Goal: Task Accomplishment & Management: Use online tool/utility

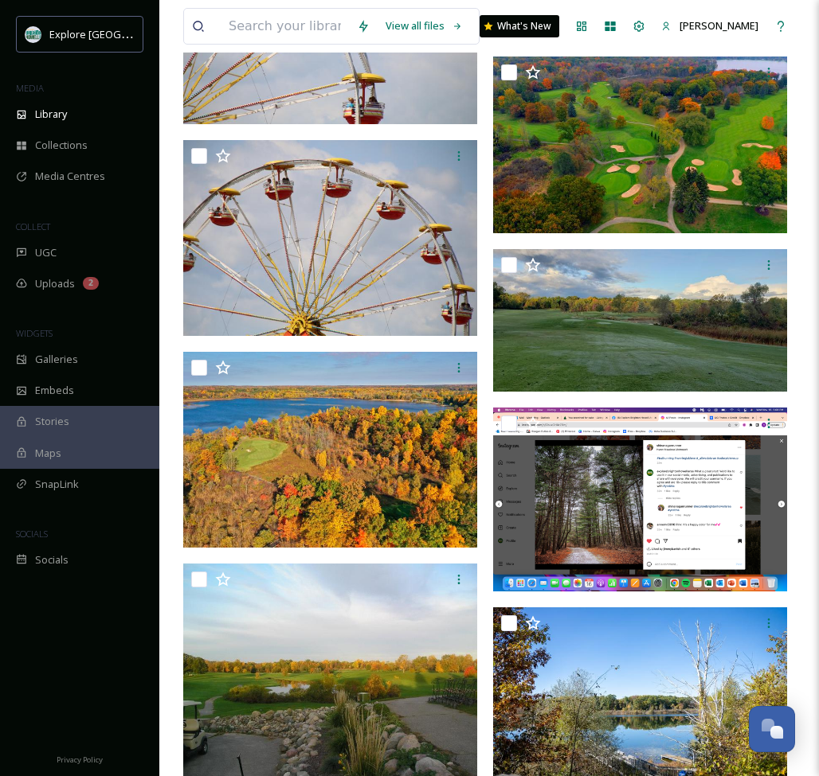
scroll to position [36604, 0]
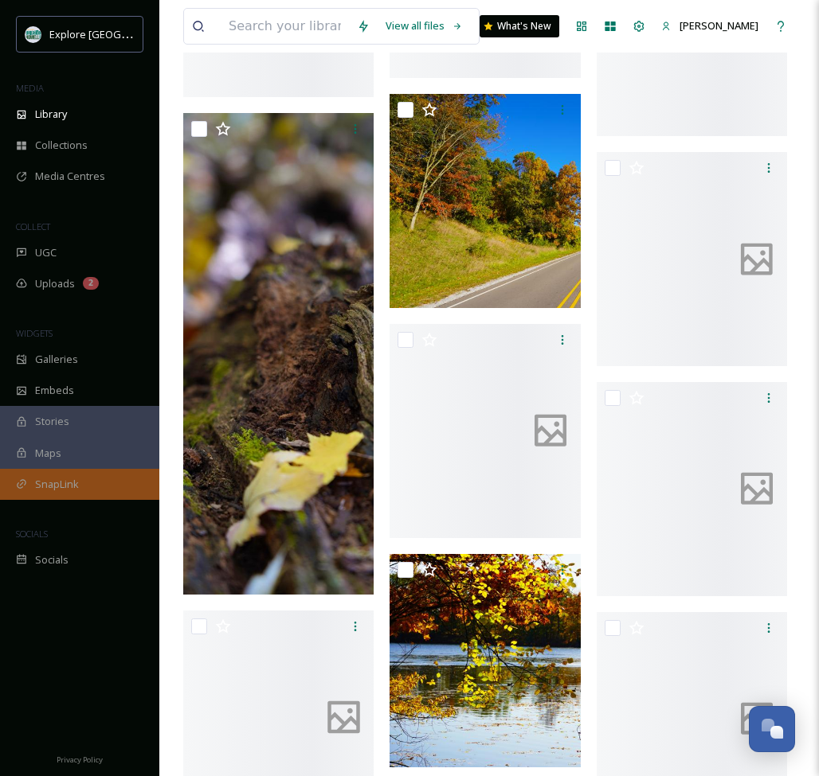
click at [64, 486] on span "SnapLink" at bounding box center [57, 484] width 44 height 15
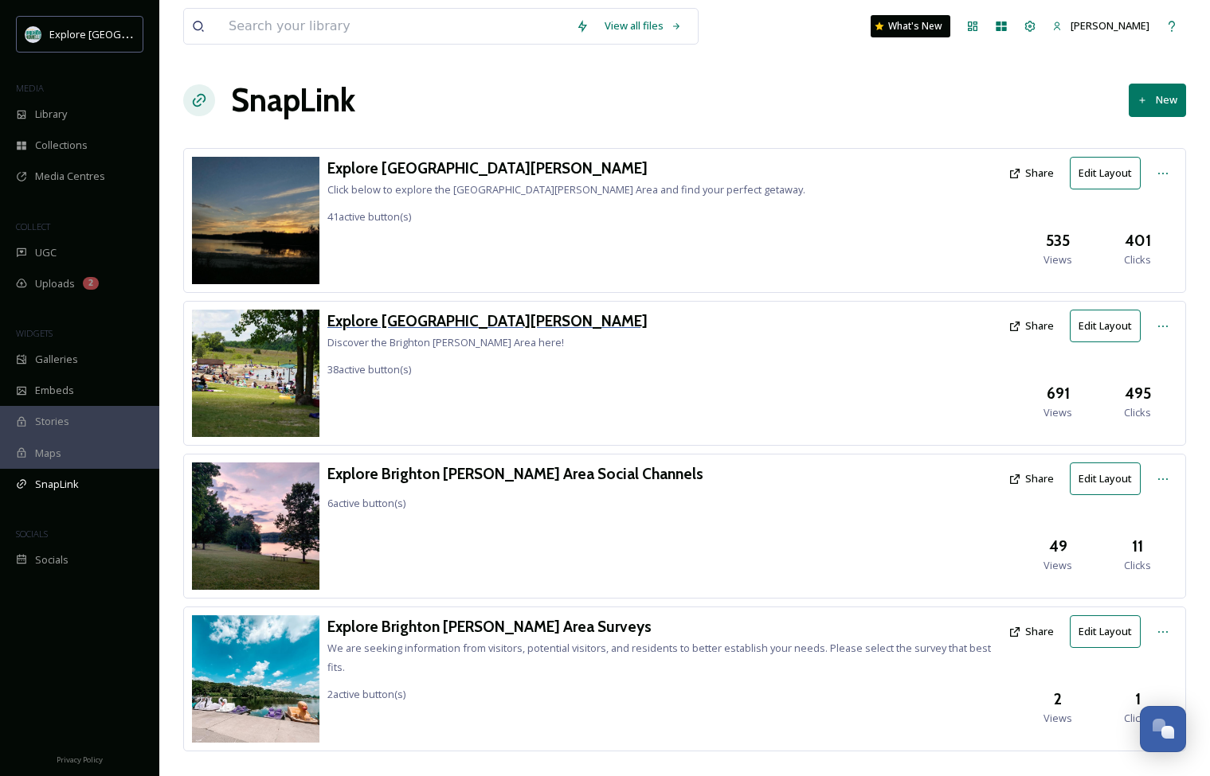
click at [452, 317] on h3 "Explore [GEOGRAPHIC_DATA][PERSON_NAME]" at bounding box center [487, 321] width 320 height 23
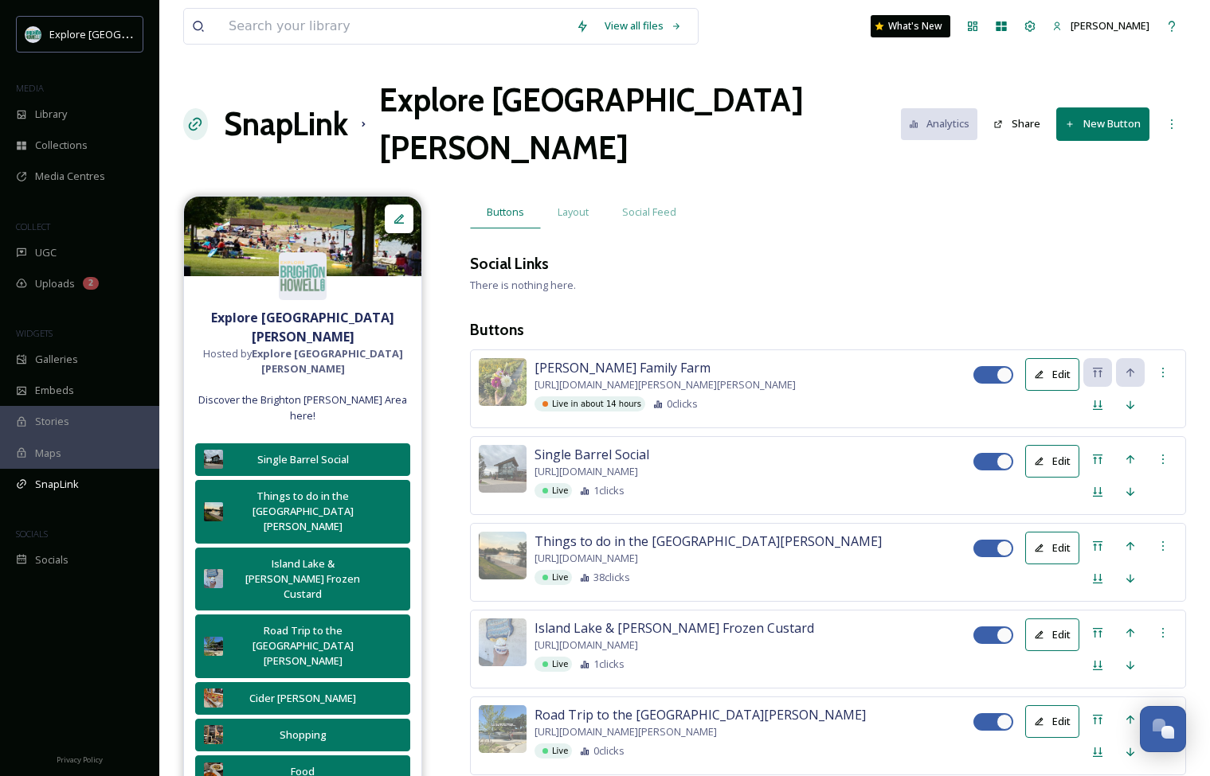
scroll to position [18, 0]
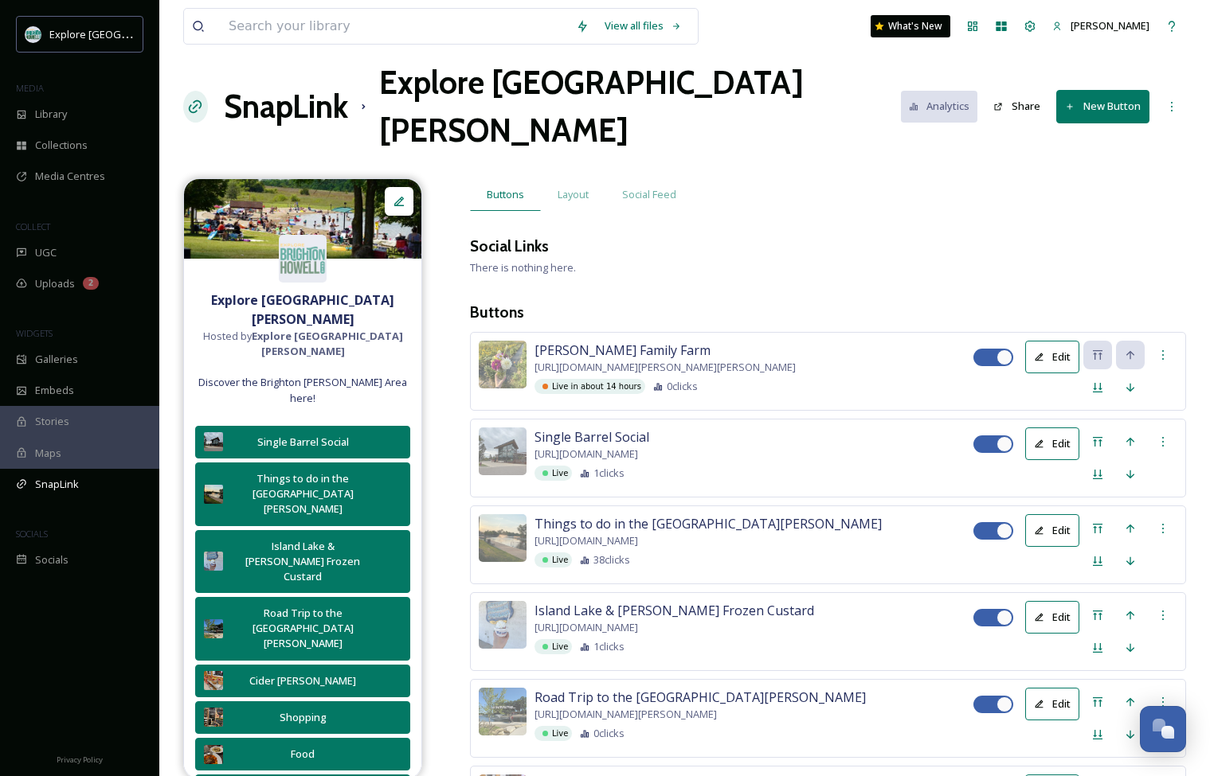
click at [818, 90] on button "New Button" at bounding box center [1102, 106] width 93 height 33
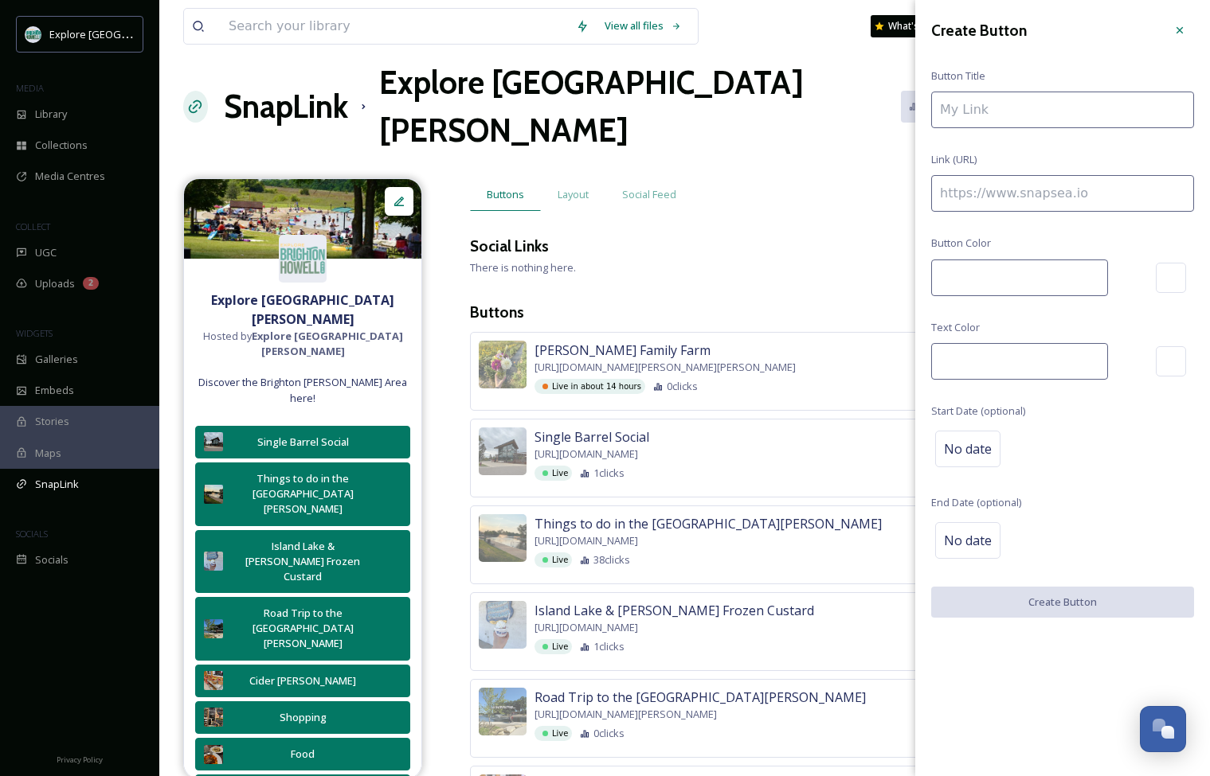
type input "#037864"
type input "#ffffff"
click at [818, 200] on input "To enrich screen reader interactions, please activate Accessibility in Grammarl…" at bounding box center [1062, 193] width 263 height 37
paste input "To enrich screen reader interactions, please activate Accessibility in Grammarl…"
click at [818, 201] on input "To enrich screen reader interactions, please activate Accessibility in Grammarl…" at bounding box center [1062, 193] width 263 height 37
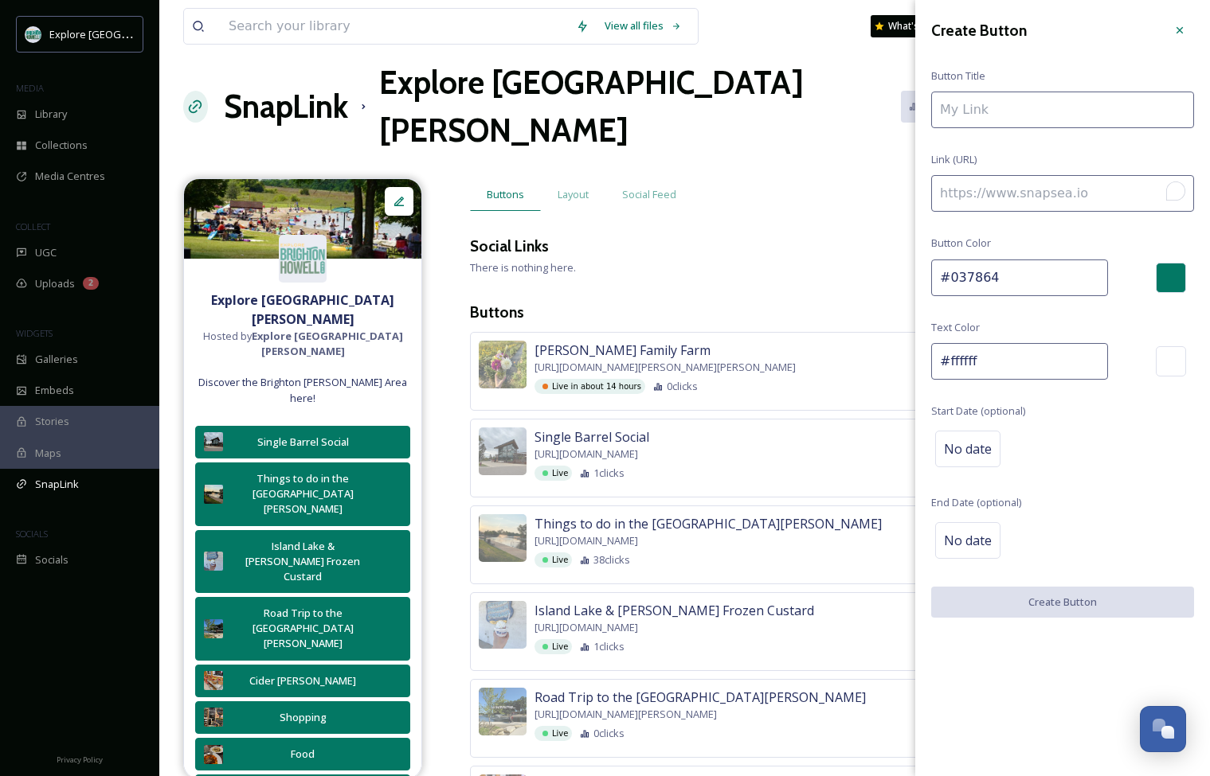
paste input "To enrich screen reader interactions, please activate Accessibility in Grammarl…"
drag, startPoint x: 1012, startPoint y: 191, endPoint x: 786, endPoint y: 178, distance: 226.6
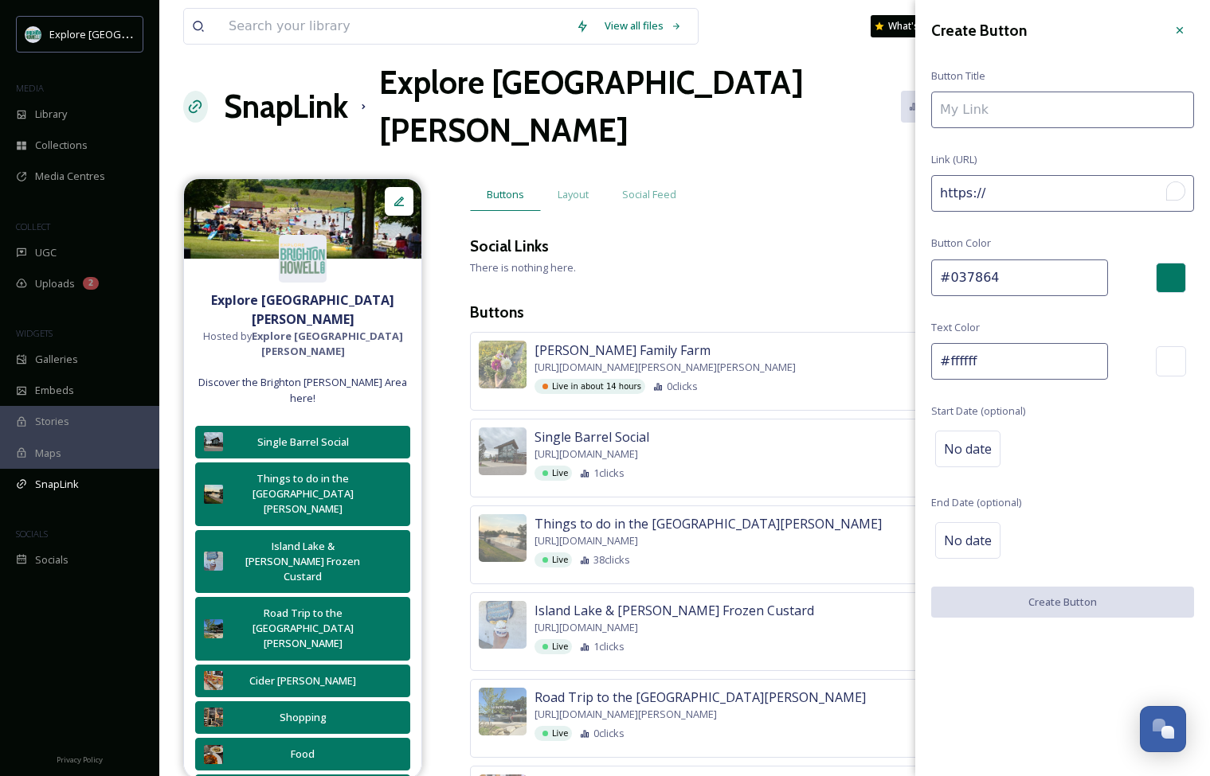
type input "https://"
click at [818, 123] on input "To enrich screen reader interactions, please activate Accessibility in Grammarl…" at bounding box center [1062, 110] width 263 height 37
paste input "ttps://[DOMAIN_NAME][URL]"
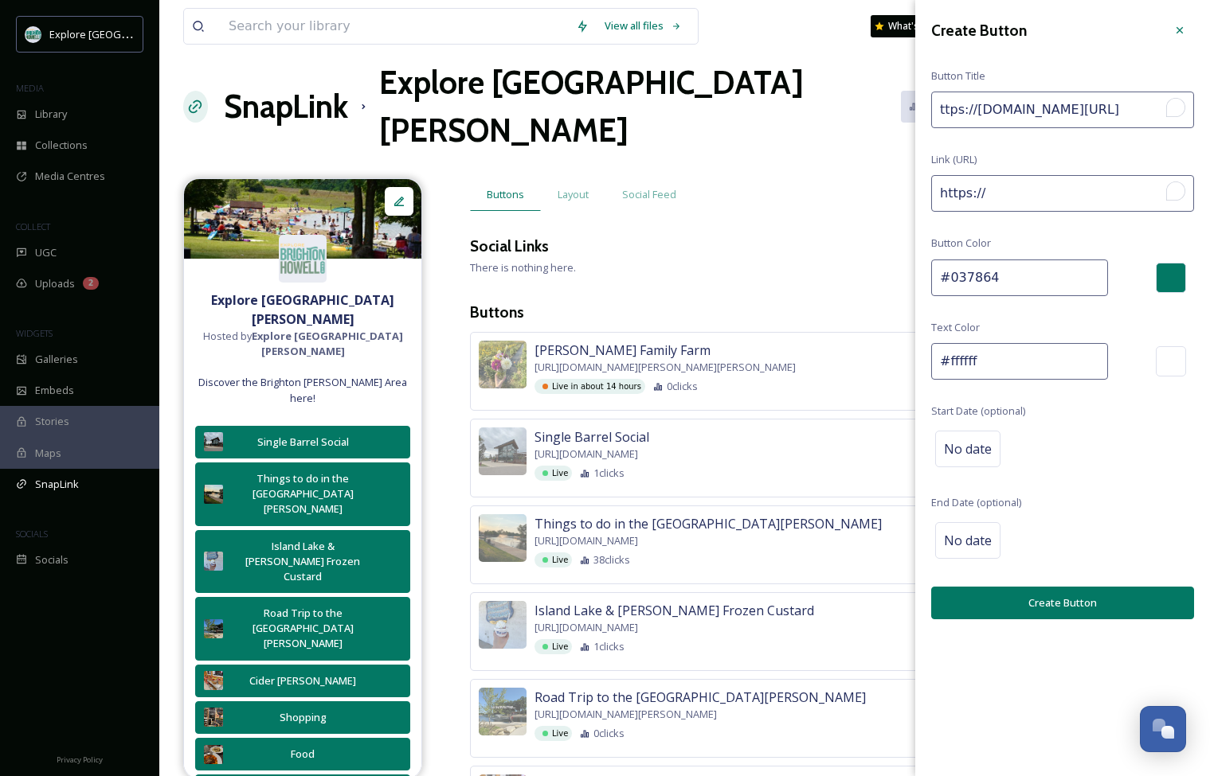
scroll to position [0, 644]
click at [818, 105] on icon "Open Grammarly. 0 Suggestions." at bounding box center [1175, 107] width 14 height 14
click at [818, 115] on div "Open Grammarly." at bounding box center [1175, 108] width 17 height 17
click at [818, 112] on input "ttps://[DOMAIN_NAME][URL]" at bounding box center [1062, 110] width 263 height 37
click at [818, 107] on div "Open Grammarly." at bounding box center [1175, 107] width 14 height 14
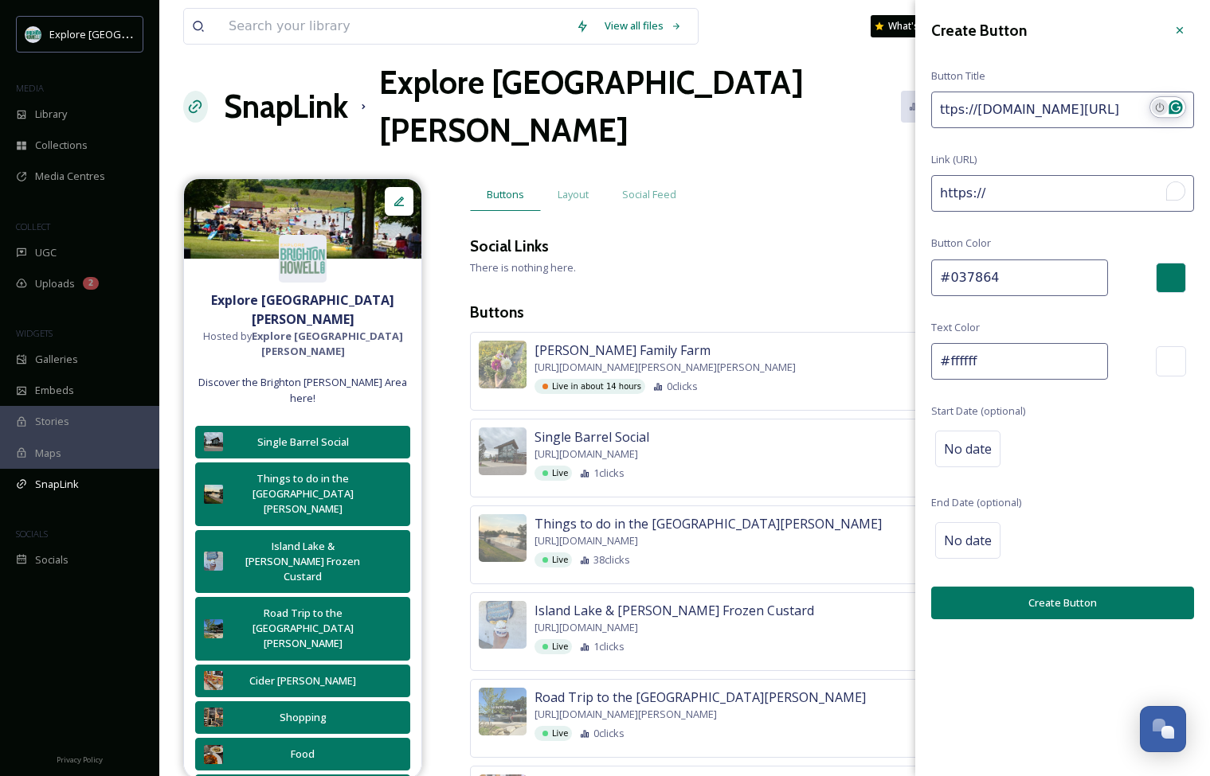
click at [818, 107] on icon "Turn off Grammarly on this website" at bounding box center [1159, 108] width 9 height 10
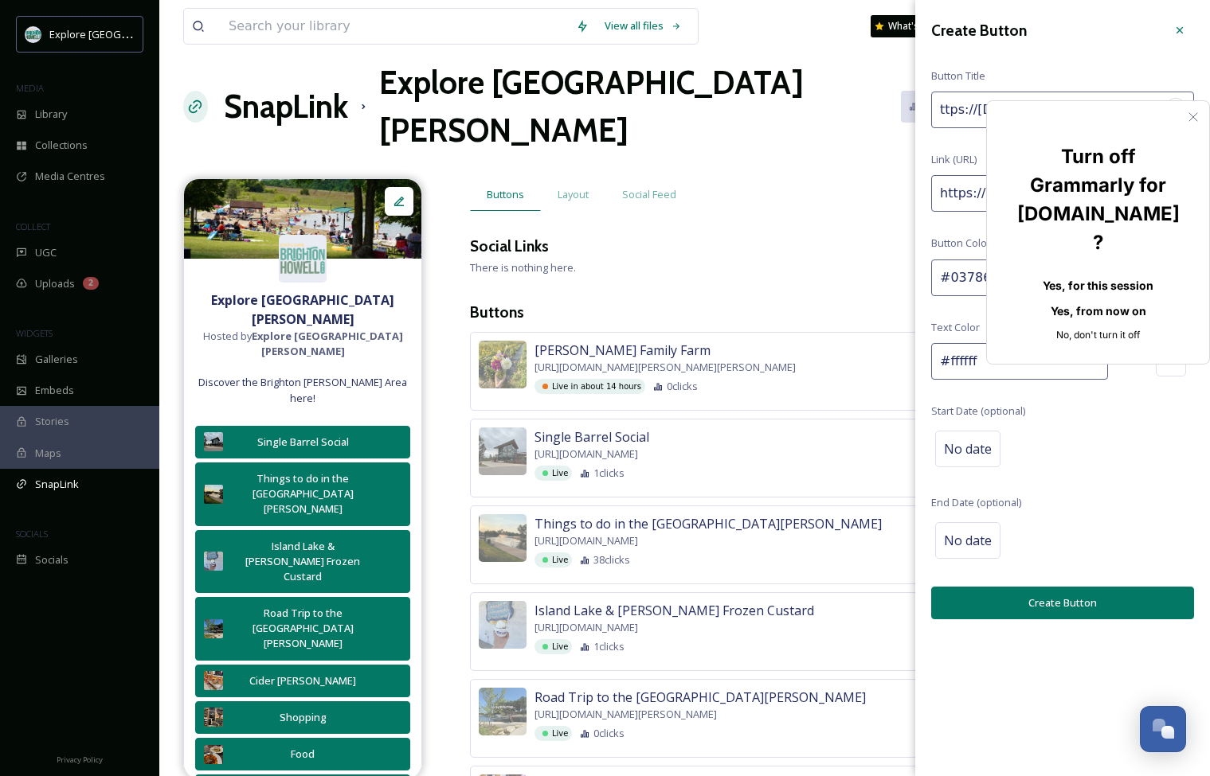
click at [818, 273] on button "Yes, for this session" at bounding box center [1097, 285] width 171 height 25
click at [818, 299] on button "Yes, from now on" at bounding box center [1097, 311] width 171 height 25
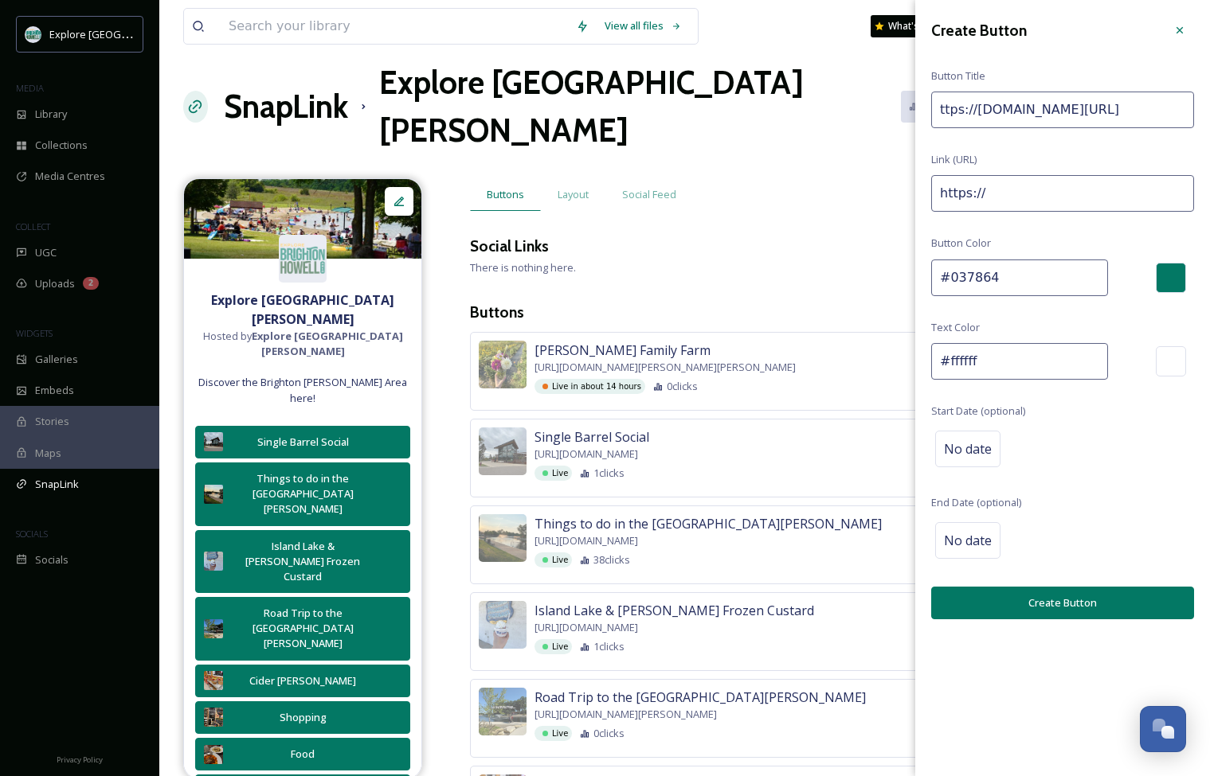
drag, startPoint x: 1151, startPoint y: 107, endPoint x: 1345, endPoint y: 111, distance: 193.5
drag, startPoint x: 1187, startPoint y: 111, endPoint x: 972, endPoint y: 109, distance: 215.0
click at [818, 109] on input "ttps://[DOMAIN_NAME][URL]" at bounding box center [1062, 110] width 263 height 37
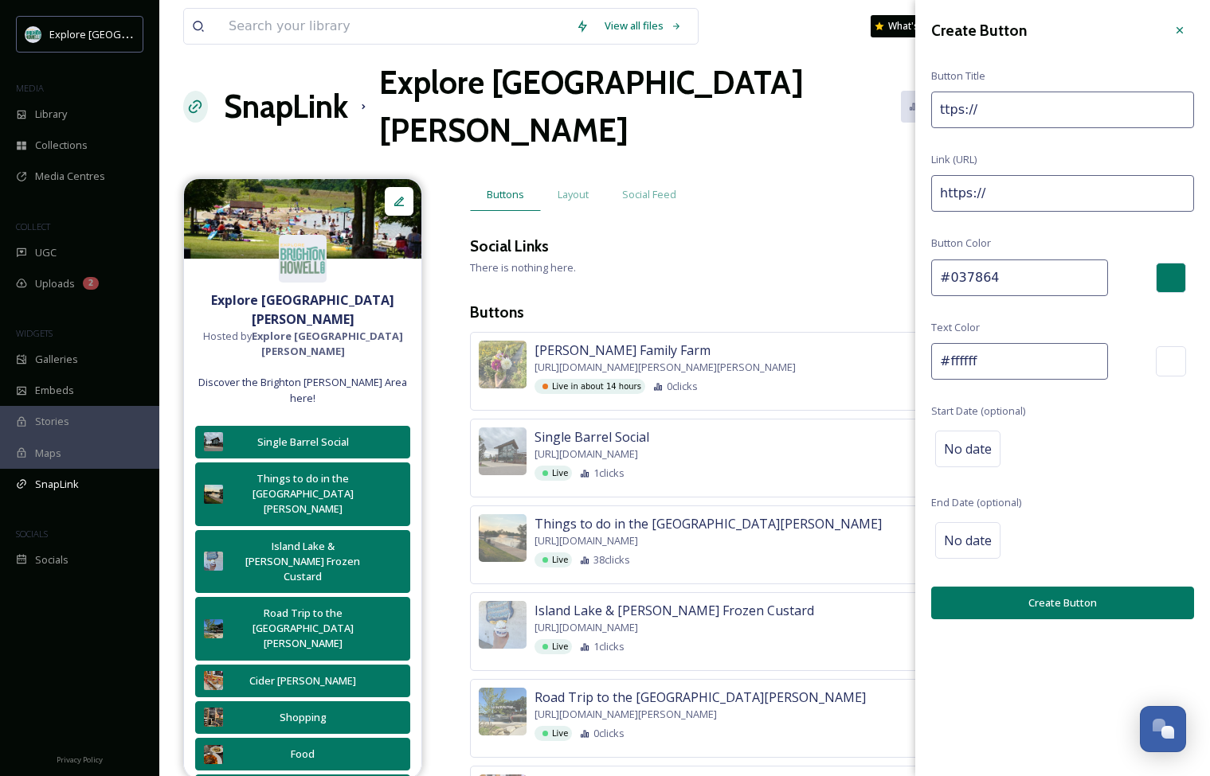
type input "ttps://"
click at [818, 193] on input "https://" at bounding box center [1062, 193] width 263 height 37
paste input "[DOMAIN_NAME][URL]"
type input "[URL][DOMAIN_NAME]"
drag, startPoint x: 976, startPoint y: 116, endPoint x: 844, endPoint y: 117, distance: 132.2
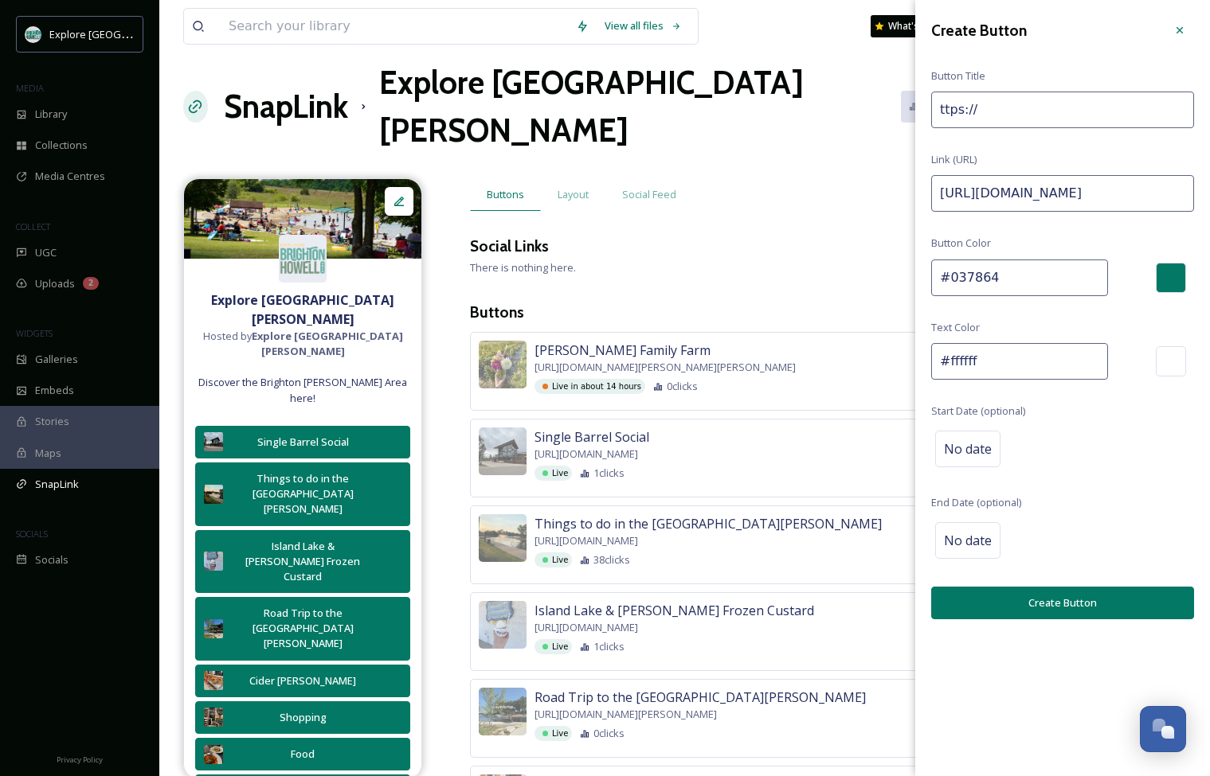
type input "t"
type input "Rocktoberfest"
click at [818, 443] on span "No date" at bounding box center [968, 449] width 48 height 19
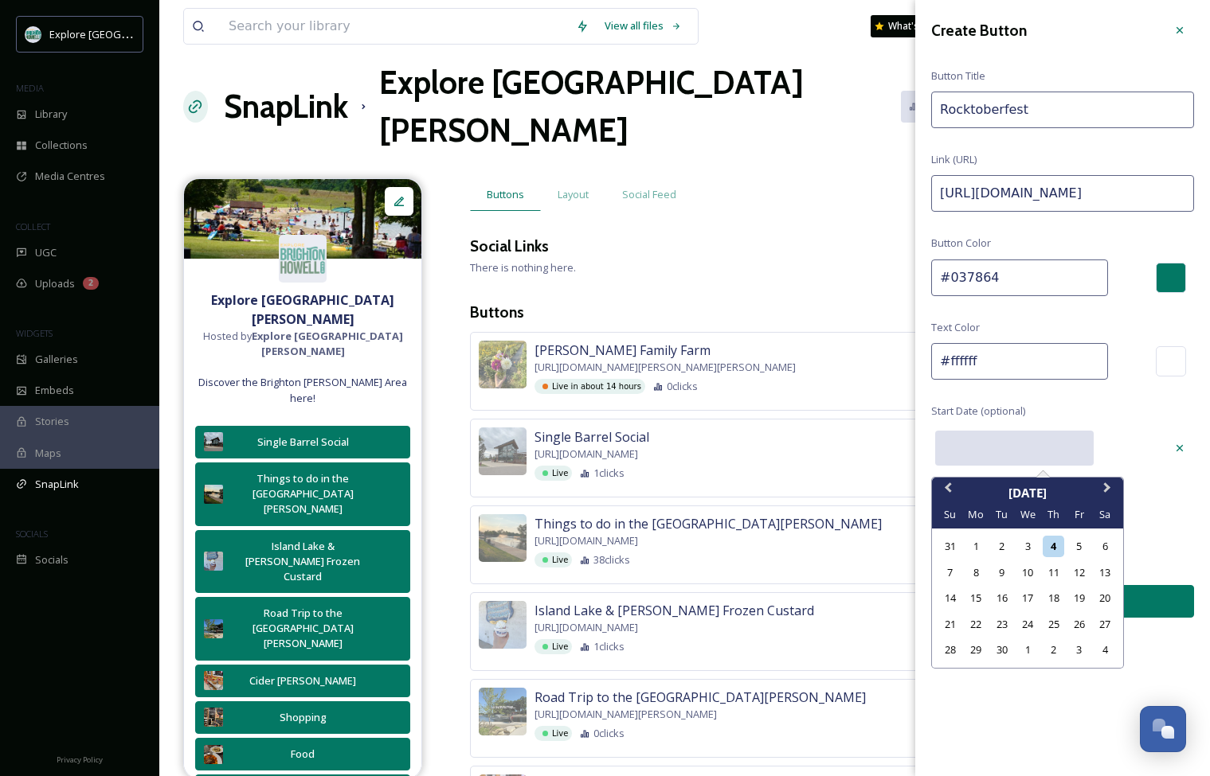
click at [818, 443] on input "text" at bounding box center [1014, 448] width 158 height 35
click at [818, 569] on div "8" at bounding box center [975, 572] width 21 height 21
type input "[DATE]"
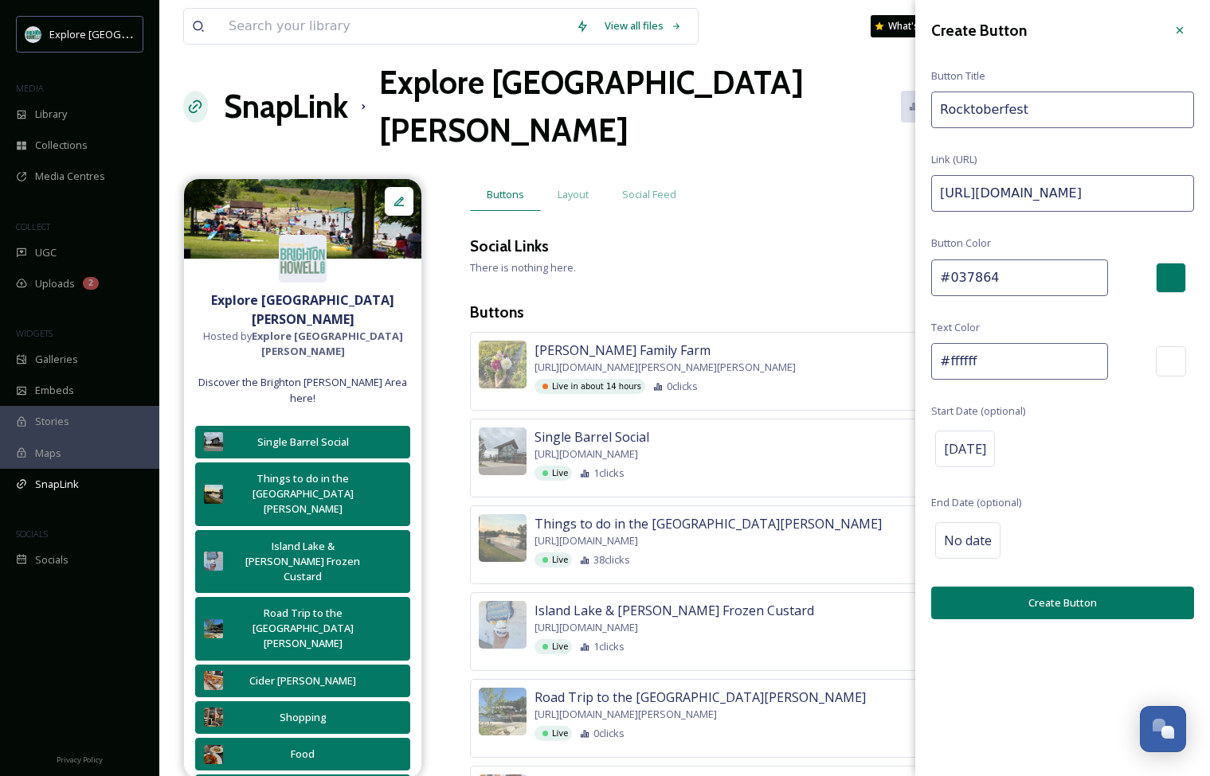
click at [818, 604] on button "Create Button" at bounding box center [1062, 603] width 263 height 33
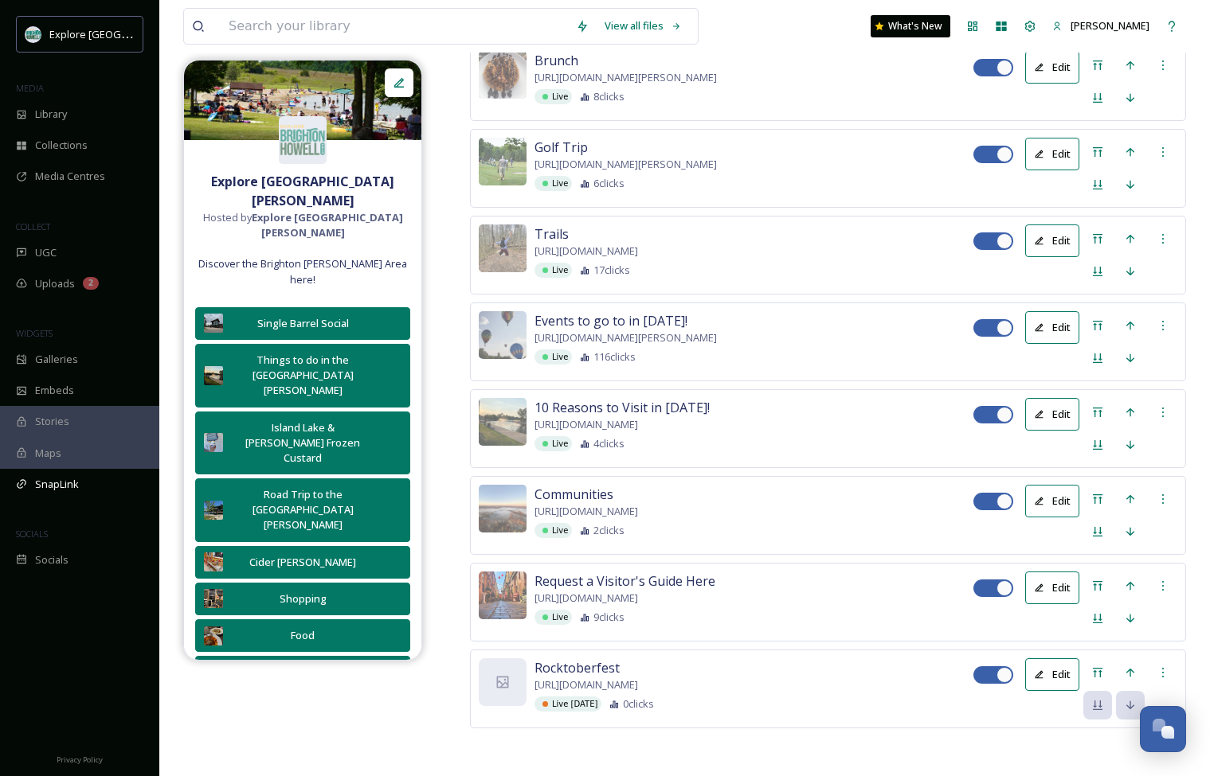
scroll to position [3395, 0]
click at [818, 674] on div "Move to Top" at bounding box center [1097, 673] width 29 height 29
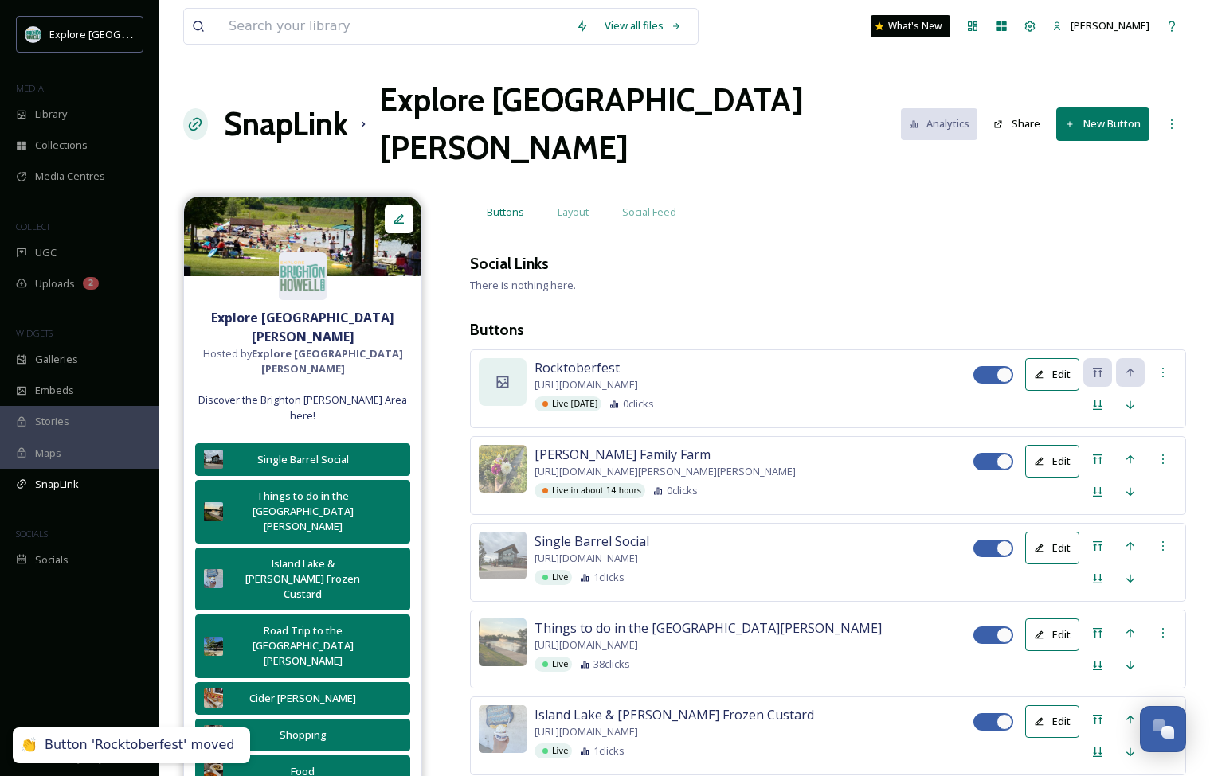
scroll to position [0, 0]
click at [497, 376] on icon at bounding box center [503, 382] width 12 height 12
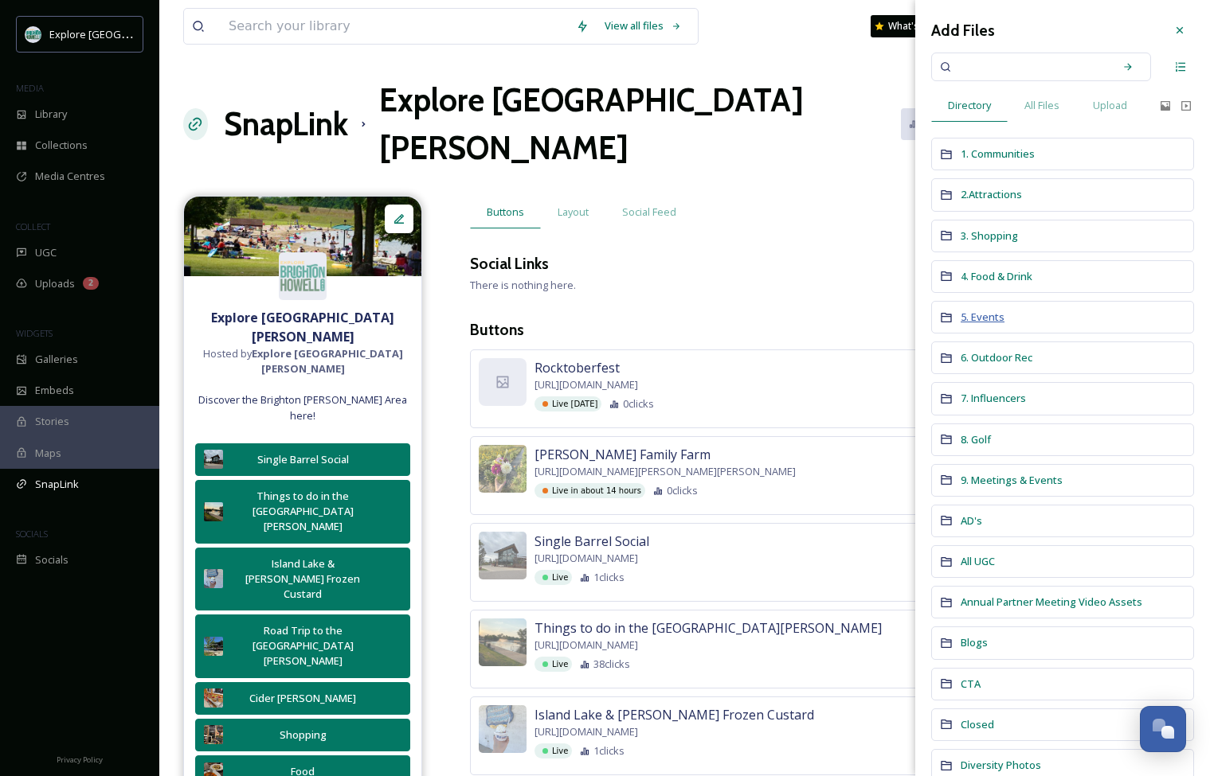
click at [818, 319] on span "5. Events" at bounding box center [982, 317] width 44 height 14
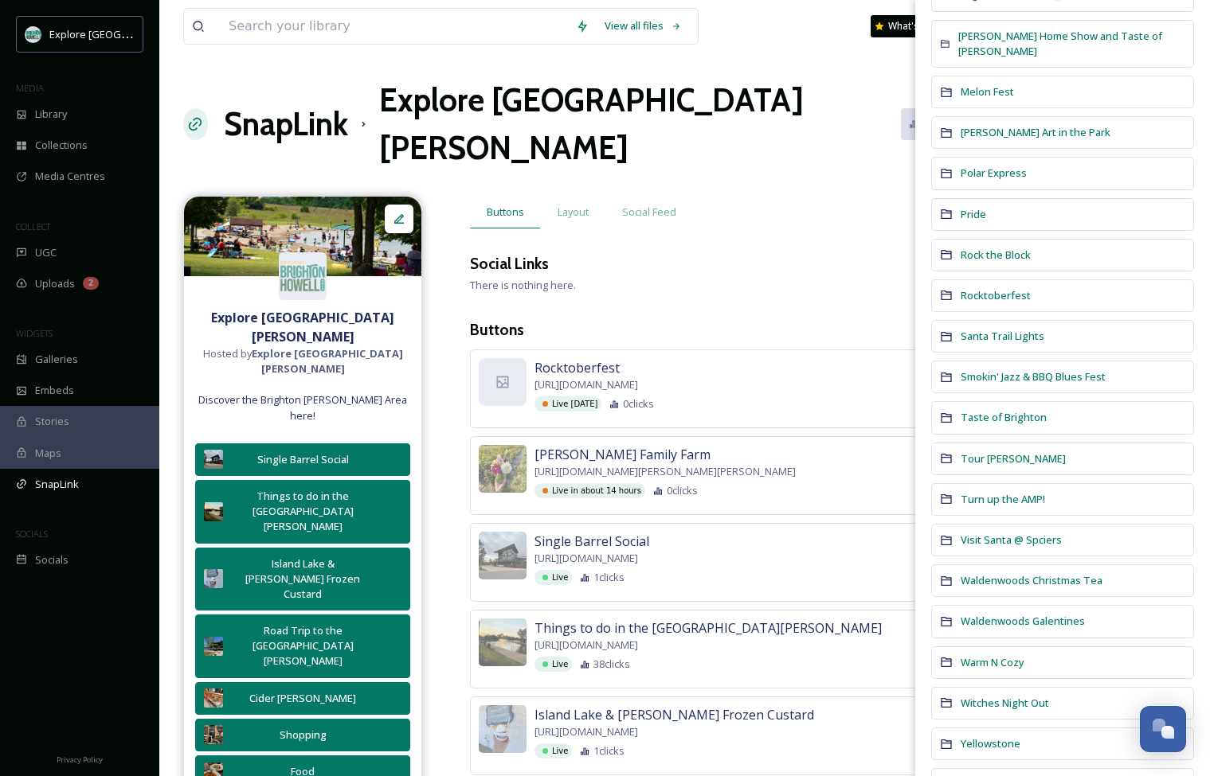
scroll to position [1474, 0]
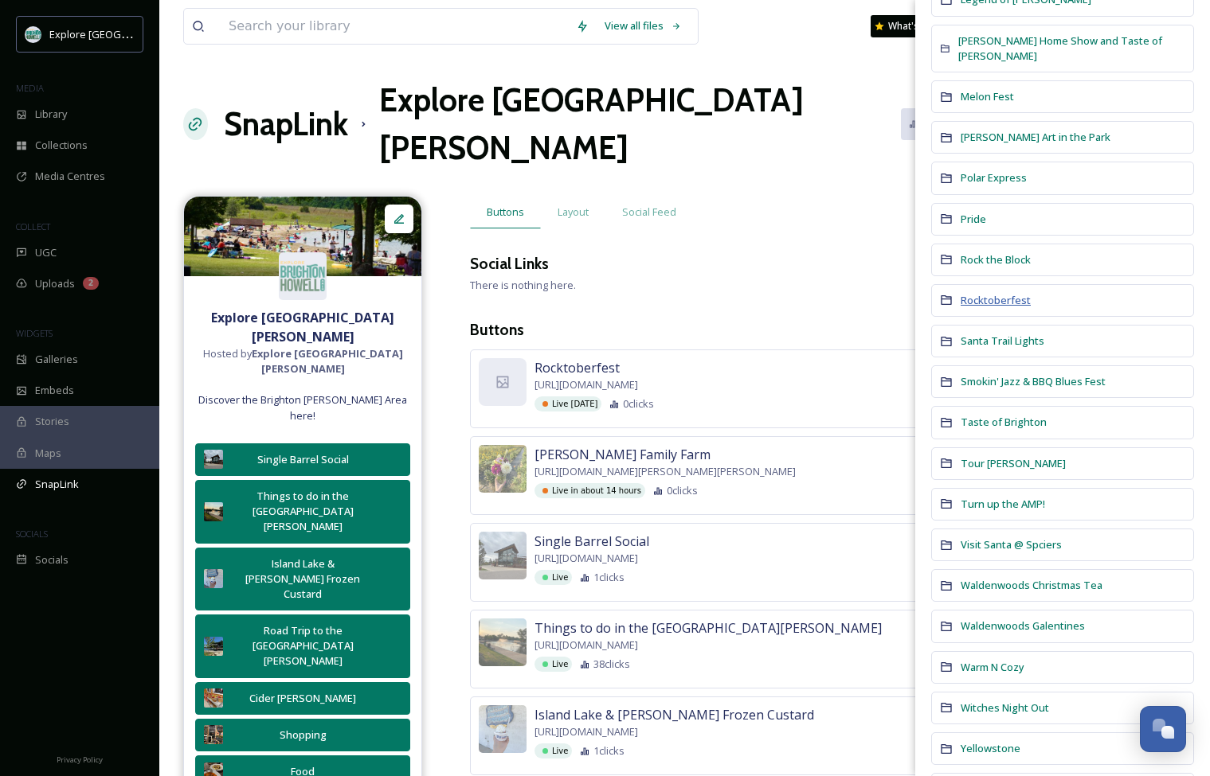
click at [818, 293] on span "Rocktoberfest" at bounding box center [995, 300] width 70 height 14
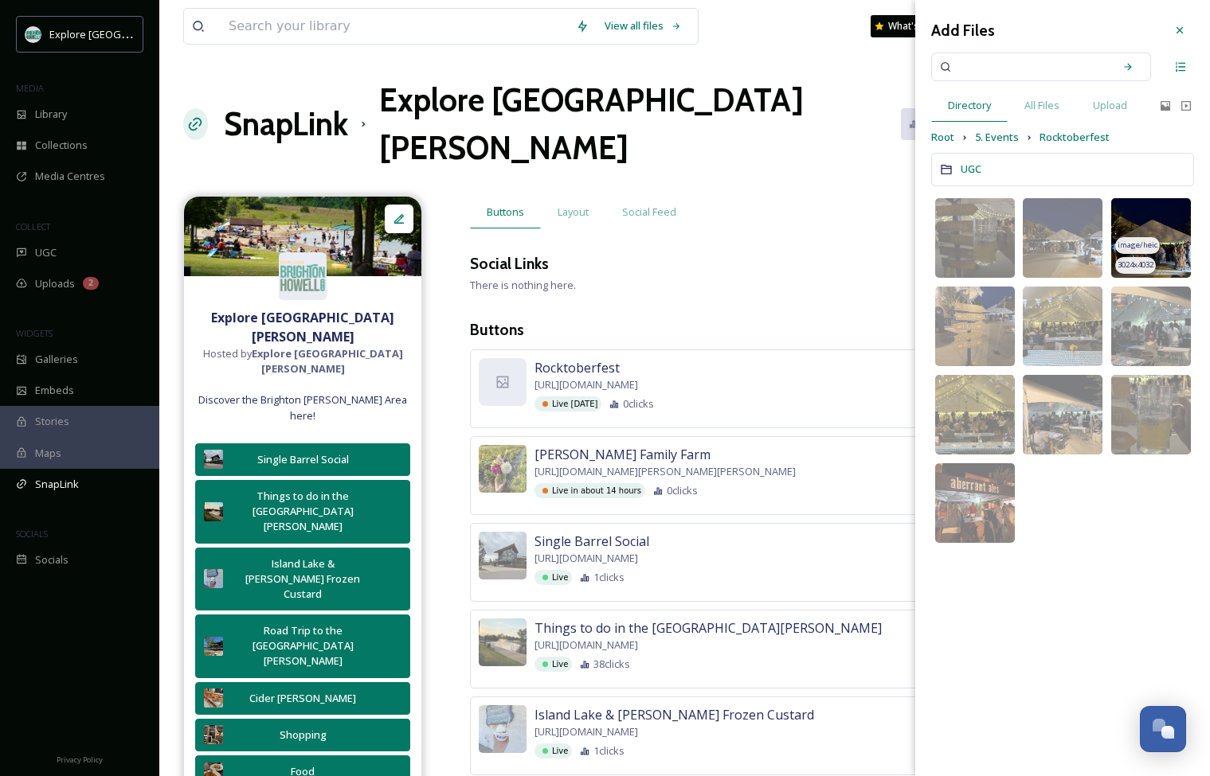
click at [818, 231] on img at bounding box center [1151, 238] width 80 height 80
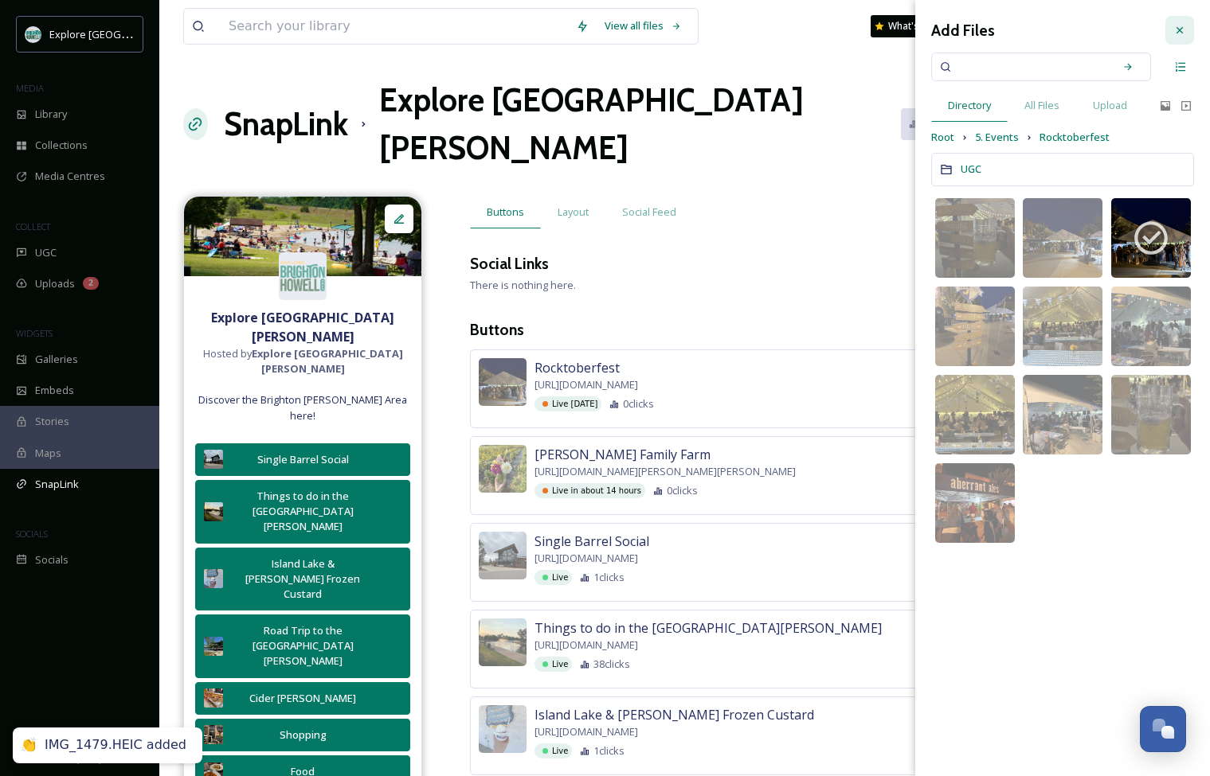
click at [818, 26] on icon at bounding box center [1179, 30] width 13 height 13
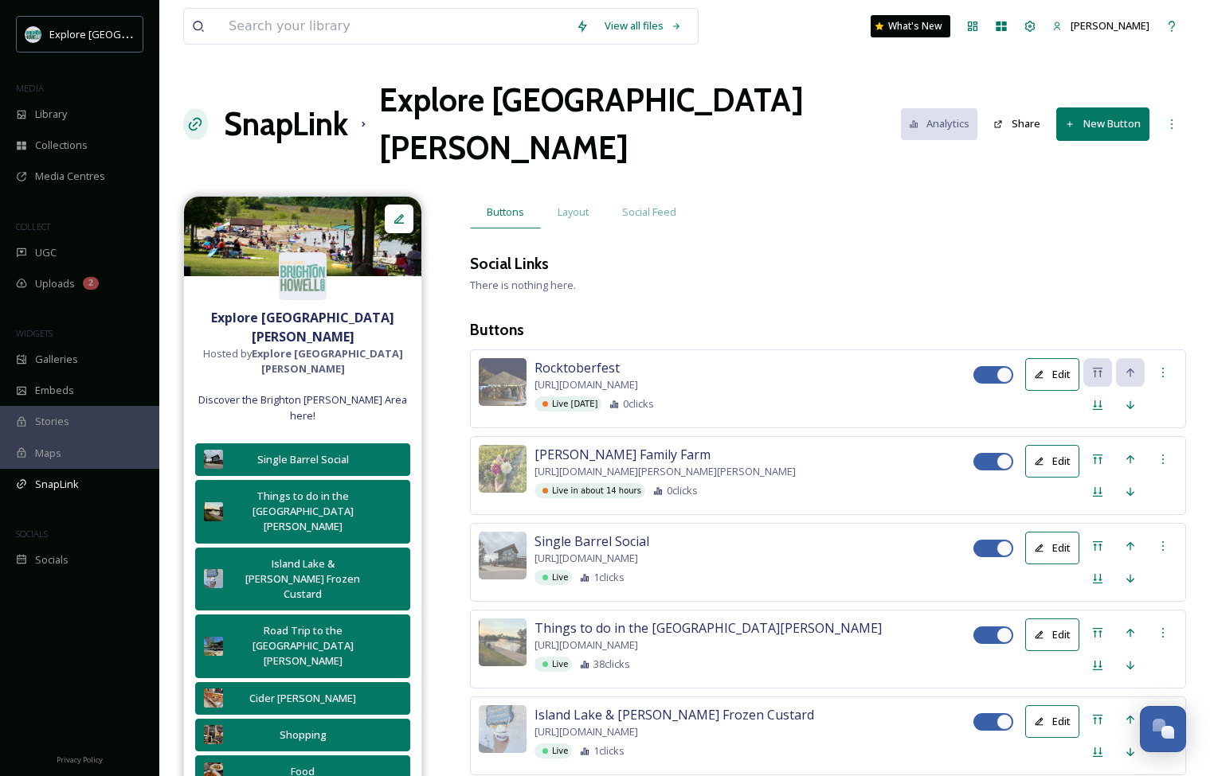
click at [818, 107] on button "New Button" at bounding box center [1102, 123] width 93 height 33
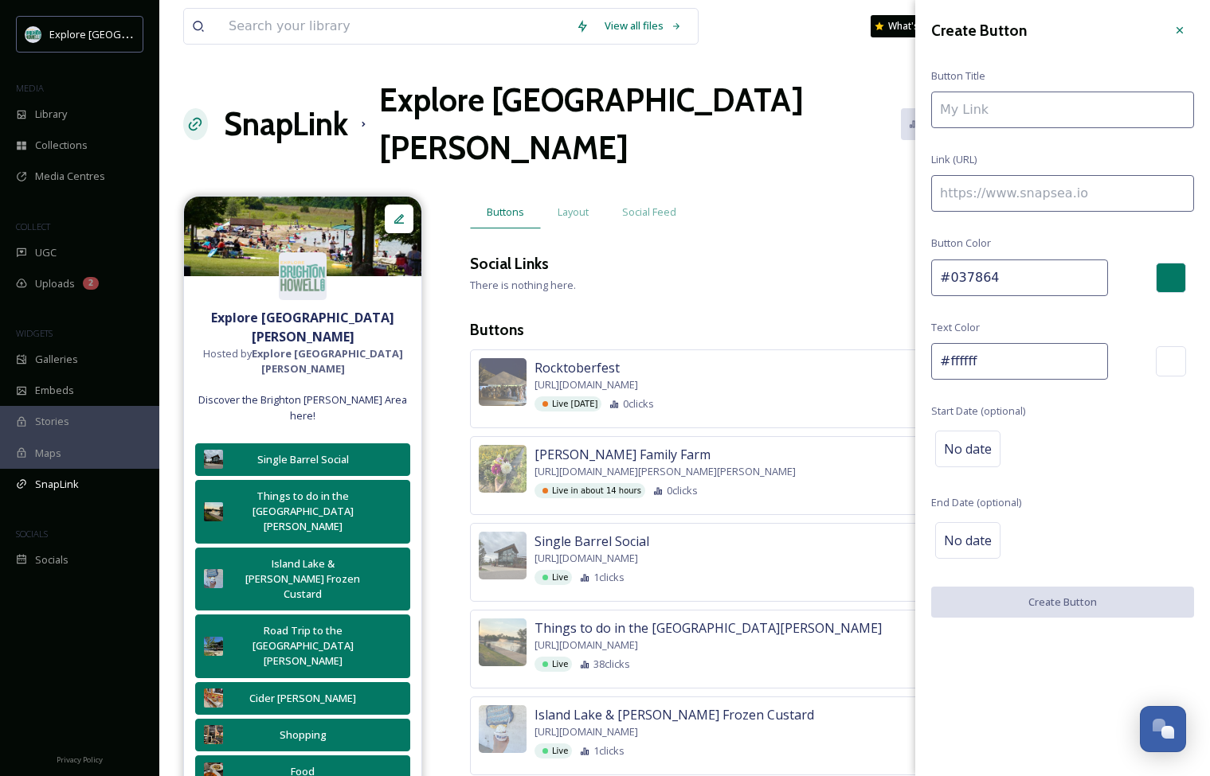
click at [818, 106] on input at bounding box center [1062, 110] width 263 height 37
type input "Breweries"
click at [818, 182] on input at bounding box center [1062, 193] width 263 height 37
click at [818, 192] on input at bounding box center [1062, 193] width 263 height 37
paste input
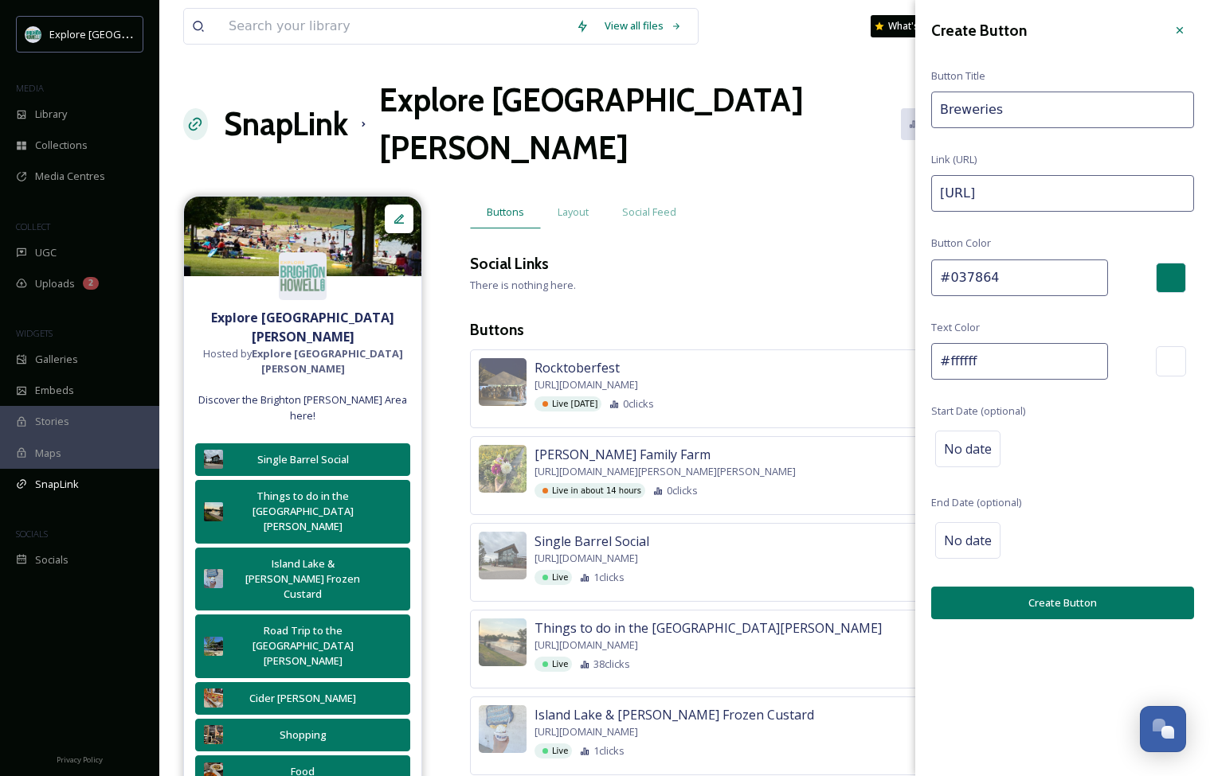
paste input
paste input "[URL][DOMAIN_NAME]"
drag, startPoint x: 954, startPoint y: 194, endPoint x: 812, endPoint y: 193, distance: 141.7
click at [818, 194] on input "https://[URL][DOMAIN_NAME]" at bounding box center [1062, 193] width 263 height 37
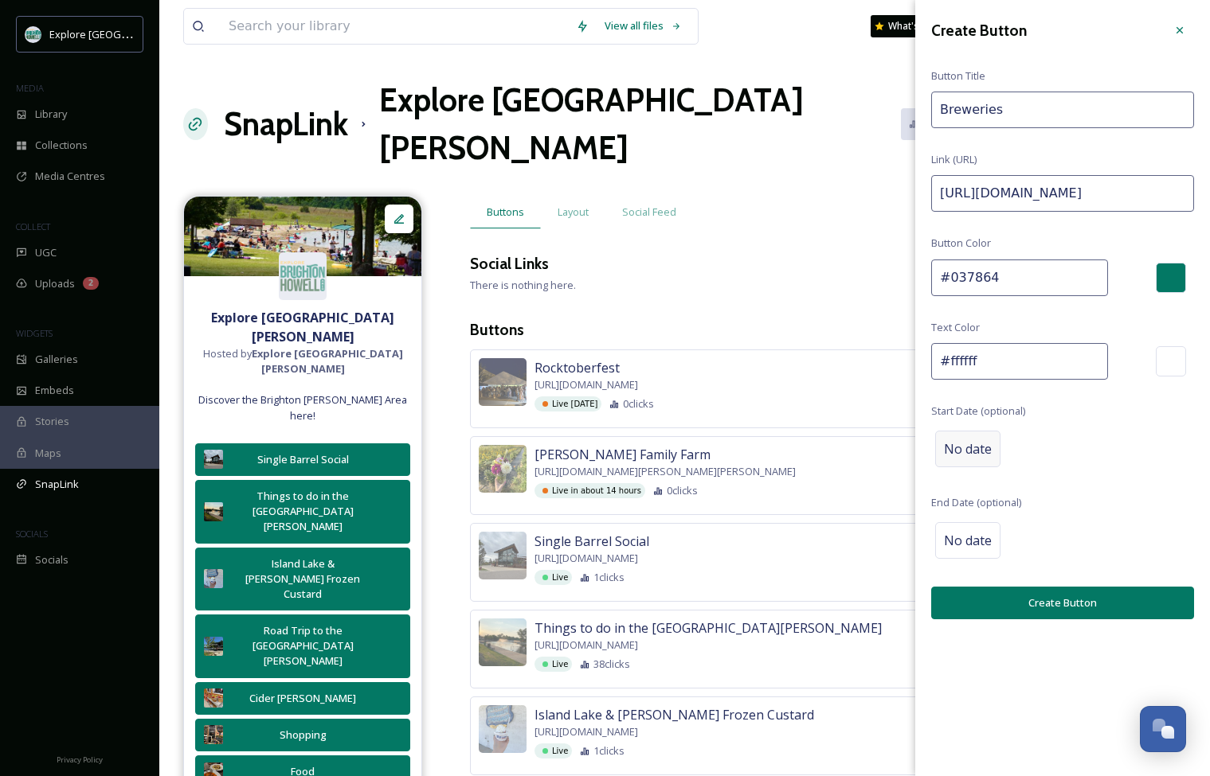
type input "[URL][DOMAIN_NAME]"
click at [818, 451] on span "No date" at bounding box center [968, 449] width 48 height 19
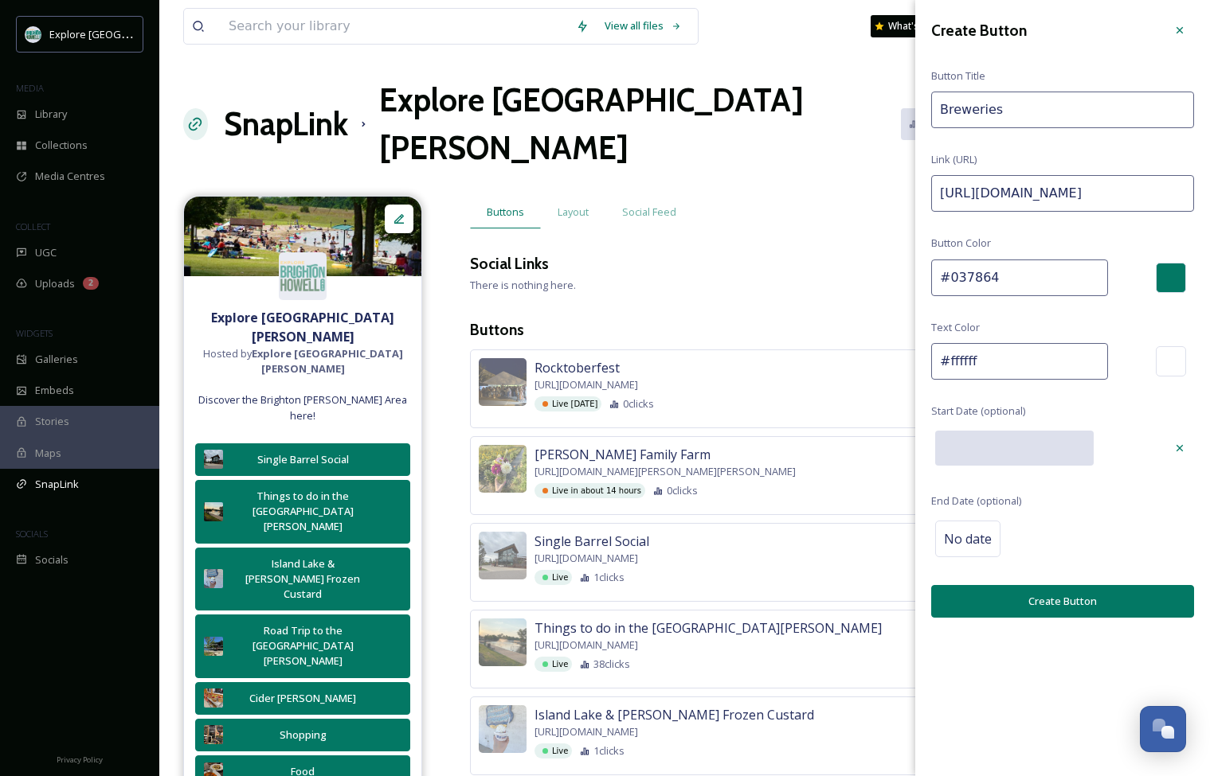
click at [818, 451] on input "text" at bounding box center [1014, 448] width 158 height 35
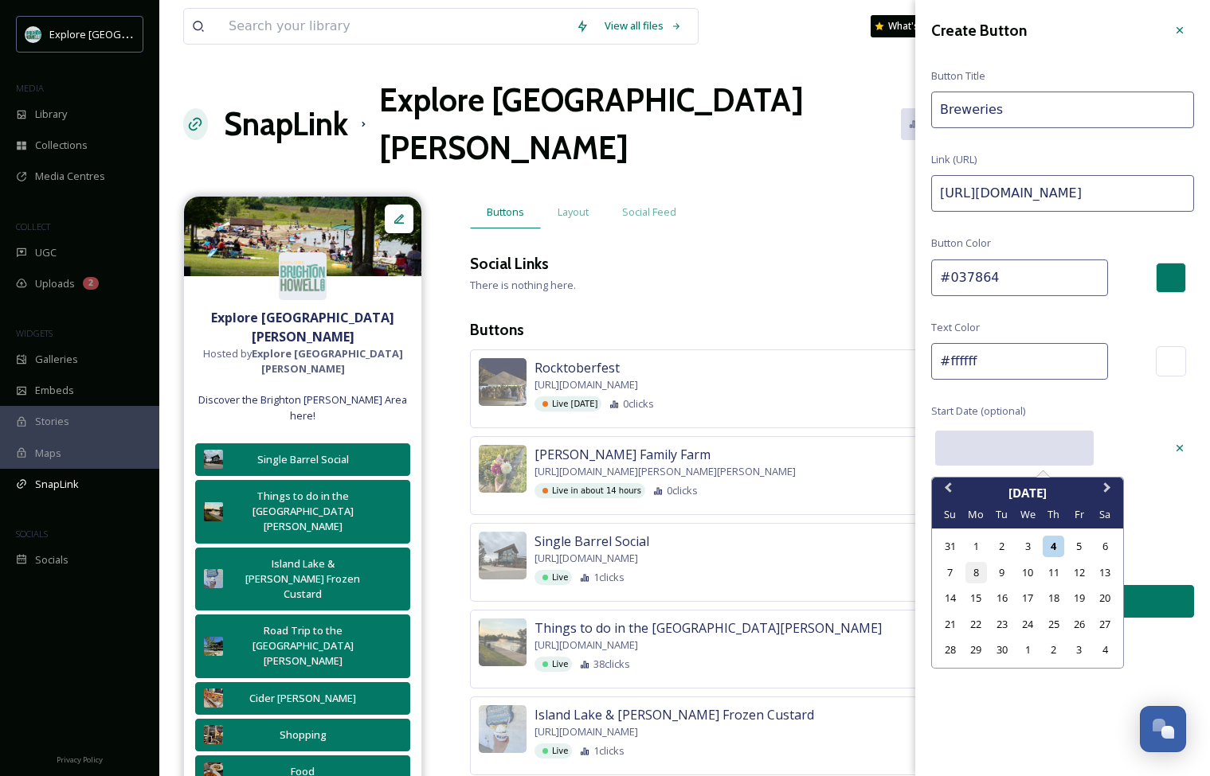
click at [818, 569] on div "8" at bounding box center [975, 572] width 21 height 21
type input "[DATE]"
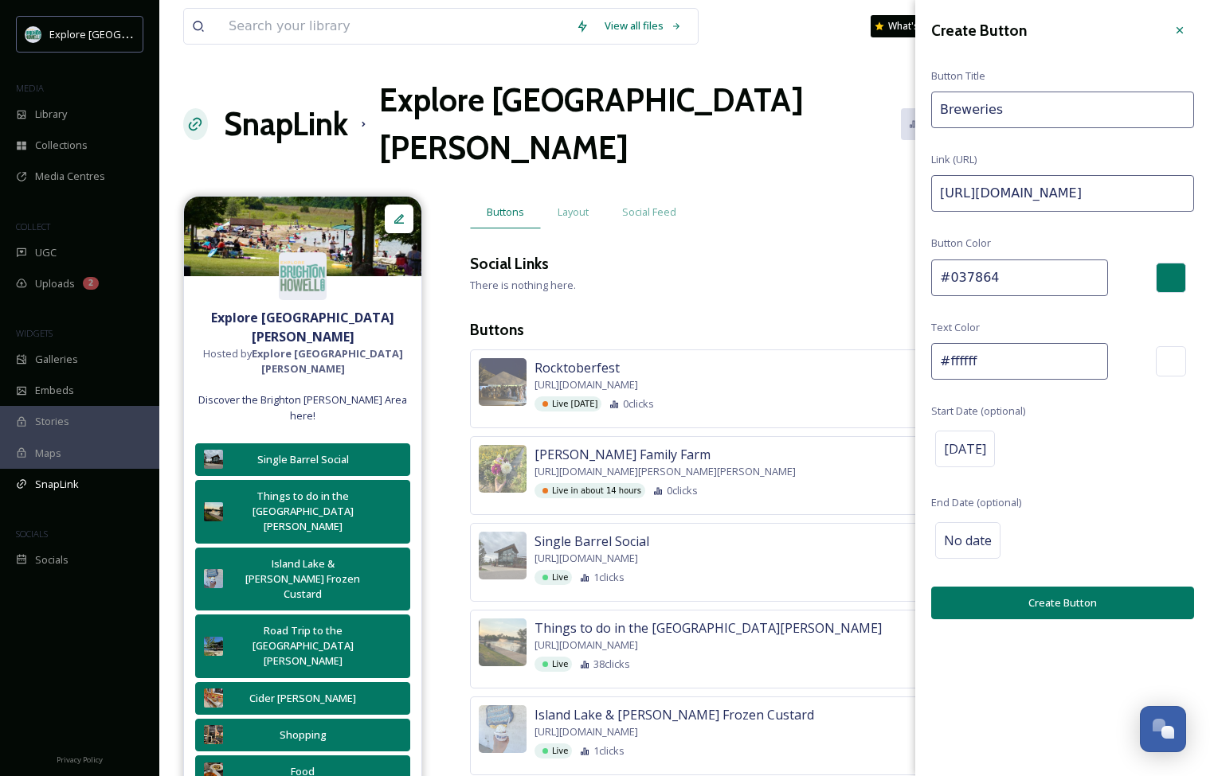
click at [818, 591] on button "Create Button" at bounding box center [1062, 603] width 263 height 33
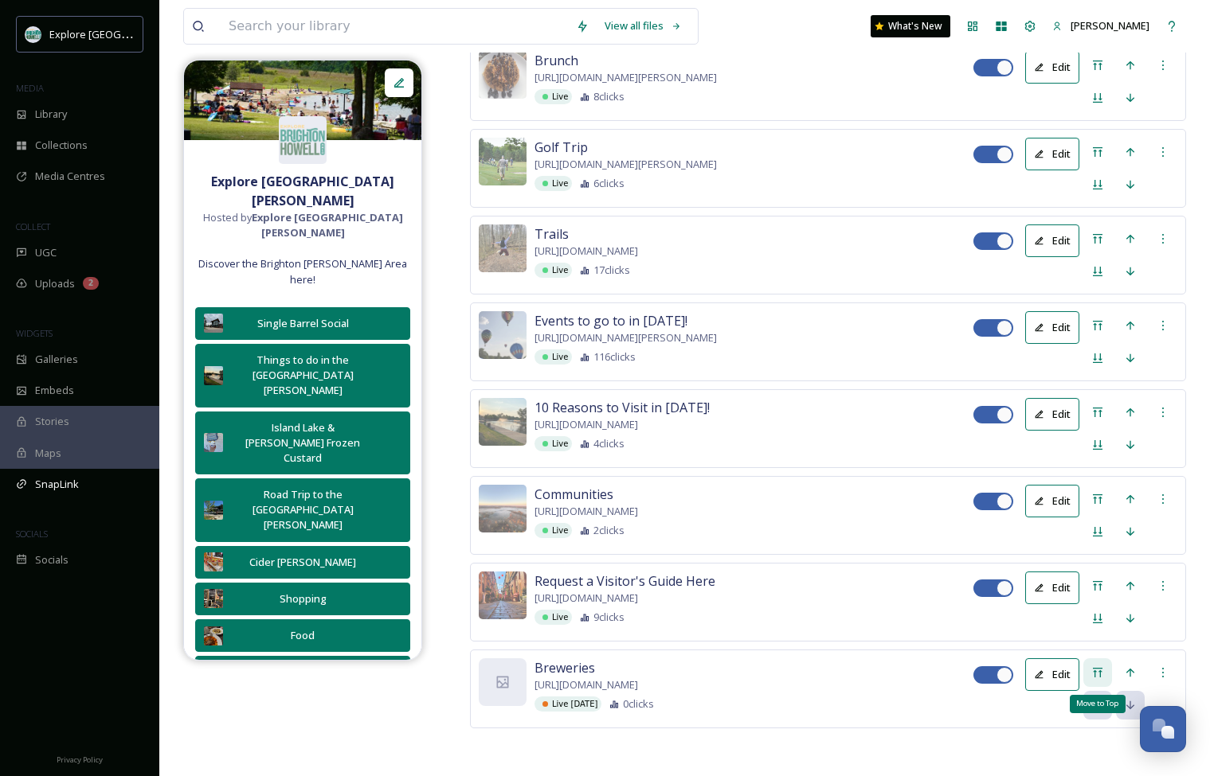
click at [818, 663] on div "Move to Top" at bounding box center [1097, 673] width 29 height 29
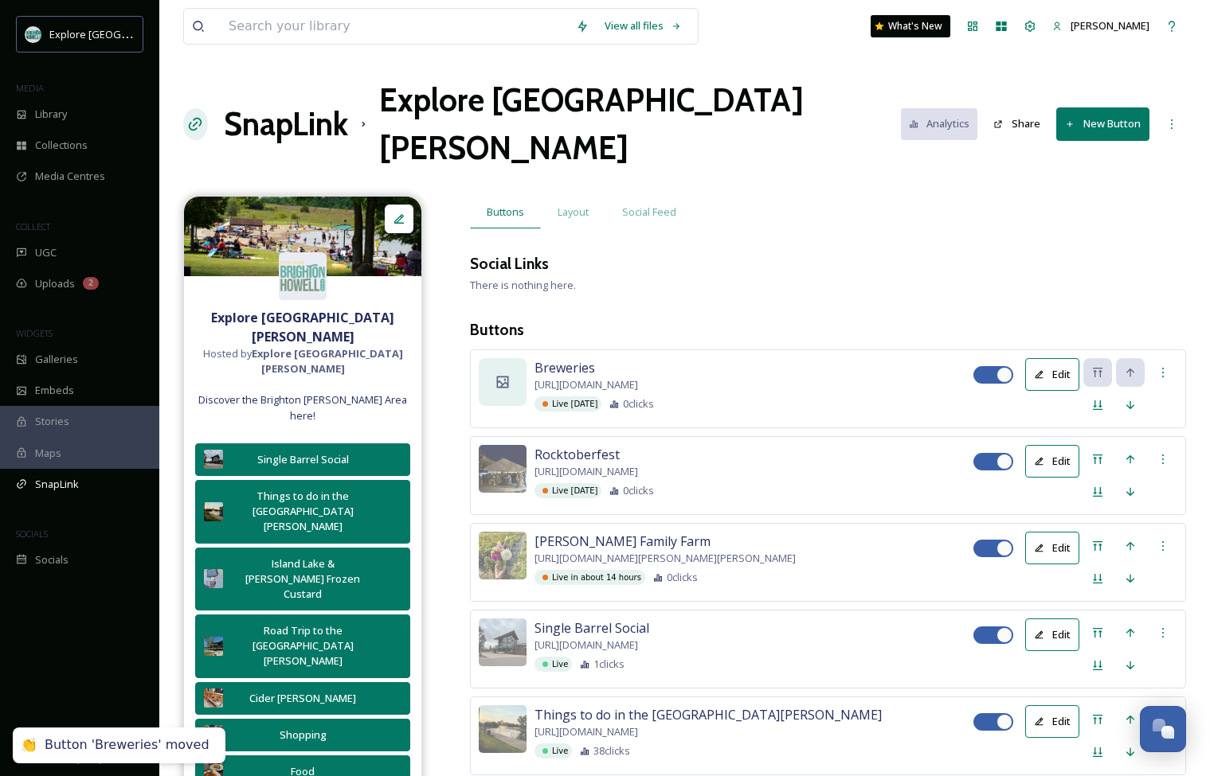
click at [499, 374] on icon at bounding box center [502, 382] width 16 height 16
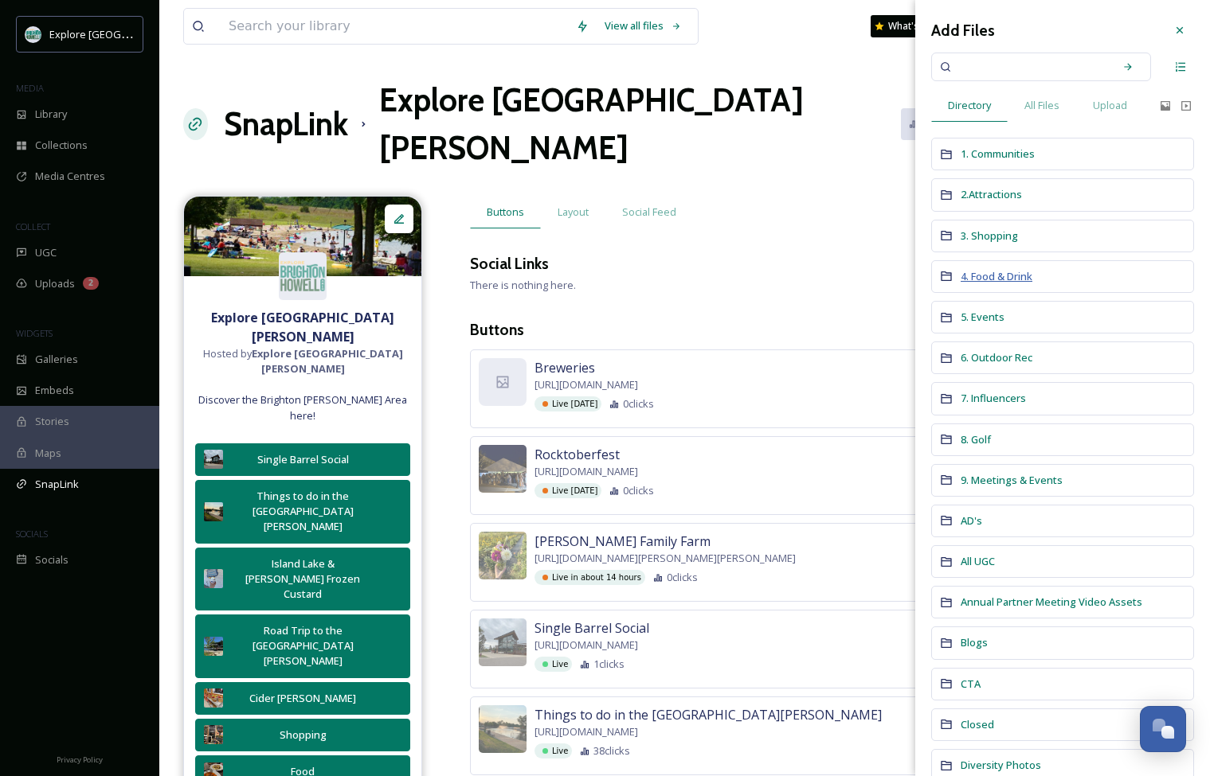
click at [818, 272] on span "4. Food & Drink" at bounding box center [996, 276] width 72 height 14
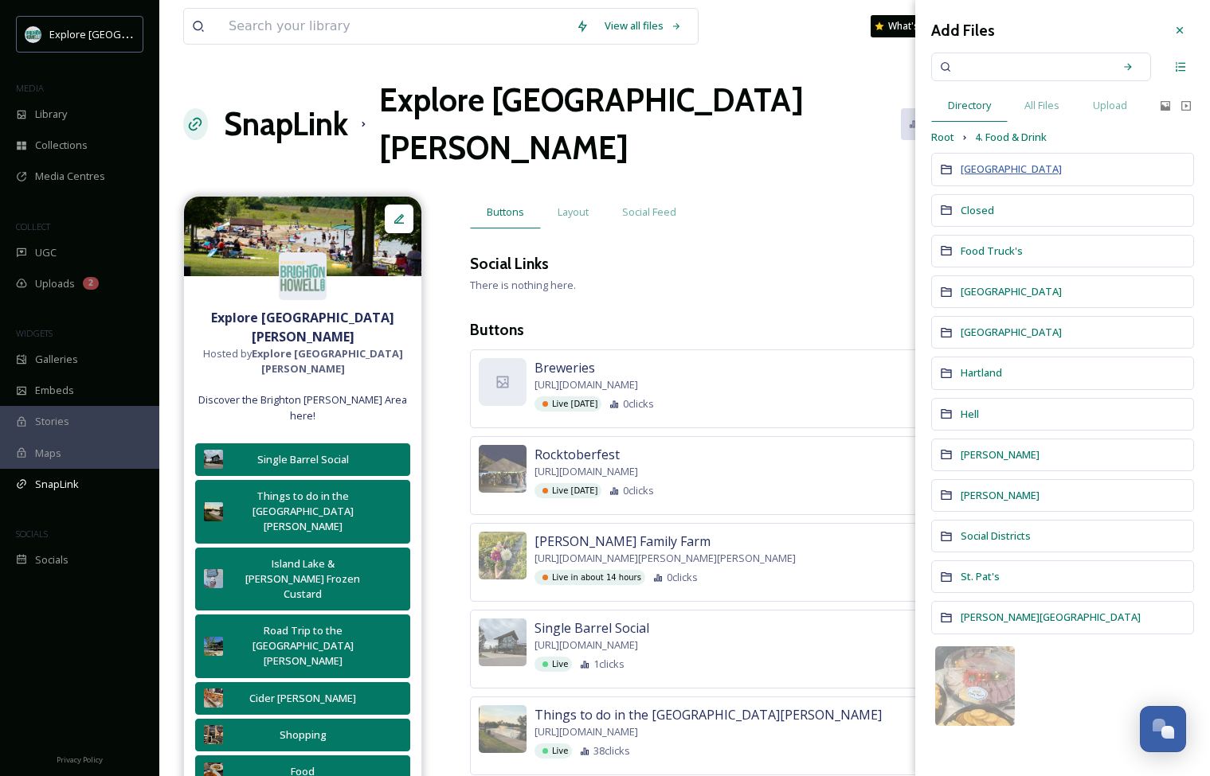
click at [818, 163] on span "[GEOGRAPHIC_DATA]" at bounding box center [1010, 169] width 101 height 14
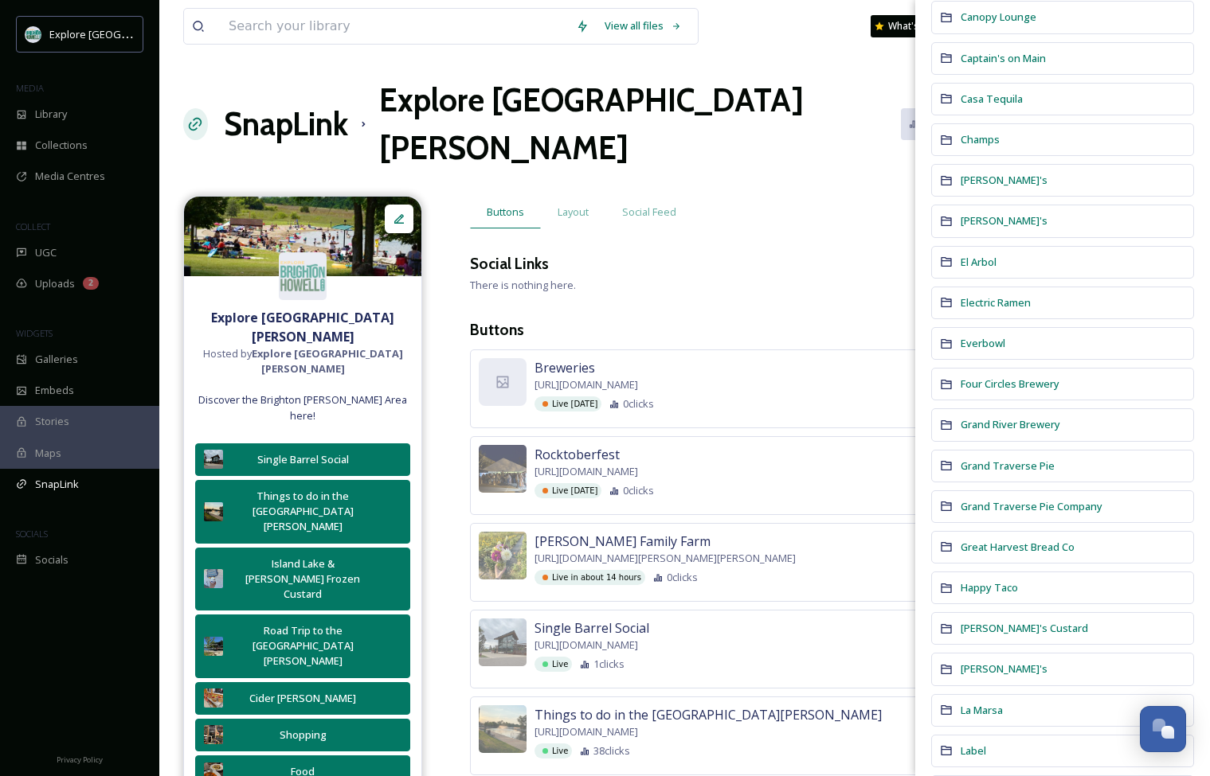
scroll to position [657, 0]
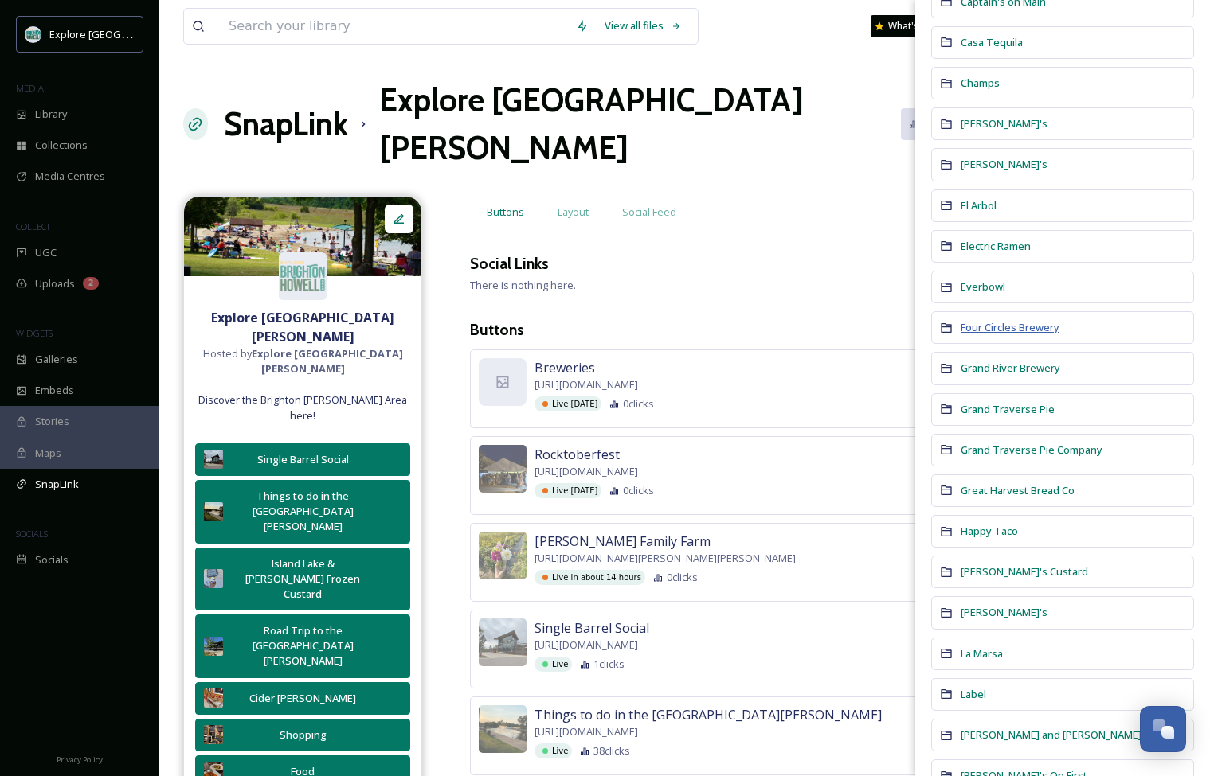
click at [818, 330] on span "Four Circles Brewery" at bounding box center [1009, 327] width 99 height 14
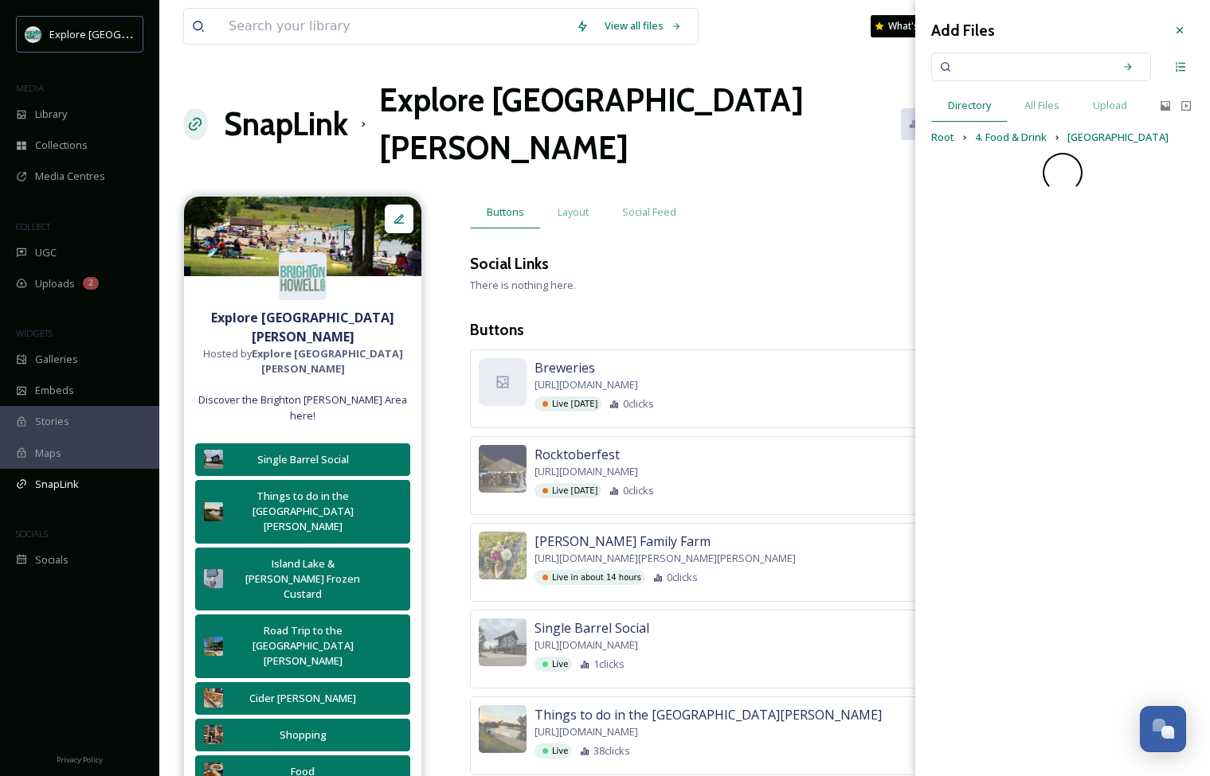
scroll to position [0, 0]
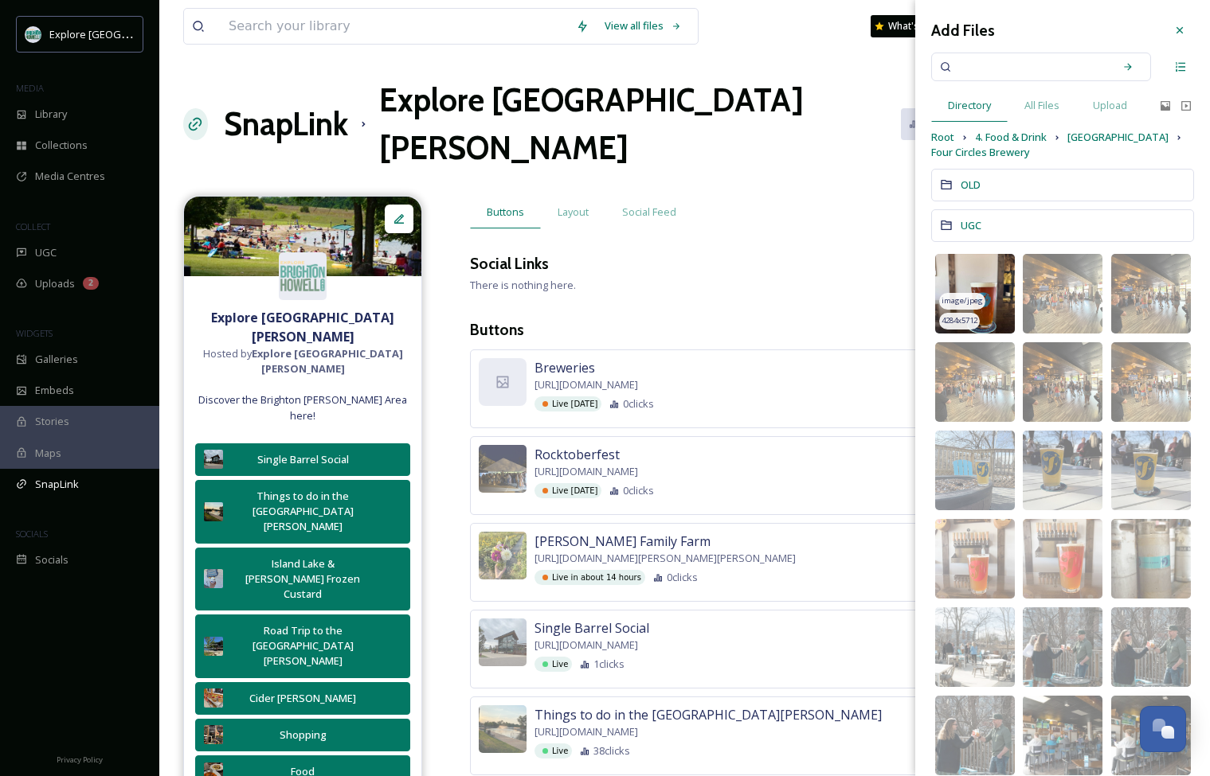
click at [818, 311] on img at bounding box center [975, 294] width 80 height 80
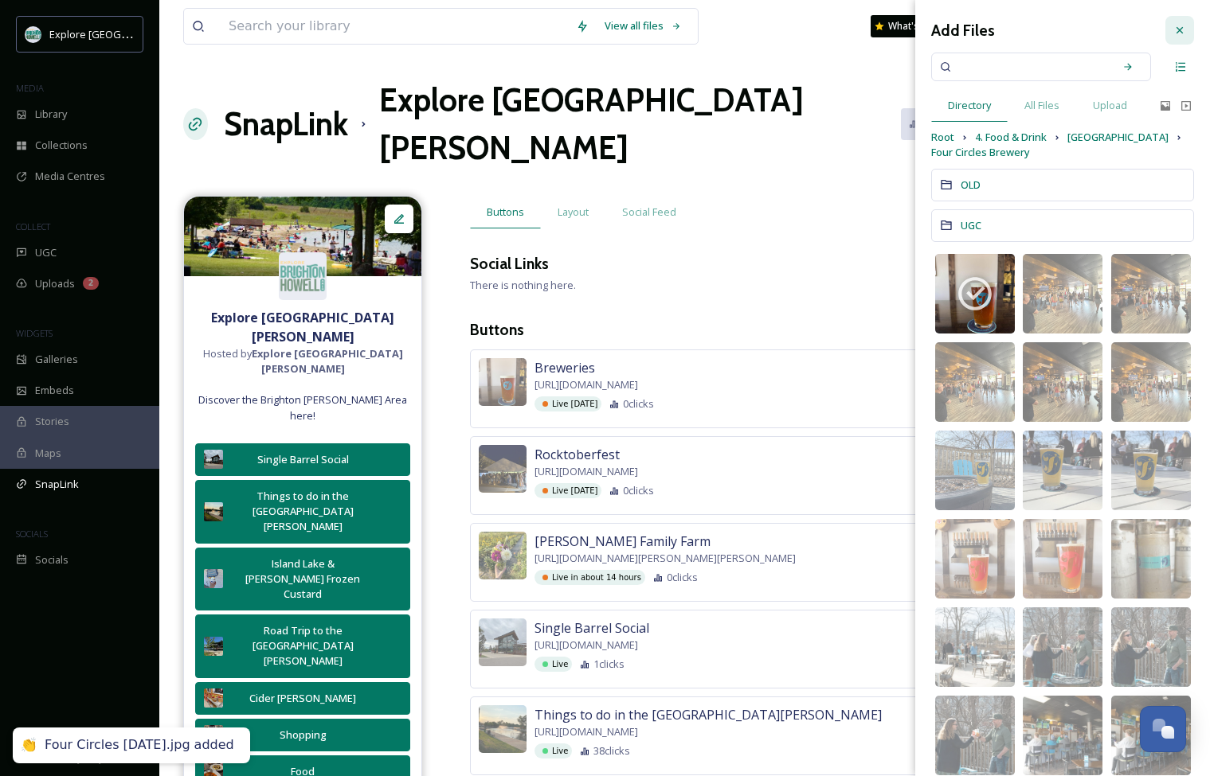
click at [818, 40] on div at bounding box center [1179, 30] width 29 height 29
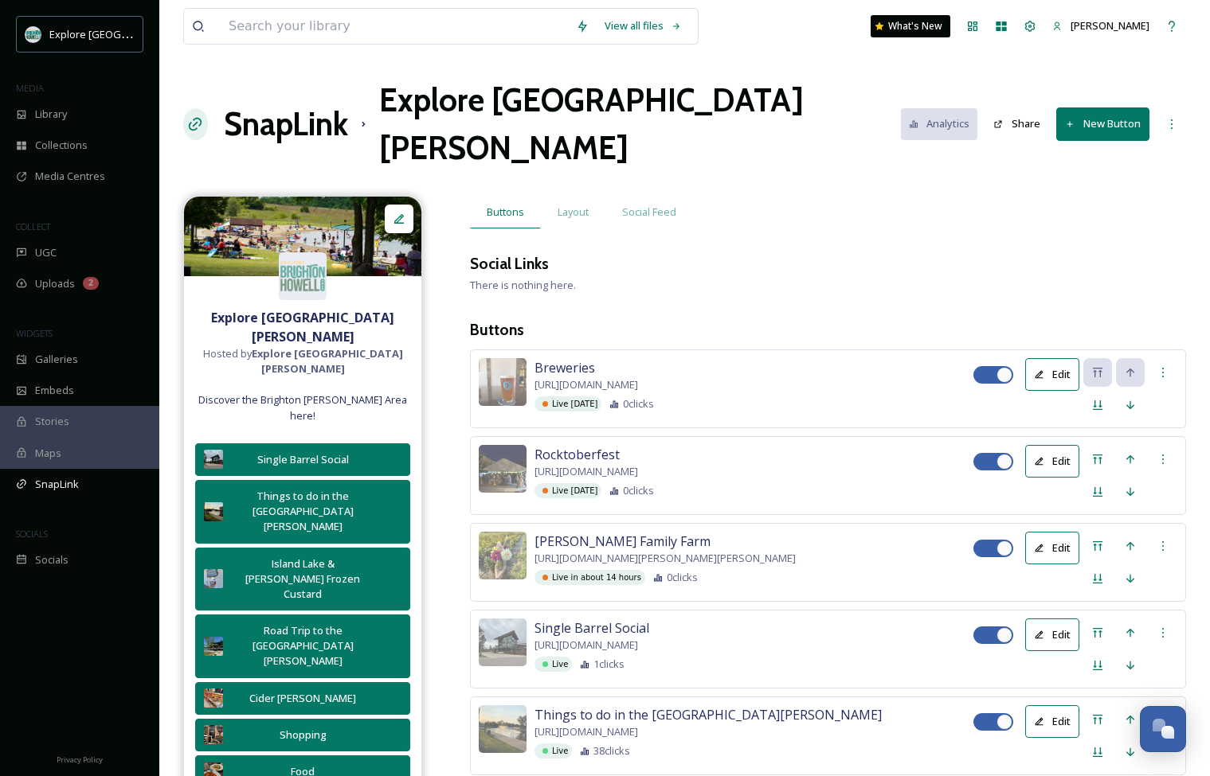
click at [818, 107] on button "New Button" at bounding box center [1102, 123] width 93 height 33
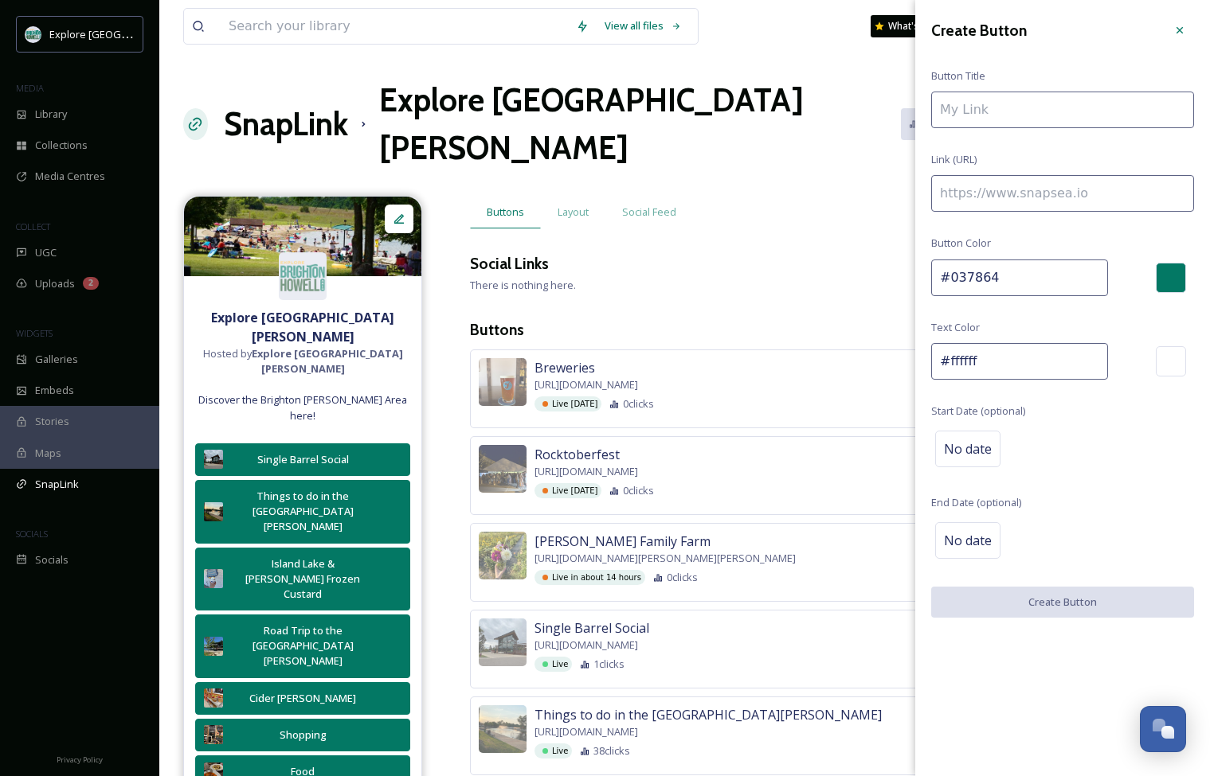
click at [818, 190] on input at bounding box center [1062, 193] width 263 height 37
paste input "[URL][DOMAIN_NAME][PERSON_NAME]"
type input "[URL][DOMAIN_NAME][PERSON_NAME]"
click at [818, 112] on input at bounding box center [1062, 110] width 263 height 37
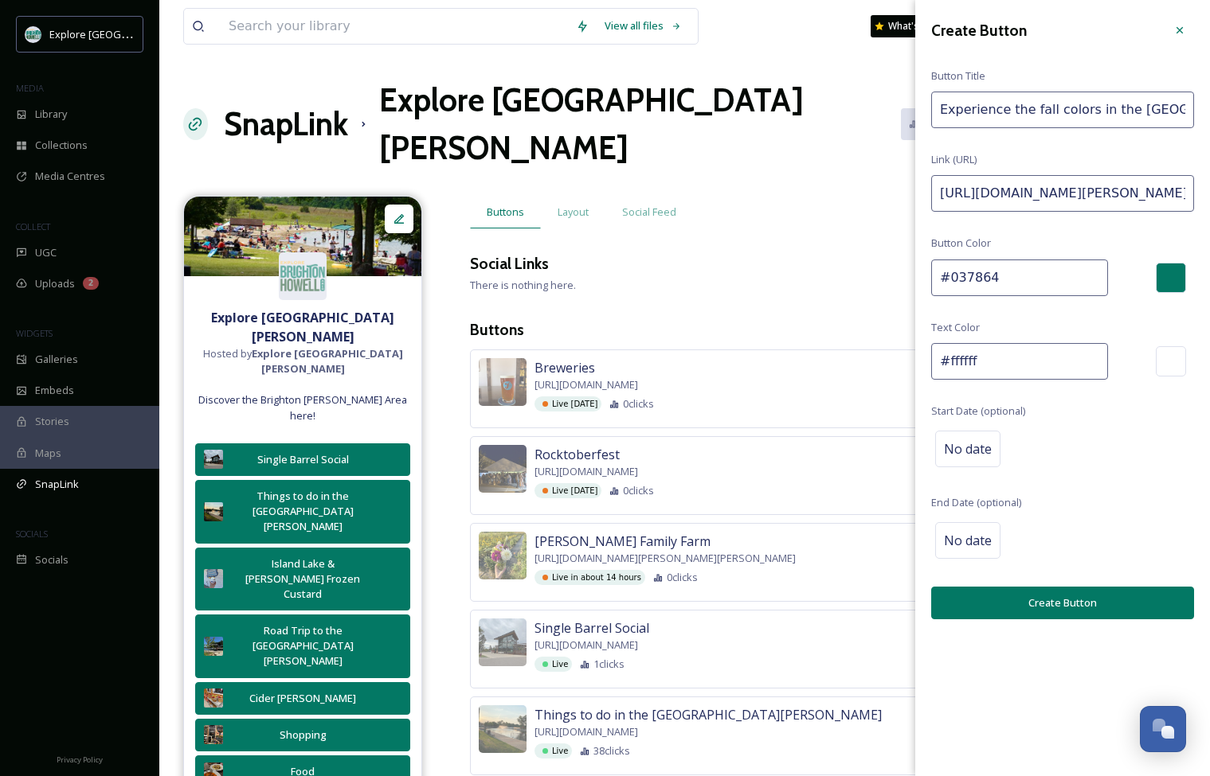
click at [818, 110] on input "Experience the fall colors in the [GEOGRAPHIC_DATA][PERSON_NAME]" at bounding box center [1062, 110] width 263 height 37
type input "Experience Fall Colors in the [GEOGRAPHIC_DATA][PERSON_NAME]"
click at [818, 446] on span "No date" at bounding box center [968, 449] width 48 height 19
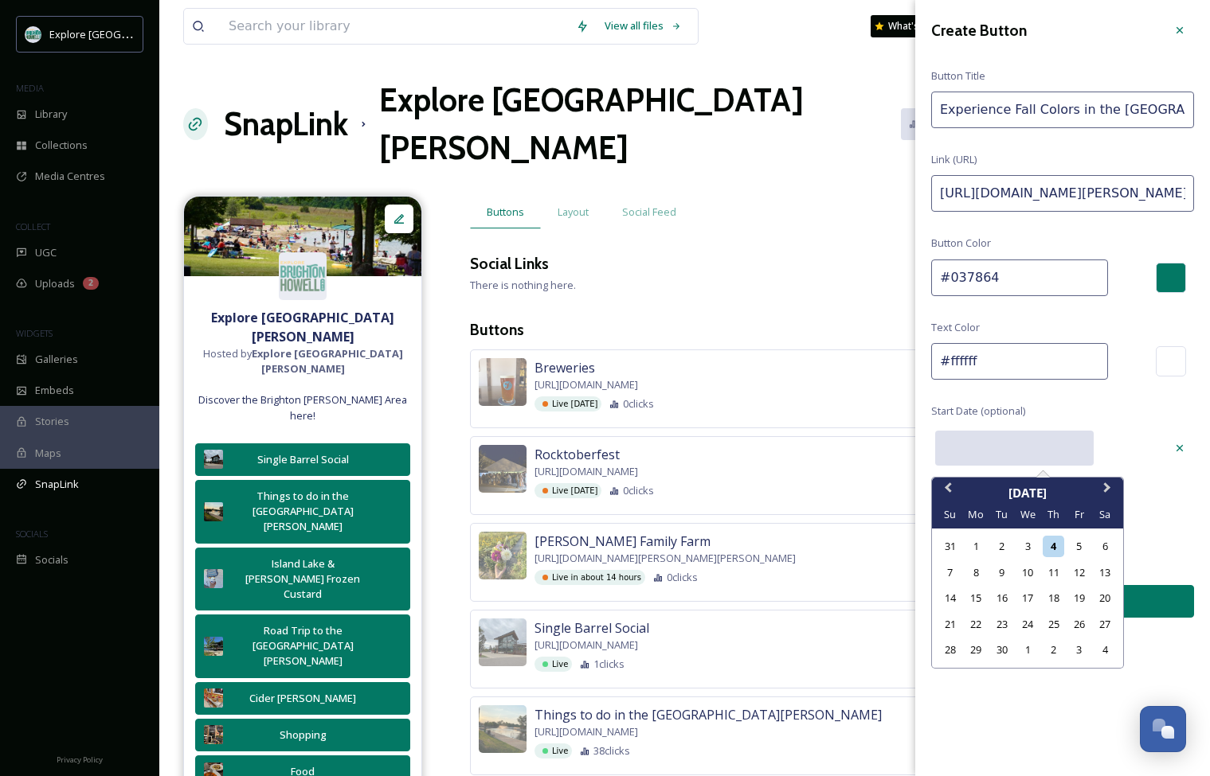
click at [818, 446] on input "text" at bounding box center [1014, 448] width 158 height 35
click at [818, 553] on div "2" at bounding box center [1001, 546] width 21 height 21
click at [818, 447] on input "[DATE]" at bounding box center [1014, 448] width 158 height 35
click at [818, 569] on div "9" at bounding box center [1001, 572] width 21 height 21
type input "[DATE]"
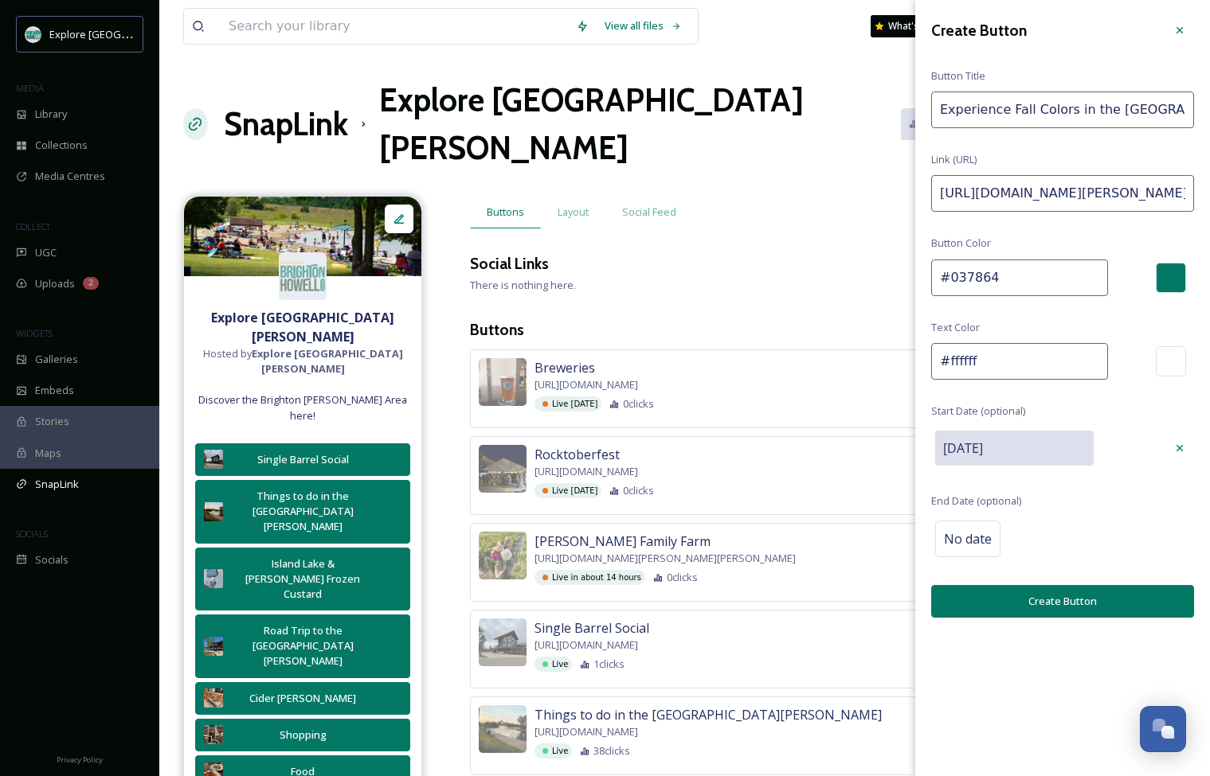
click at [818, 600] on button "Create Button" at bounding box center [1062, 601] width 263 height 33
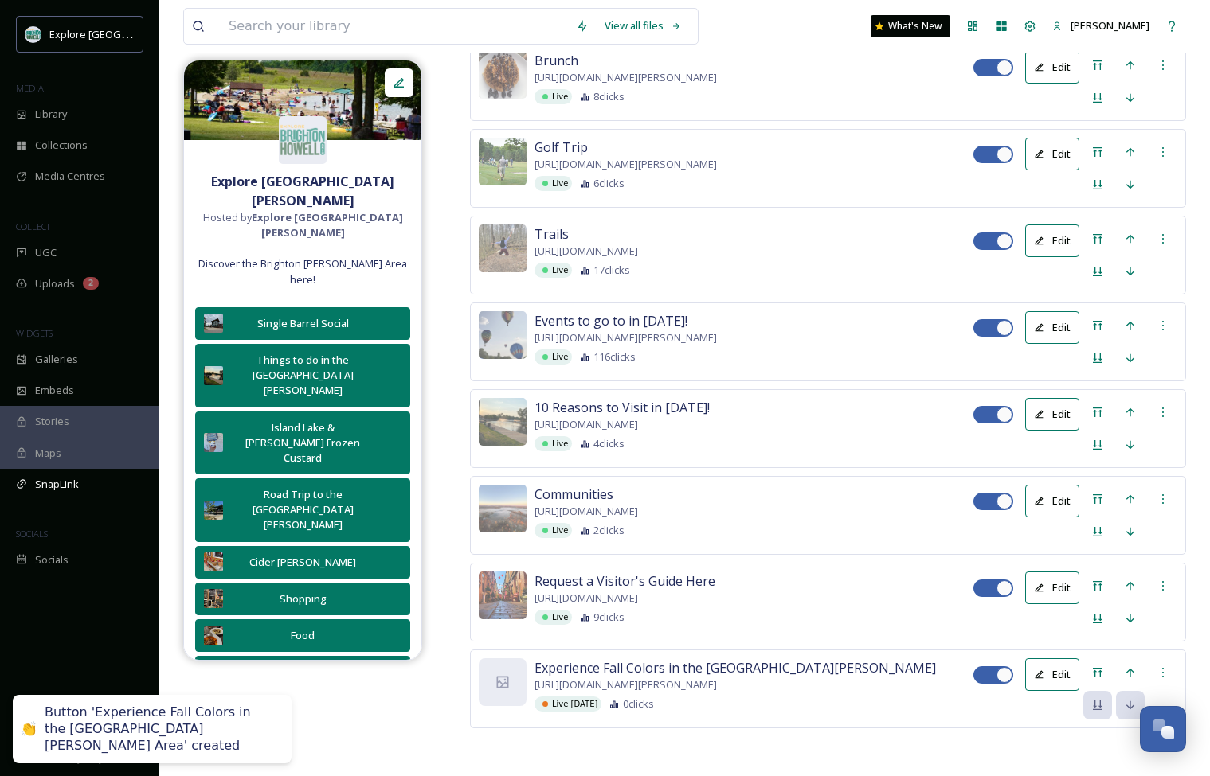
scroll to position [3598, 0]
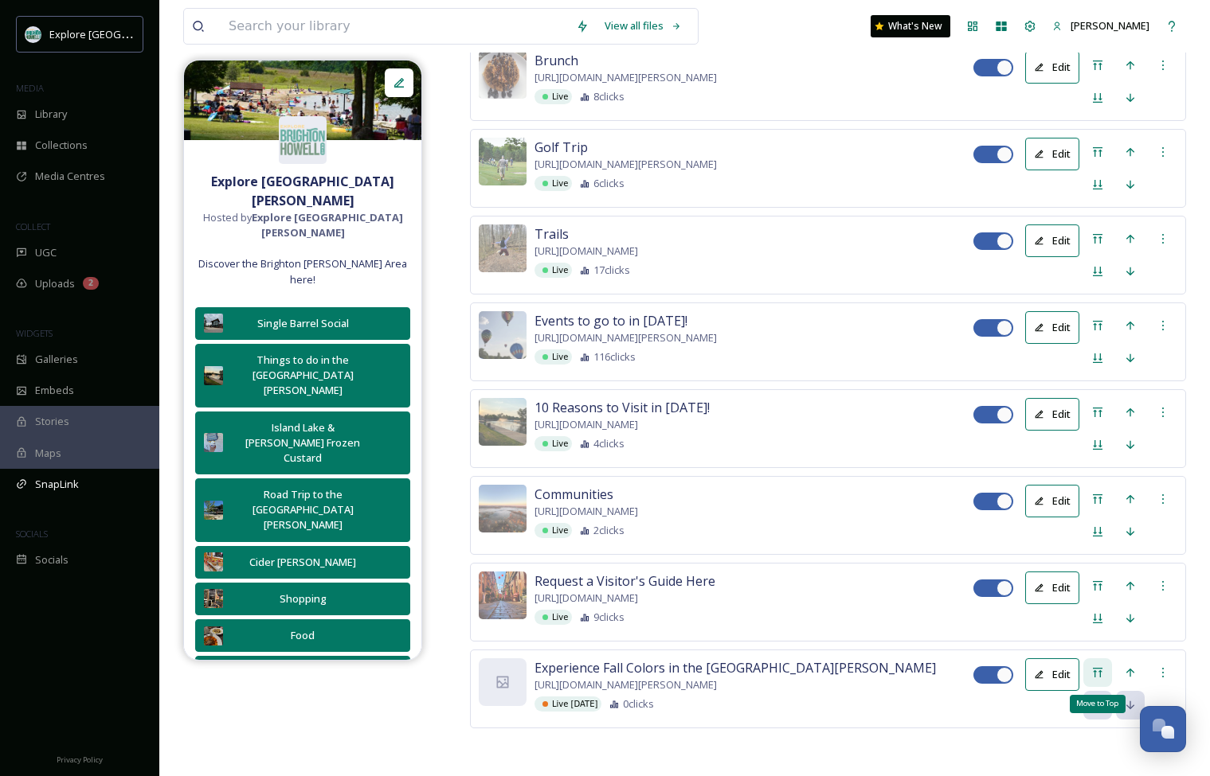
click at [818, 666] on icon at bounding box center [1097, 672] width 13 height 13
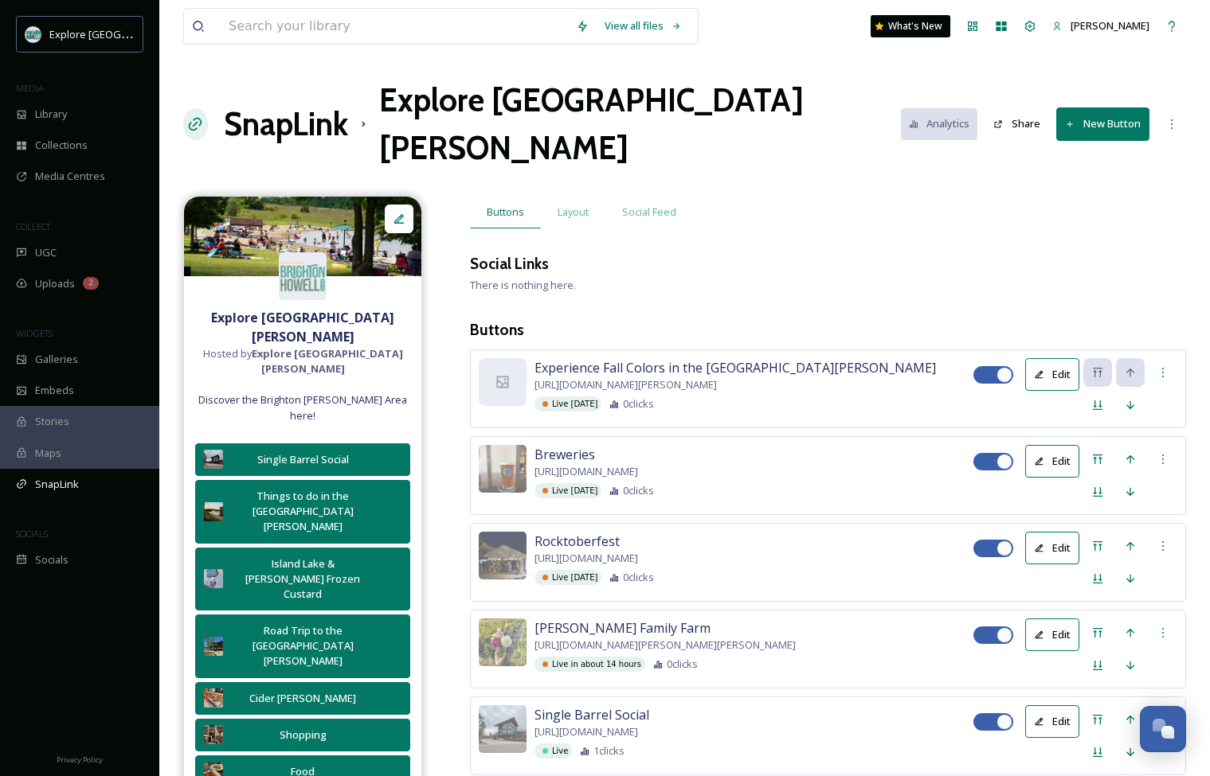
scroll to position [0, 0]
click at [503, 374] on icon at bounding box center [502, 382] width 16 height 16
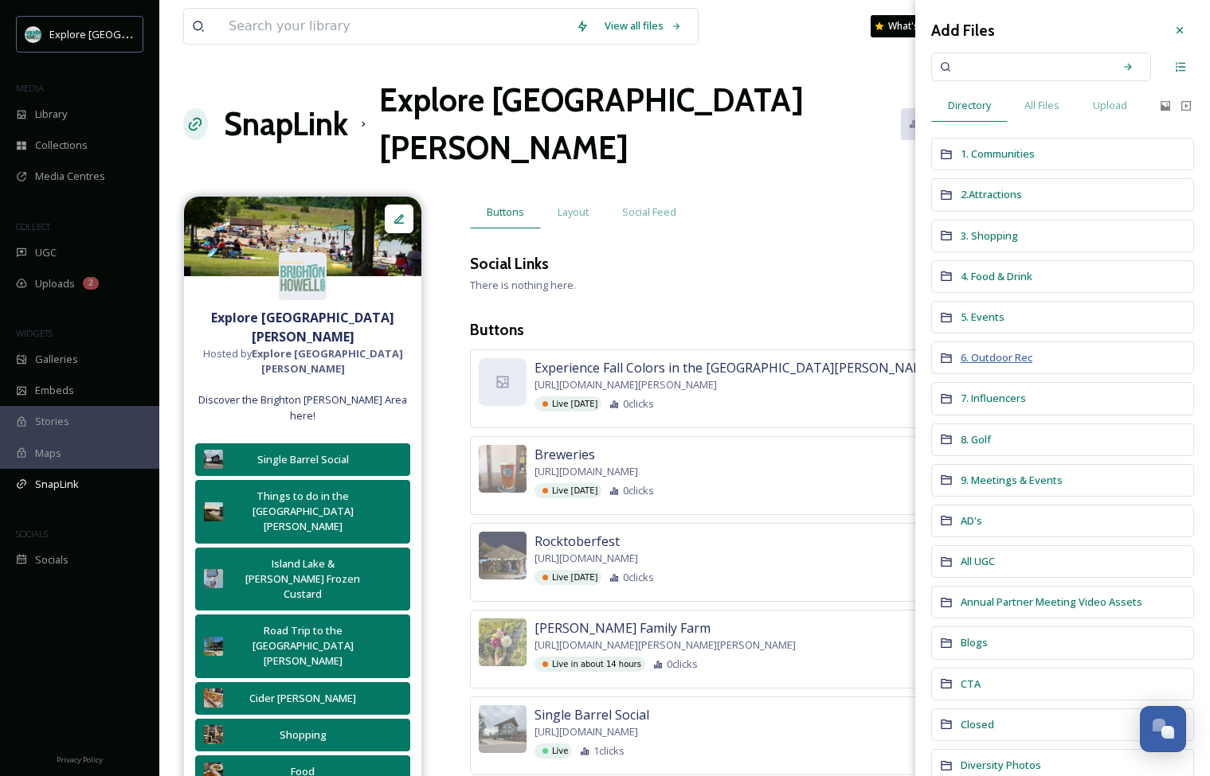
click at [818, 356] on span "6. Outdoor Rec" at bounding box center [996, 357] width 72 height 14
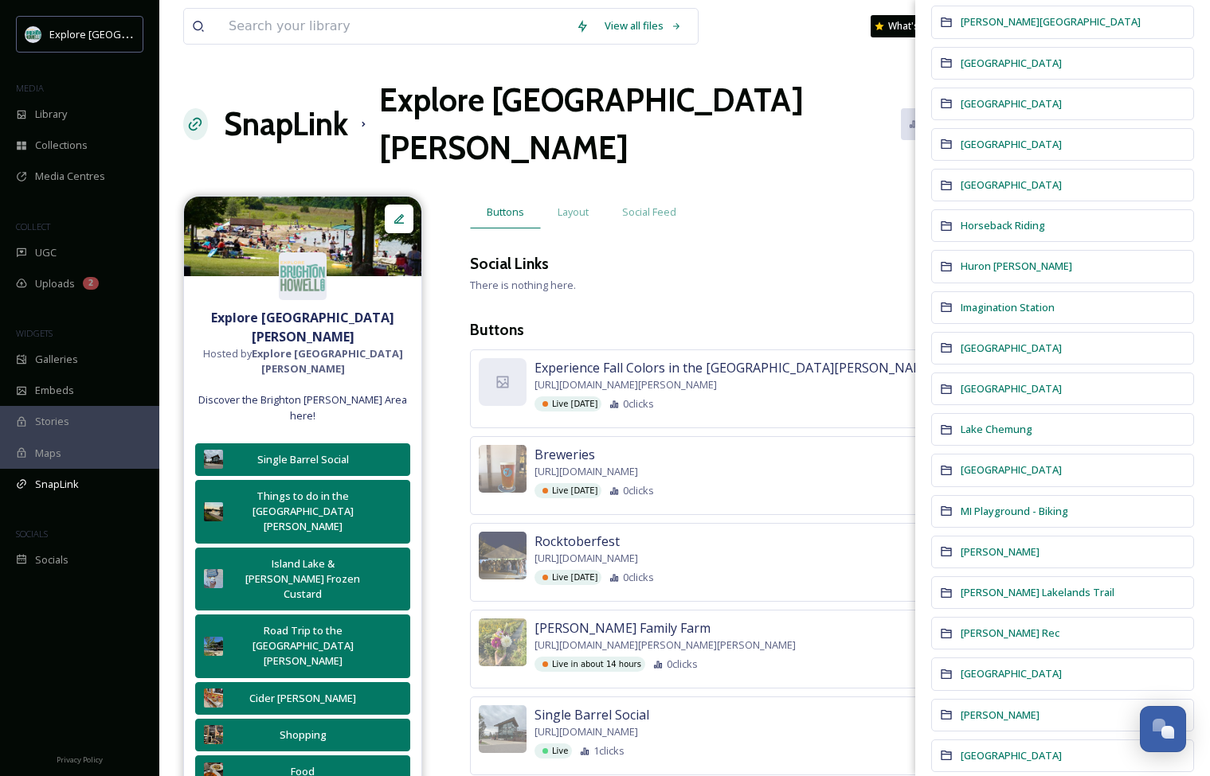
scroll to position [360, 0]
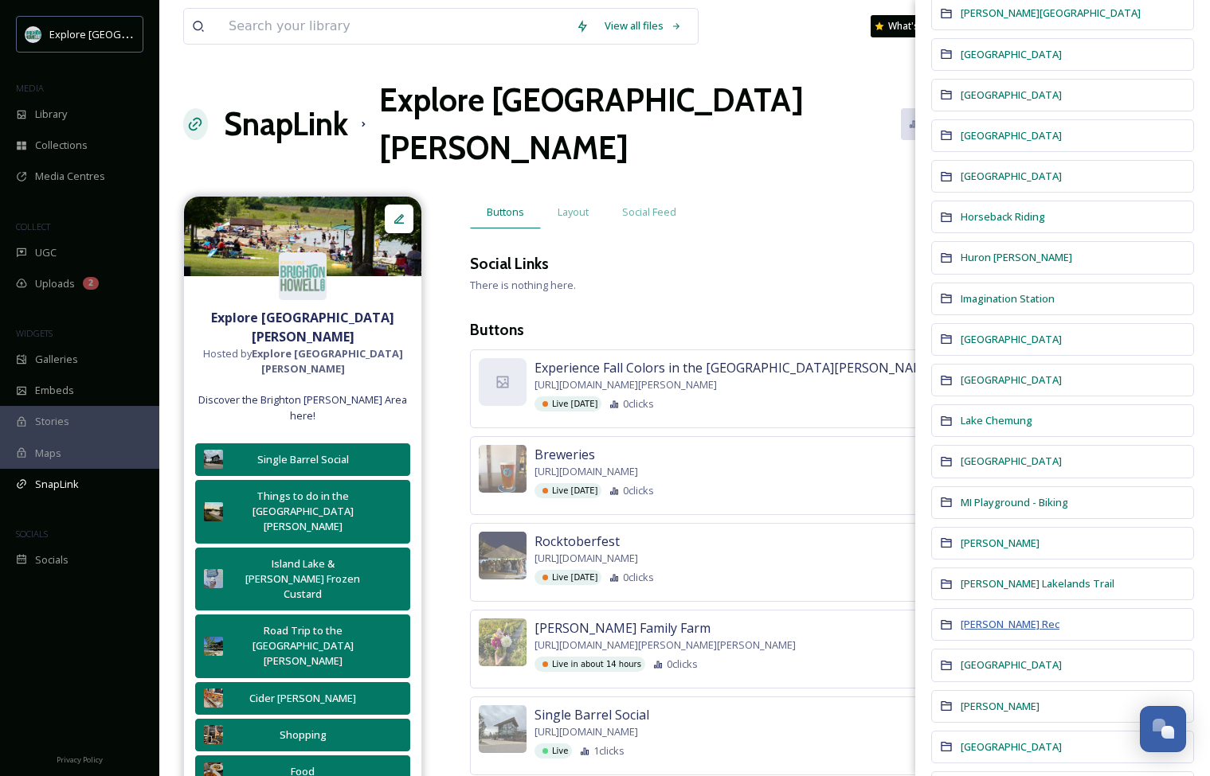
click at [818, 619] on span "[PERSON_NAME] Rec" at bounding box center [1009, 624] width 99 height 14
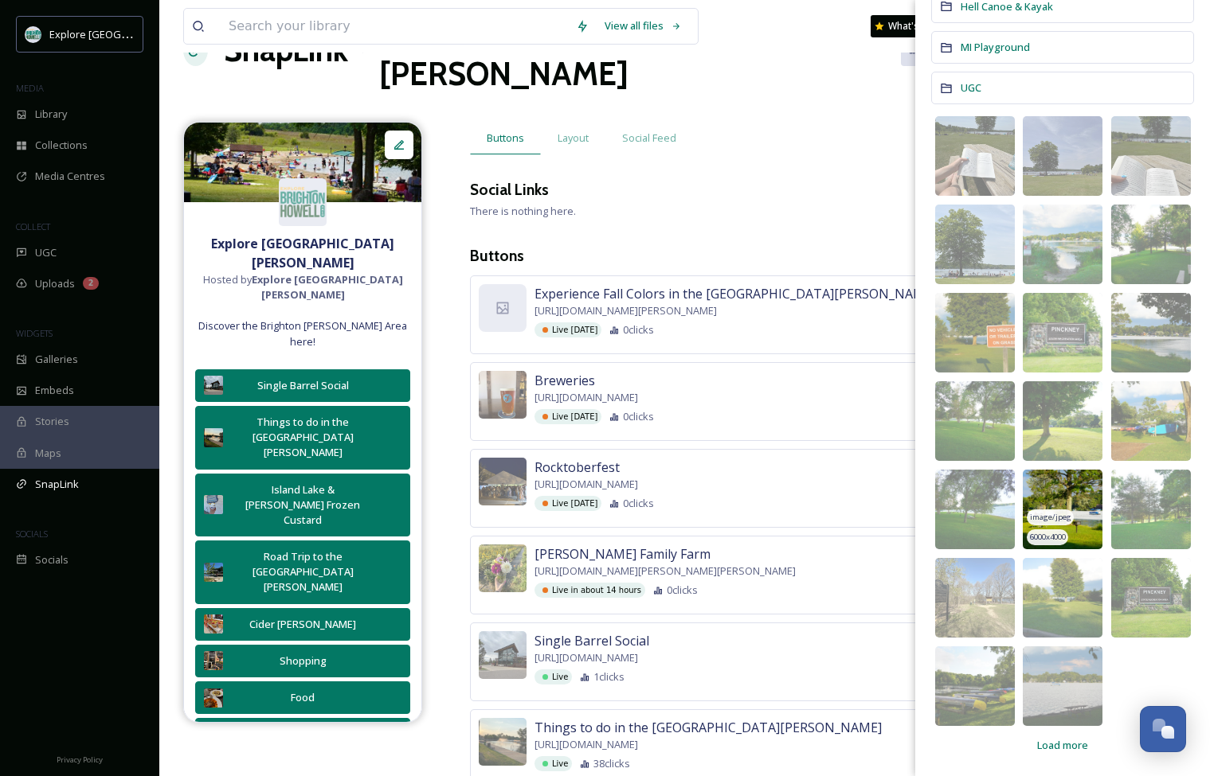
scroll to position [89, 0]
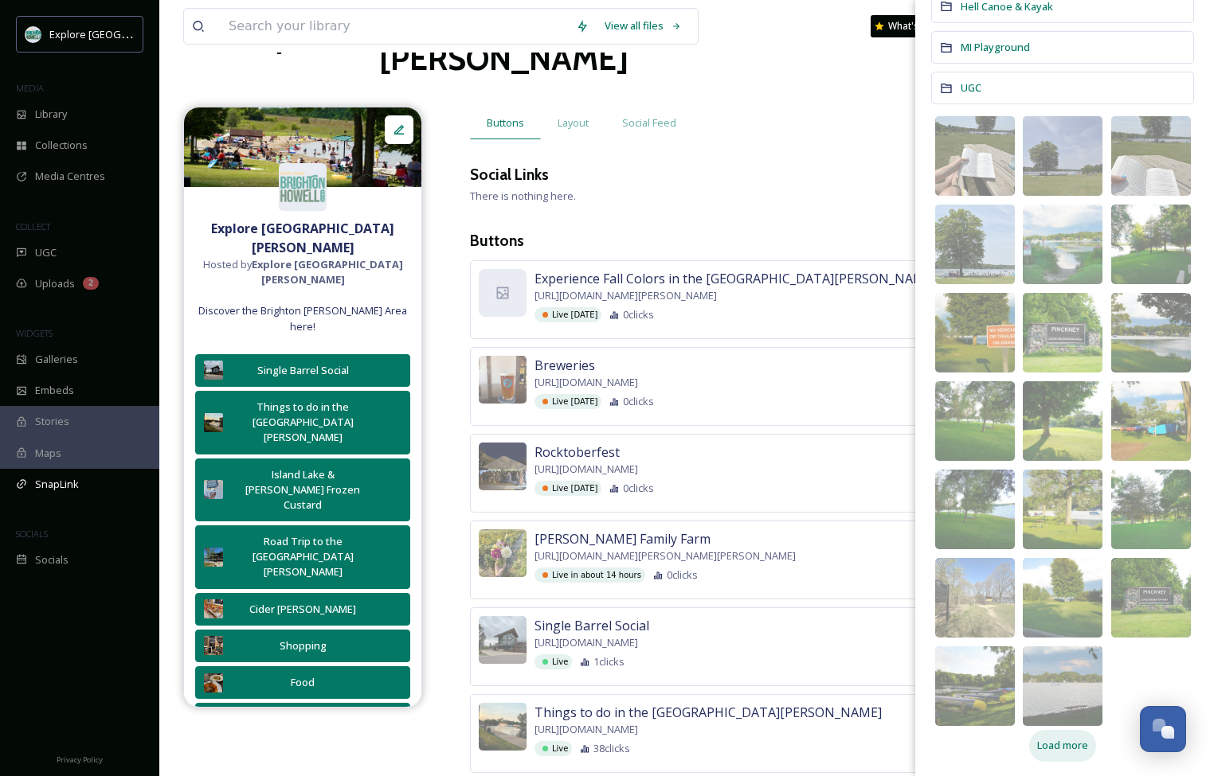
click at [818, 749] on span "Load more" at bounding box center [1062, 745] width 51 height 15
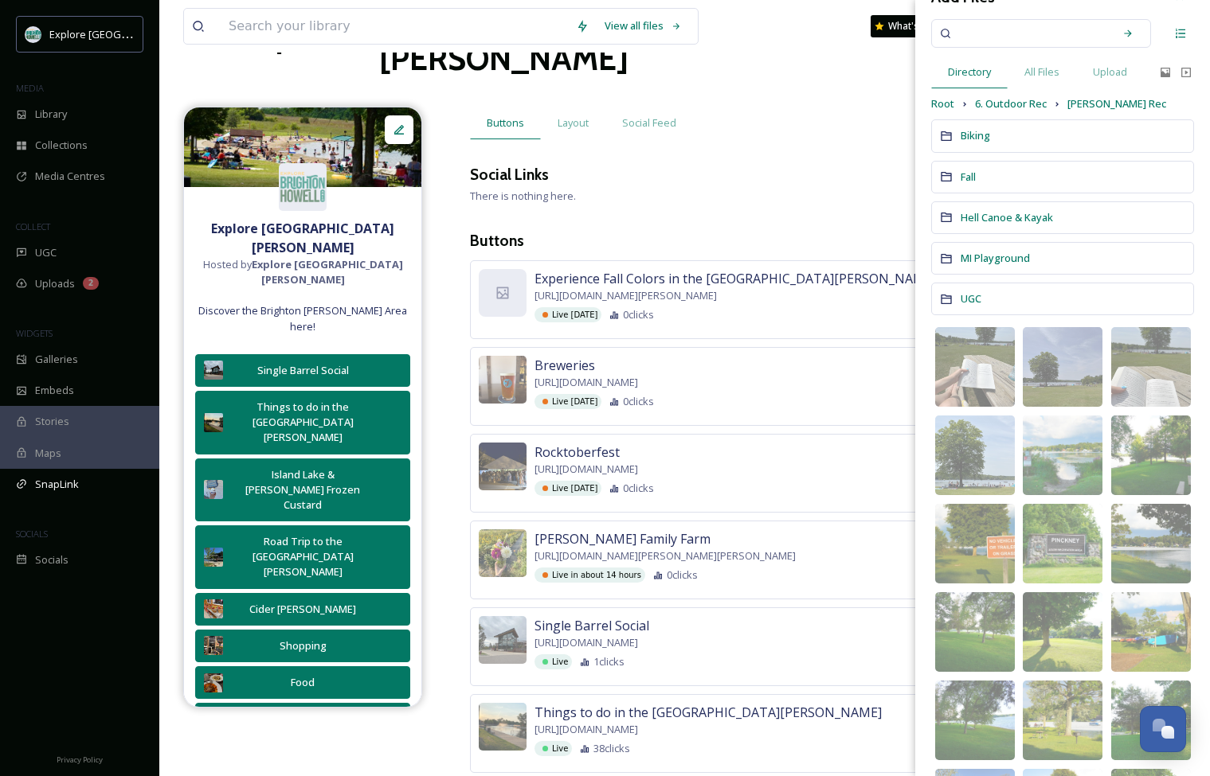
scroll to position [32, 0]
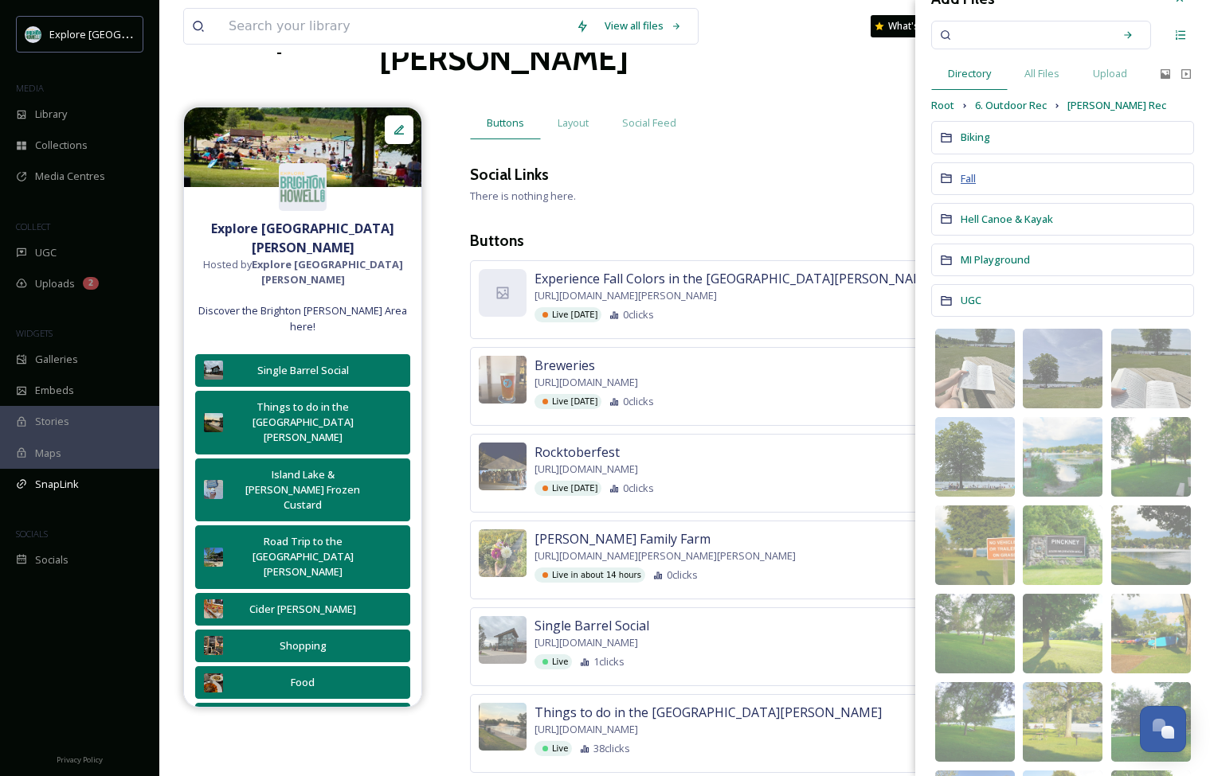
click at [818, 180] on span "Fall" at bounding box center [967, 178] width 15 height 14
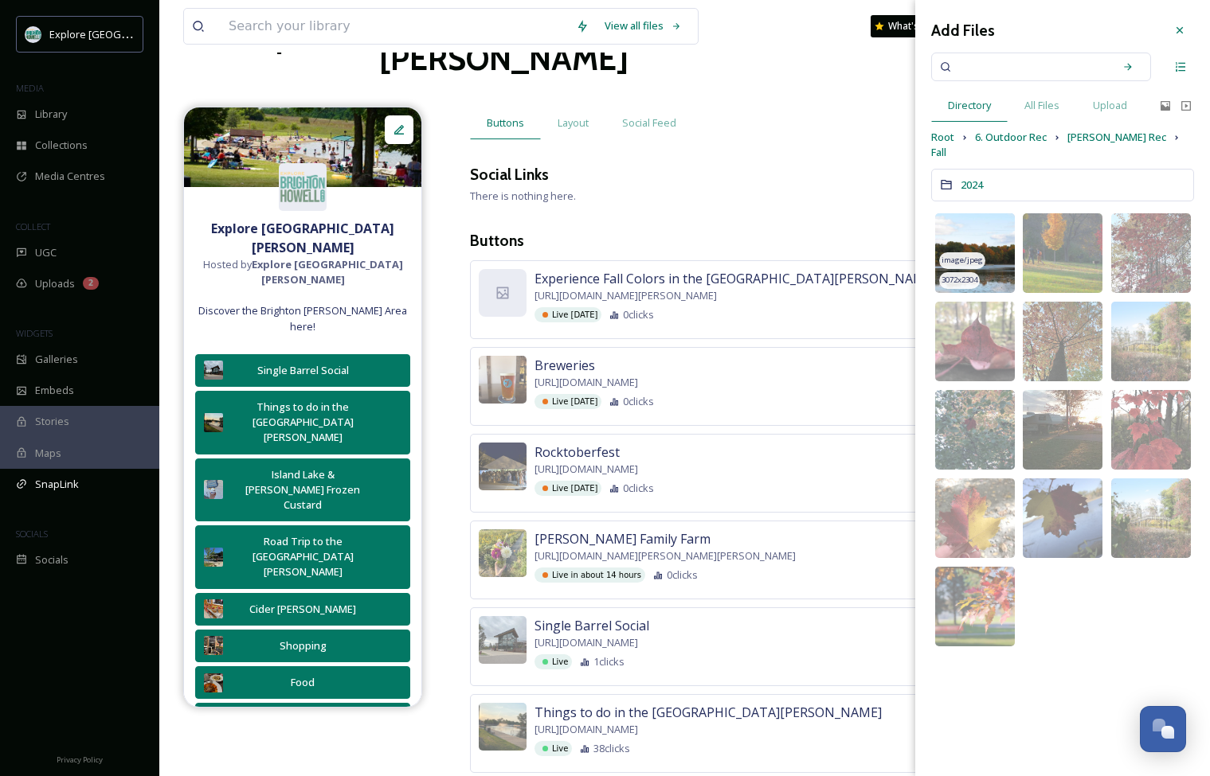
click at [818, 227] on img at bounding box center [975, 253] width 80 height 80
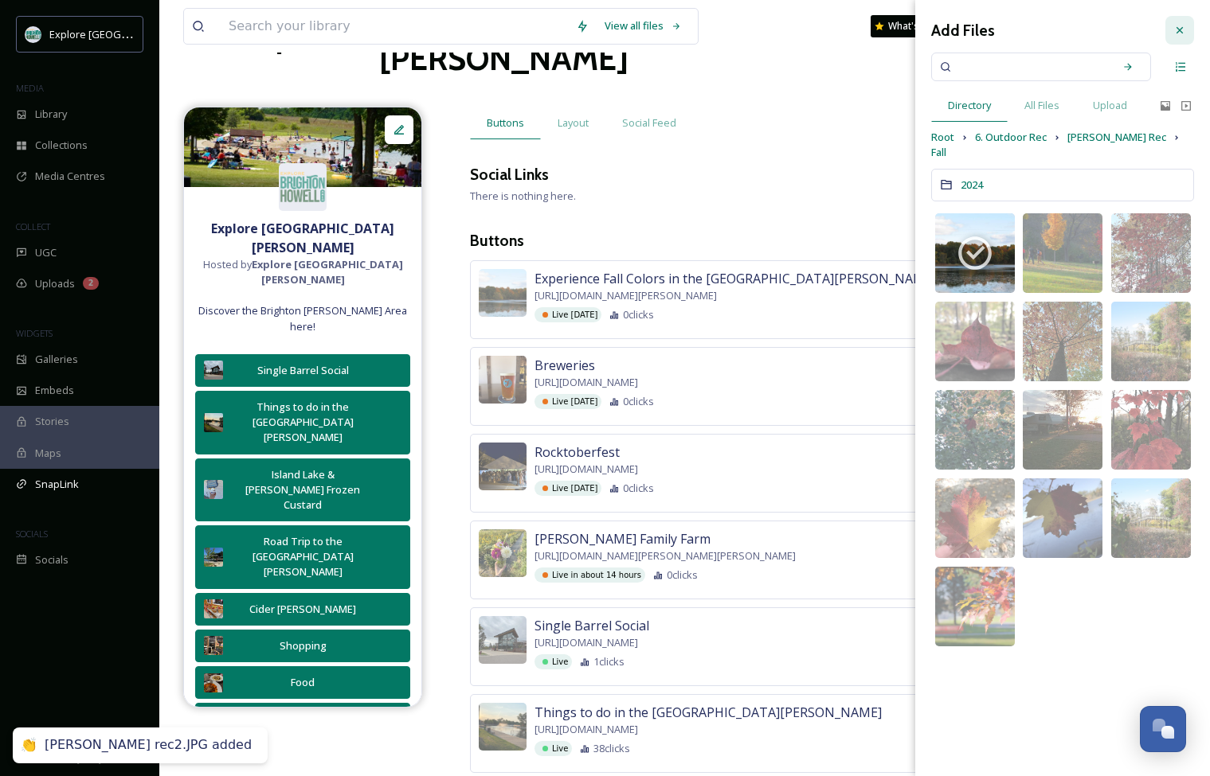
click at [818, 37] on div at bounding box center [1179, 30] width 29 height 29
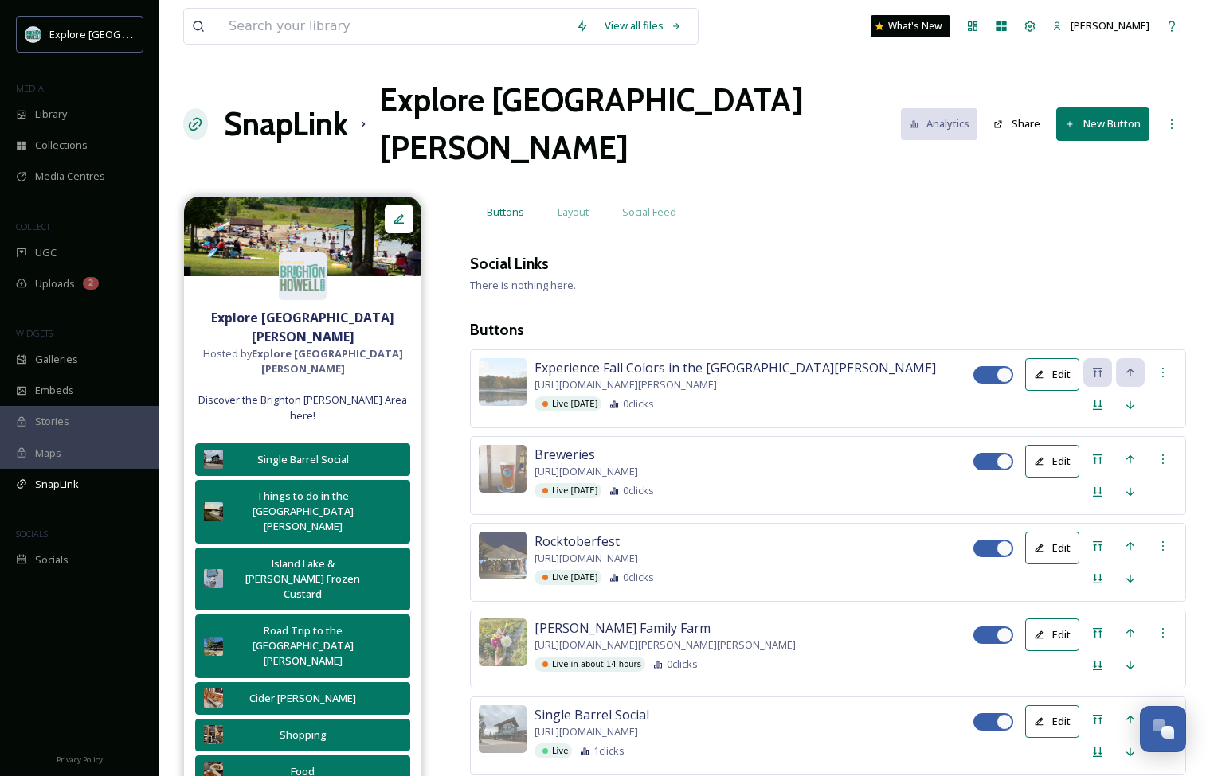
click at [818, 107] on button "New Button" at bounding box center [1102, 123] width 93 height 33
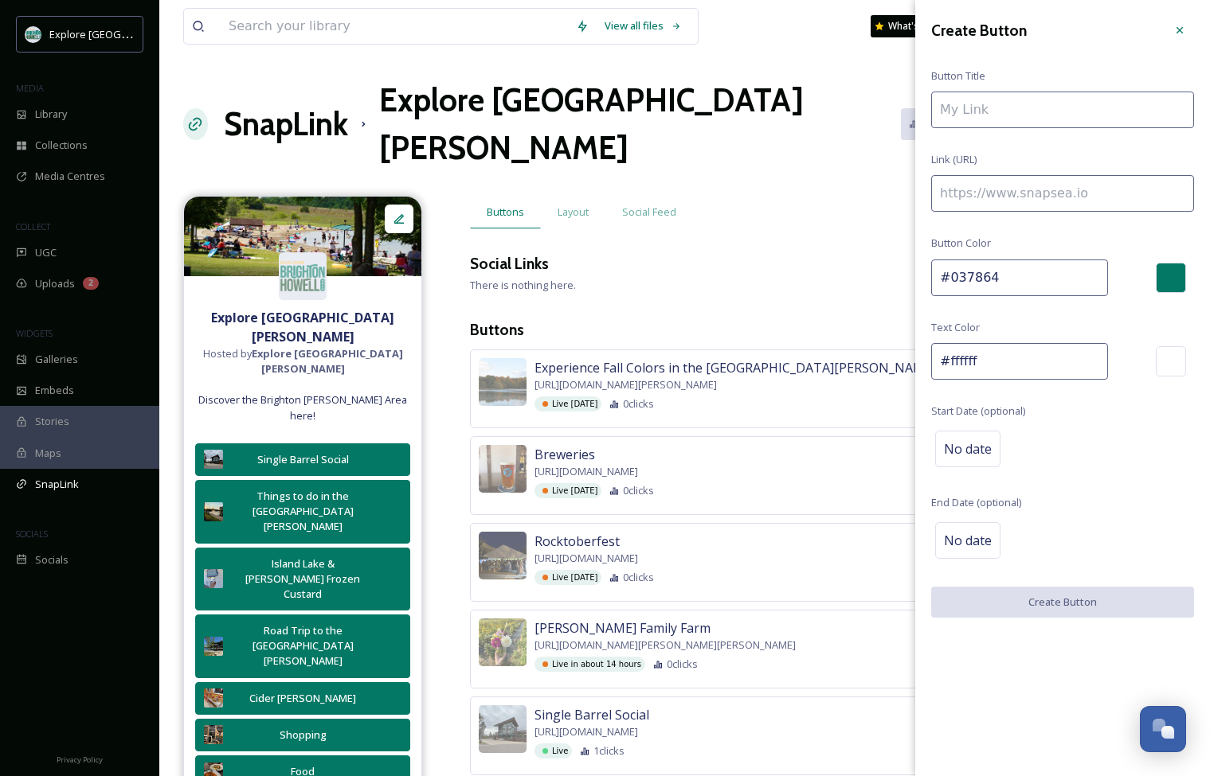
click at [818, 207] on input at bounding box center [1062, 193] width 263 height 37
paste input "[URL][DOMAIN_NAME]"
type input "[URL][DOMAIN_NAME]"
click at [818, 113] on input at bounding box center [1062, 110] width 263 height 37
type input "C"
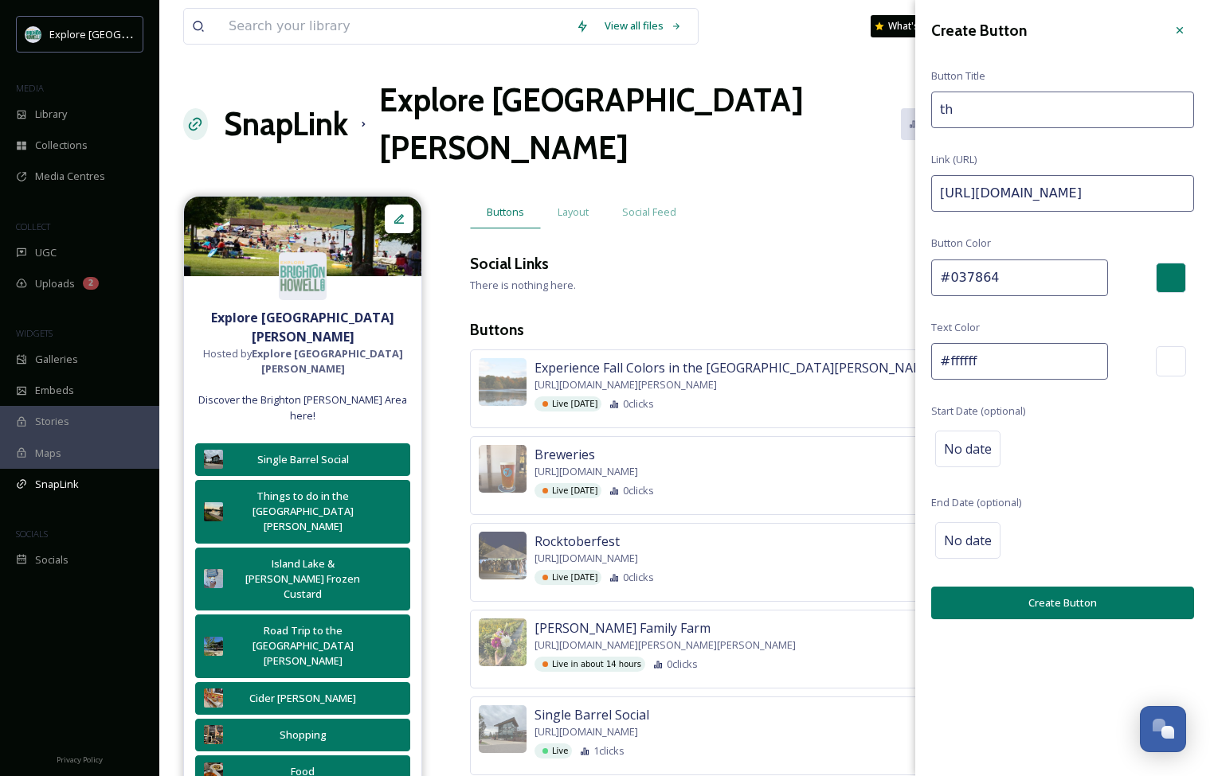
type input "t"
type input "The [GEOGRAPHIC_DATA]"
click at [818, 451] on span "No date" at bounding box center [968, 449] width 48 height 19
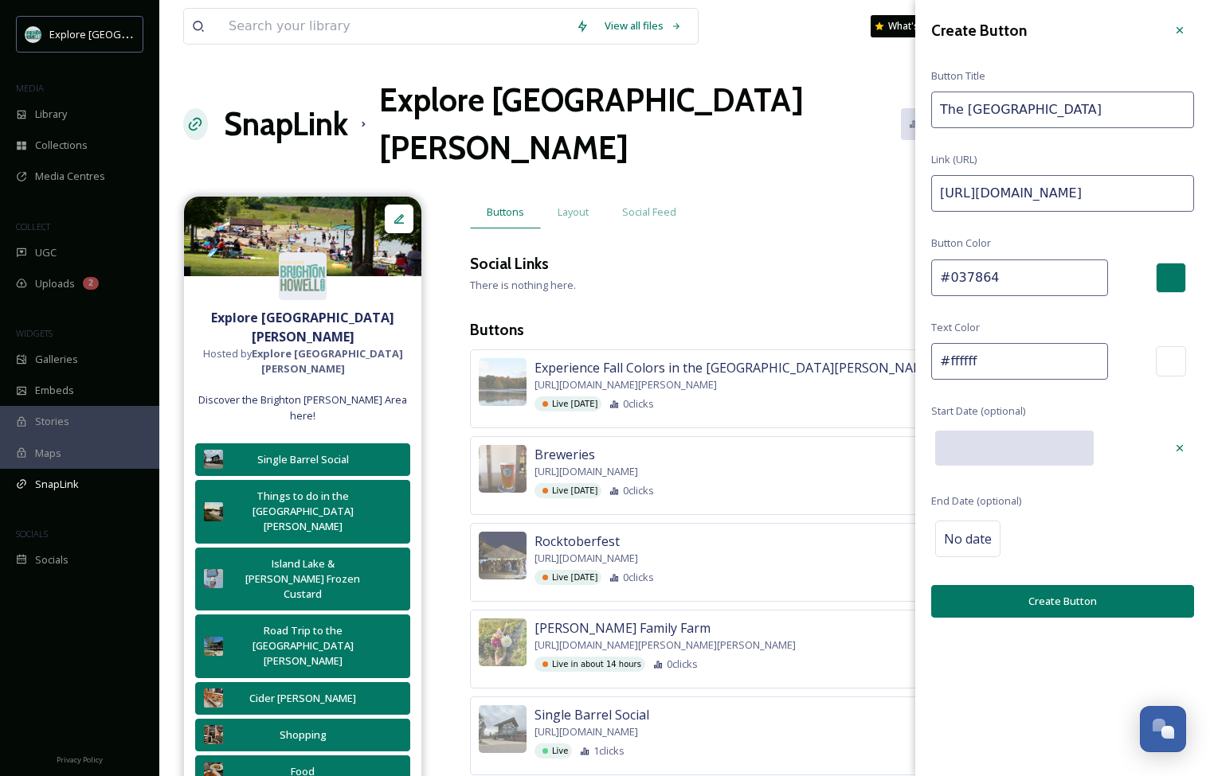
click at [818, 452] on input "text" at bounding box center [1014, 448] width 158 height 35
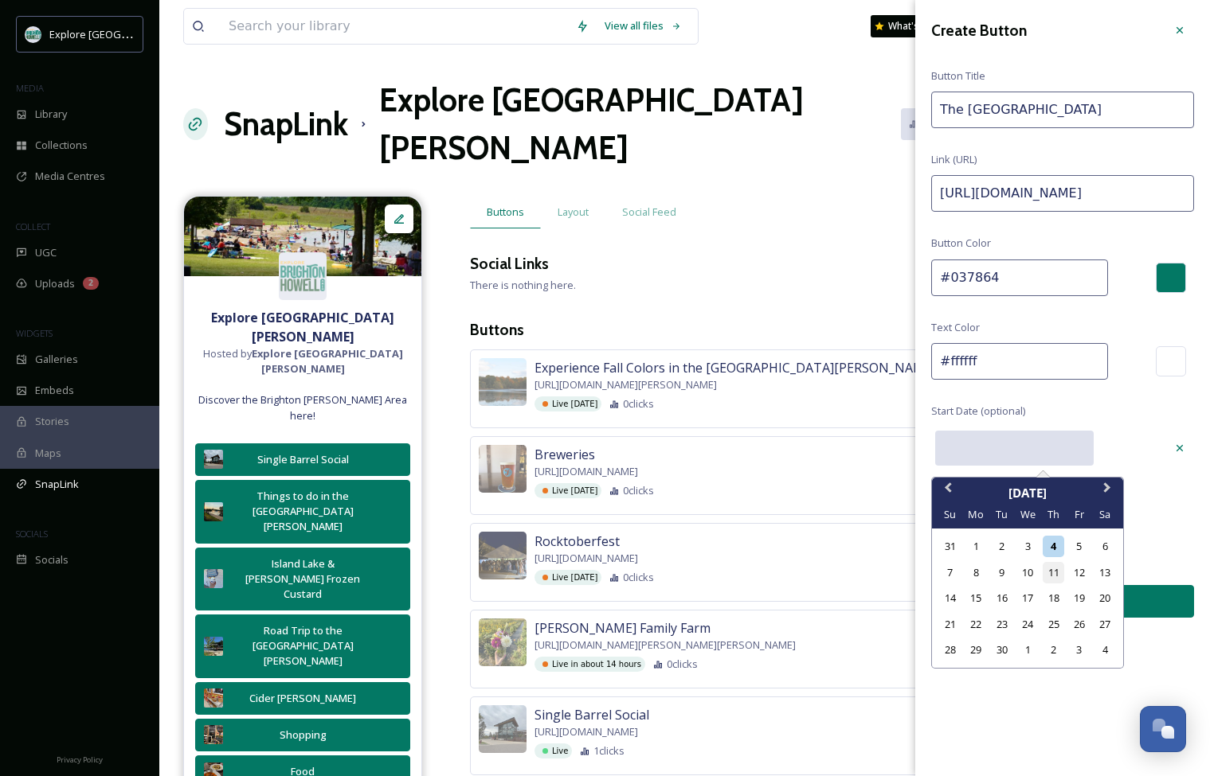
click at [818, 572] on div "11" at bounding box center [1052, 572] width 21 height 21
type input "[DATE]"
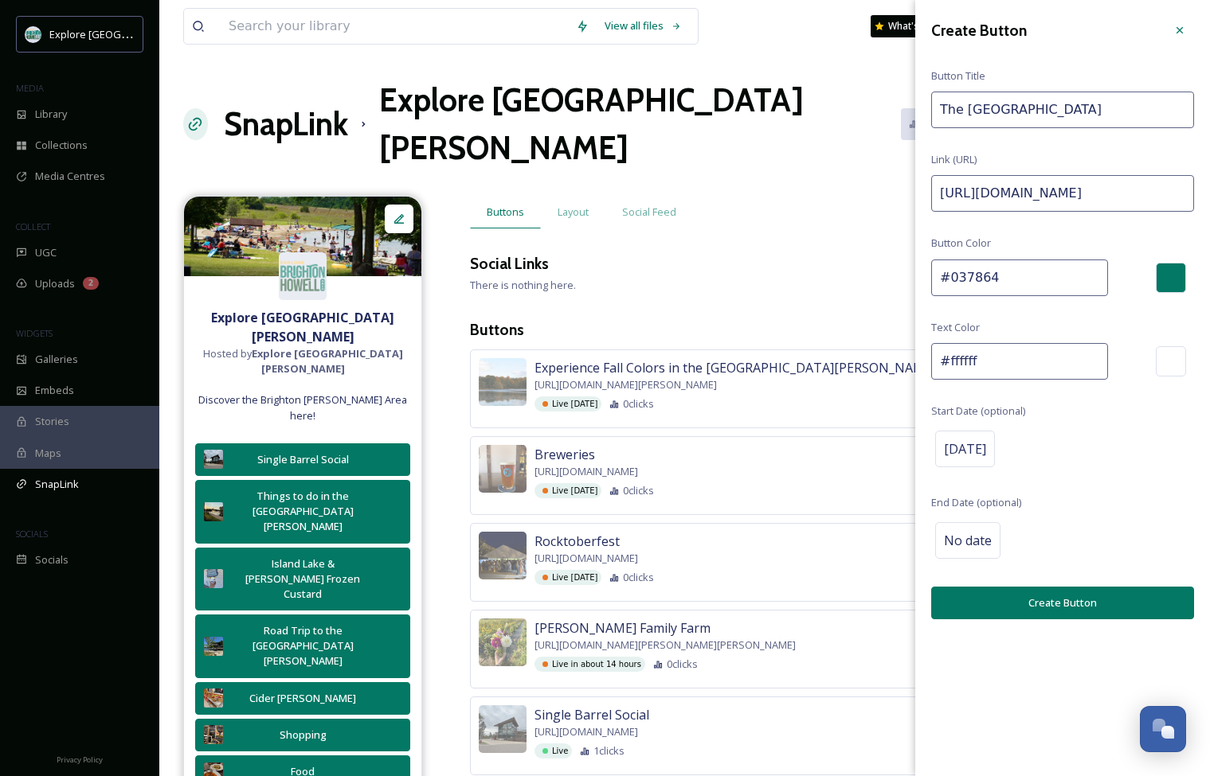
click at [818, 607] on button "Create Button" at bounding box center [1062, 603] width 263 height 33
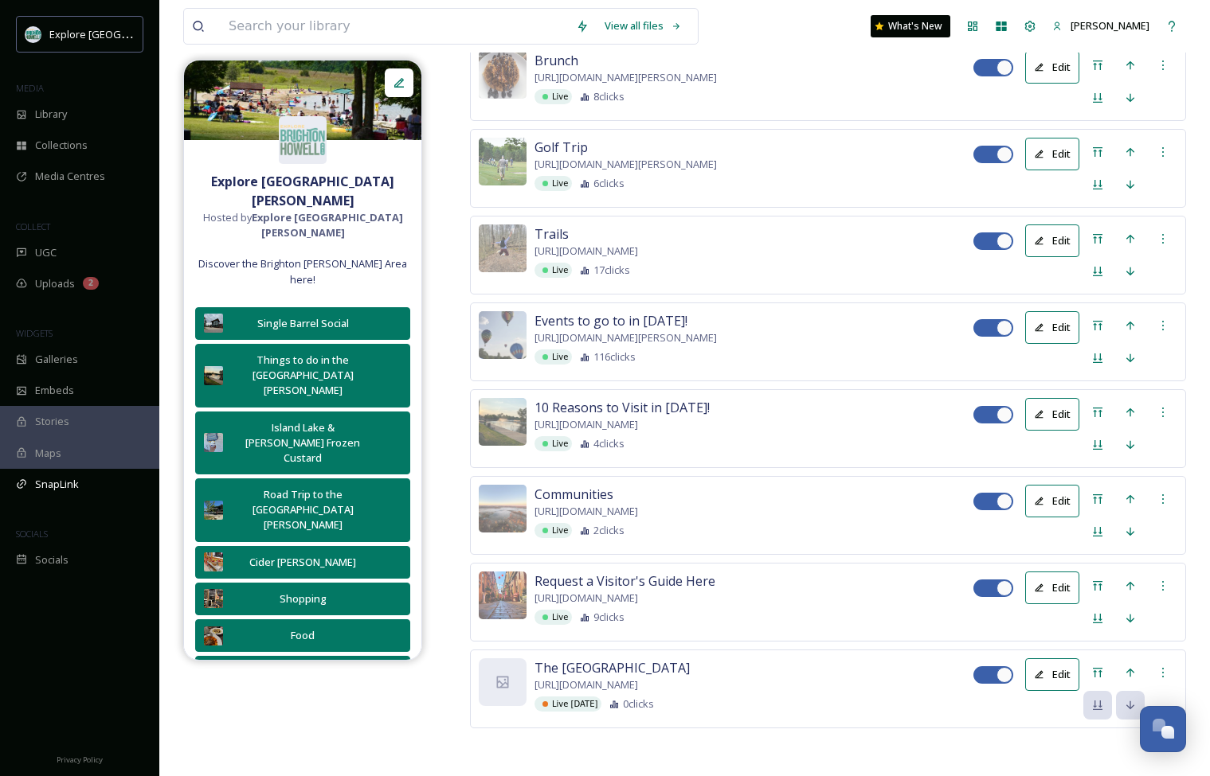
scroll to position [3707, 0]
click at [818, 668] on icon at bounding box center [1098, 673] width 10 height 10
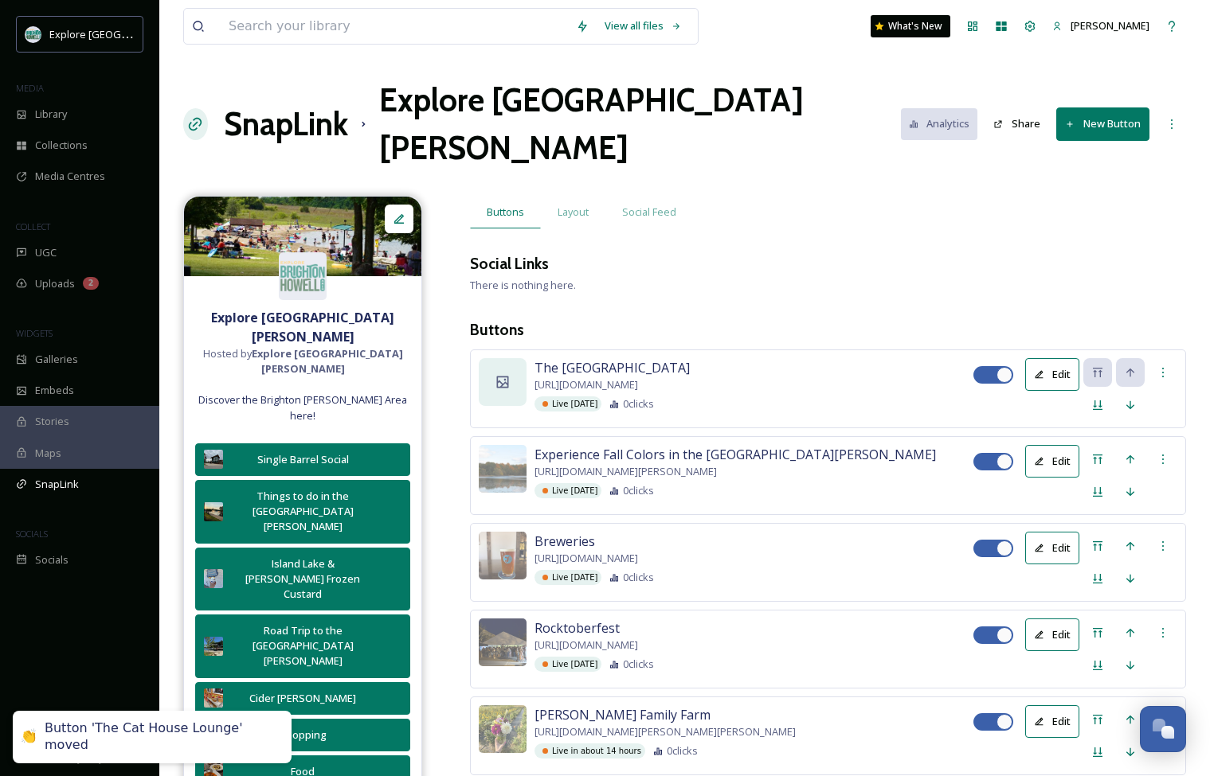
scroll to position [0, 0]
click at [510, 358] on div at bounding box center [503, 382] width 48 height 48
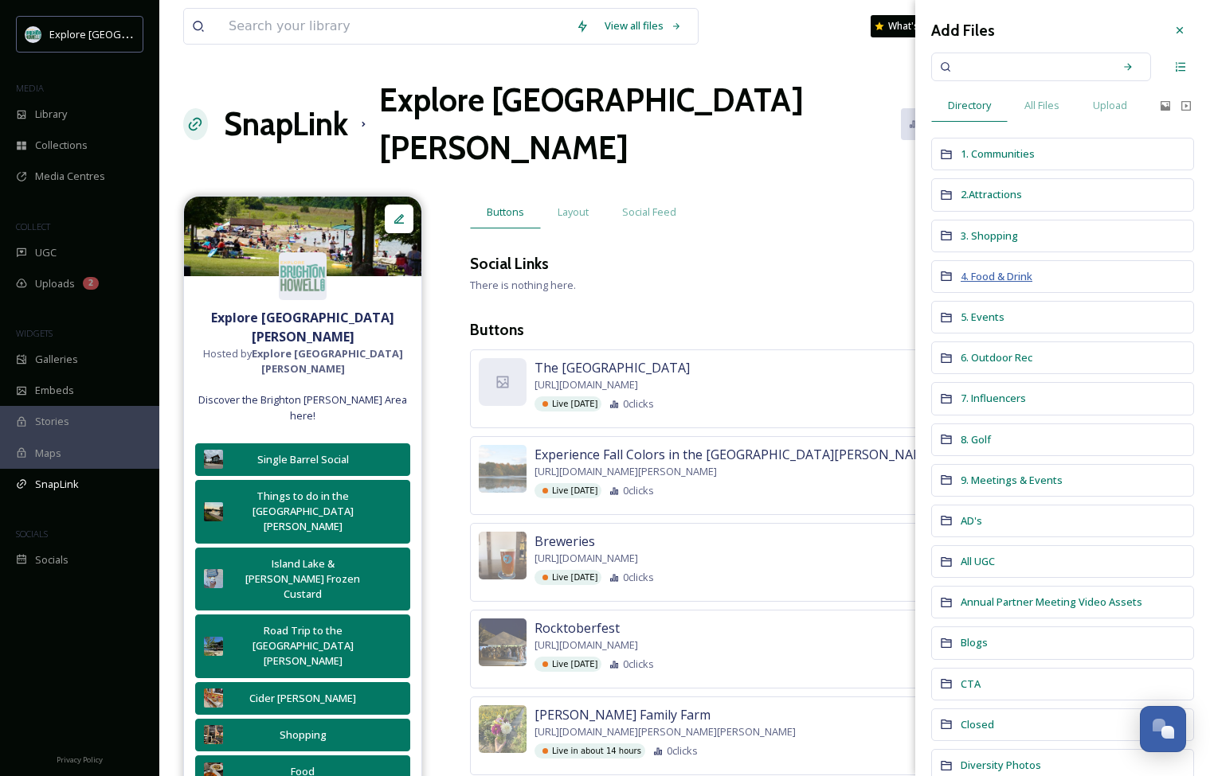
click at [818, 277] on span "4. Food & Drink" at bounding box center [996, 276] width 72 height 14
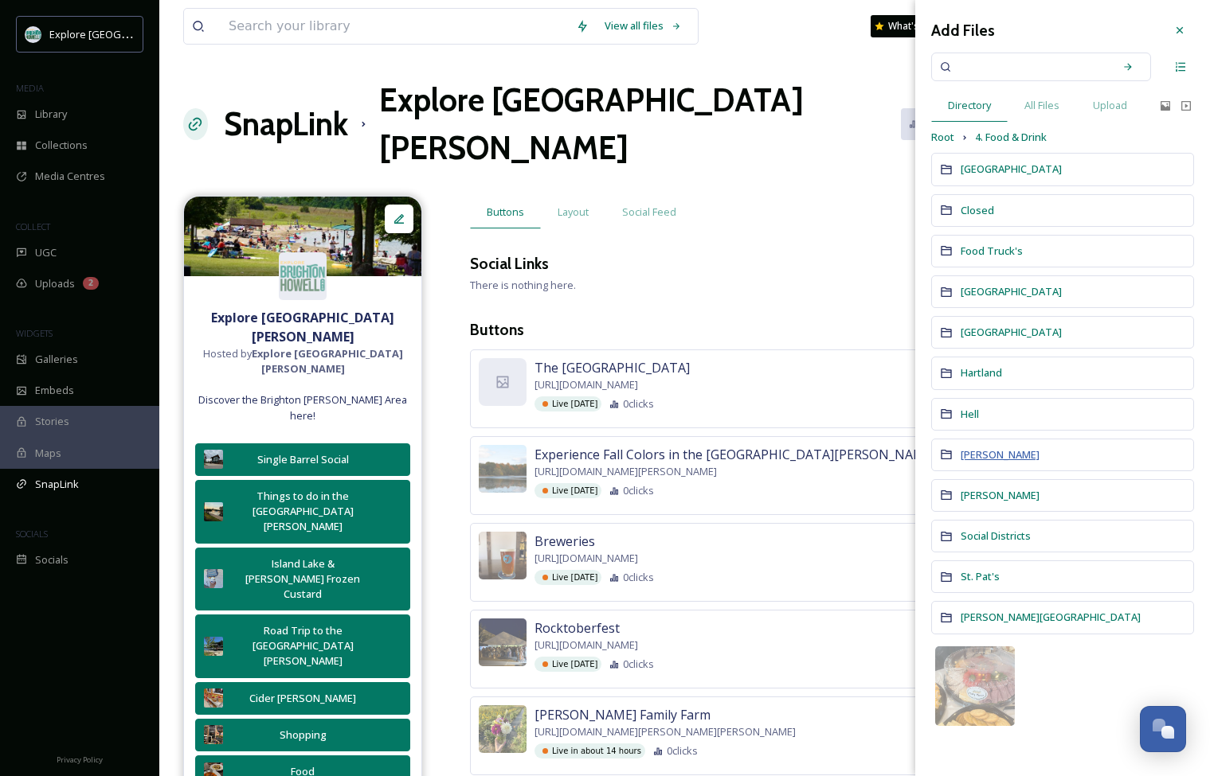
click at [818, 451] on span "[PERSON_NAME]" at bounding box center [999, 455] width 79 height 14
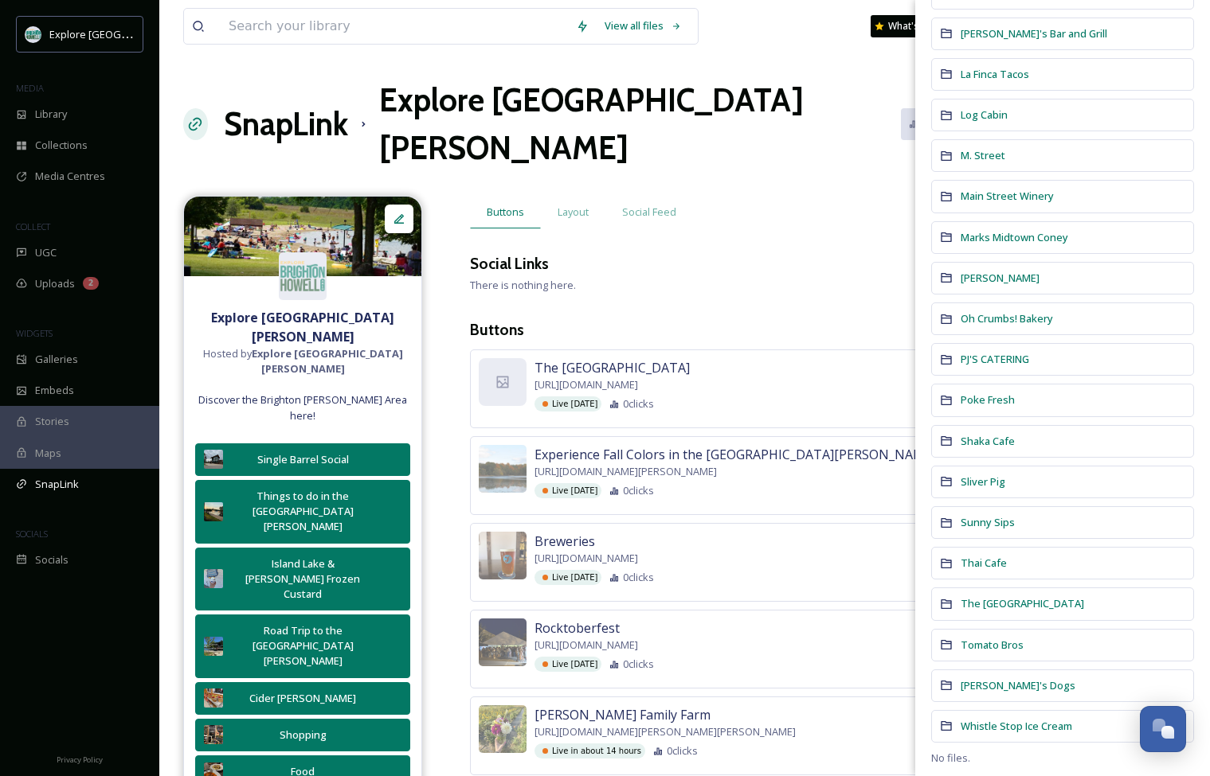
scroll to position [1073, 0]
click at [818, 603] on span "The [GEOGRAPHIC_DATA]" at bounding box center [1021, 604] width 123 height 14
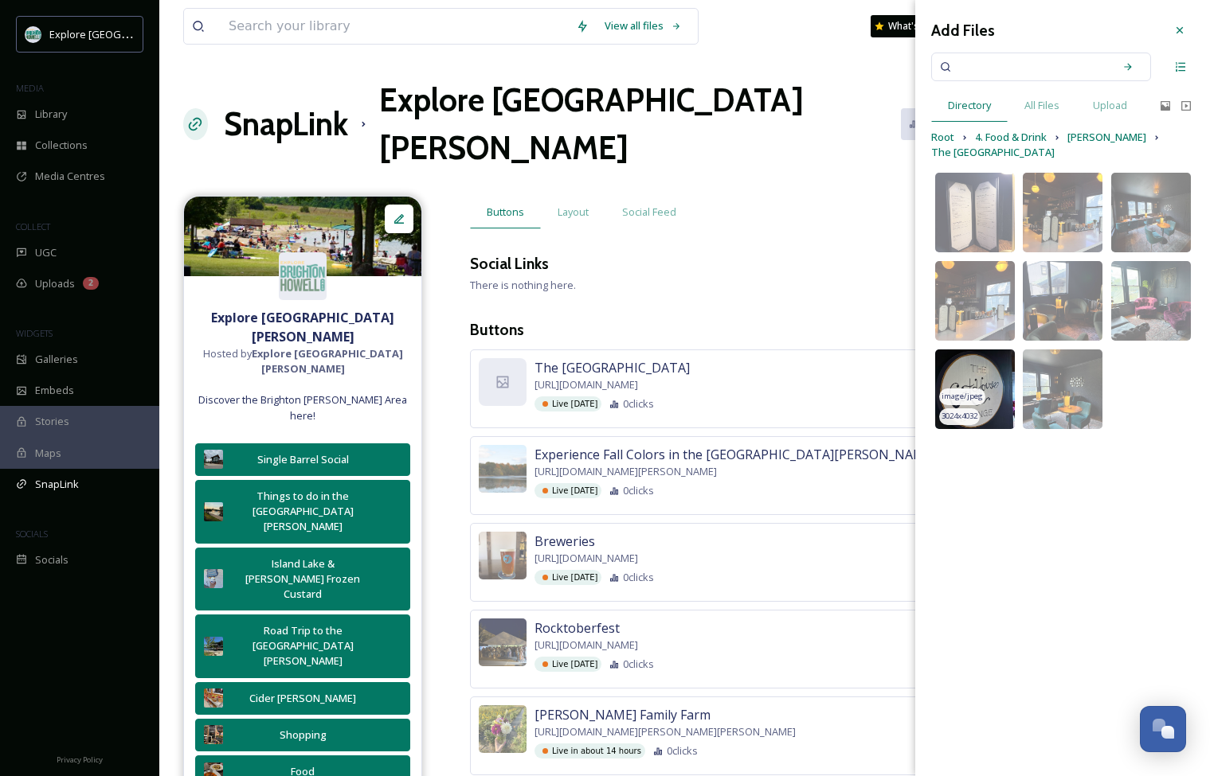
click at [818, 377] on img at bounding box center [975, 390] width 80 height 80
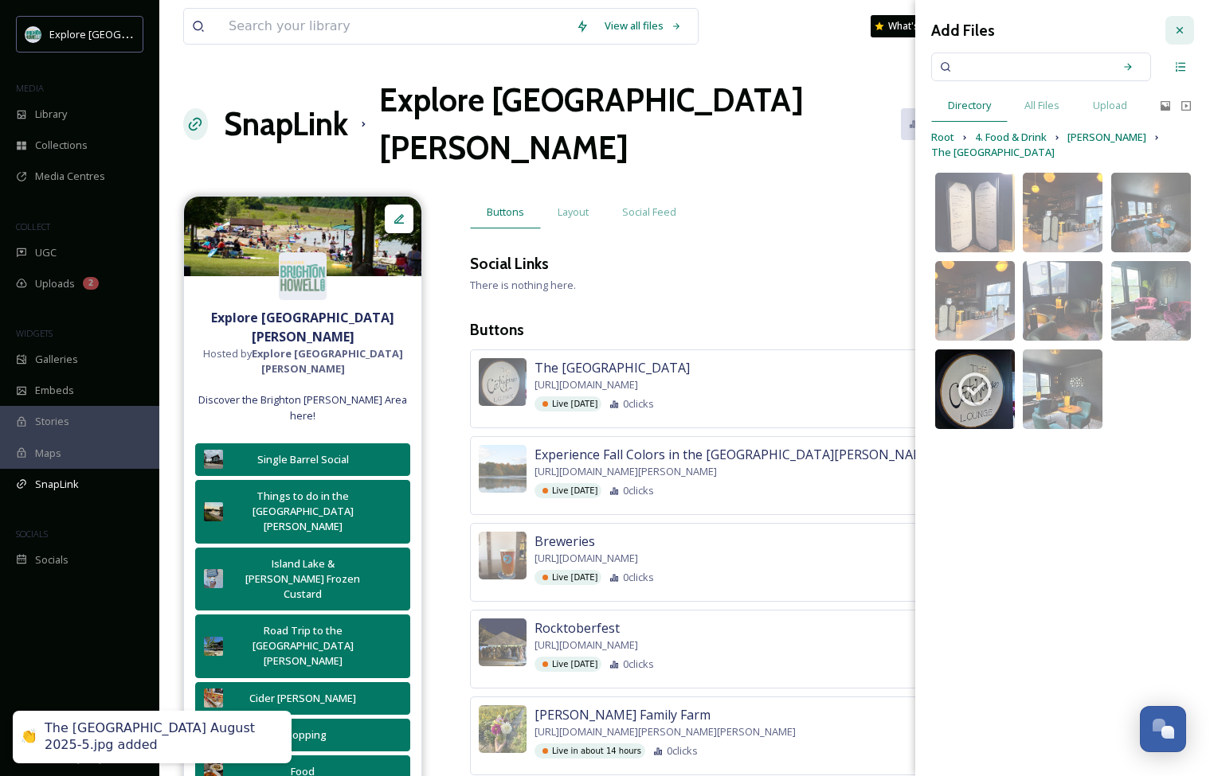
click at [818, 30] on icon at bounding box center [1179, 30] width 13 height 13
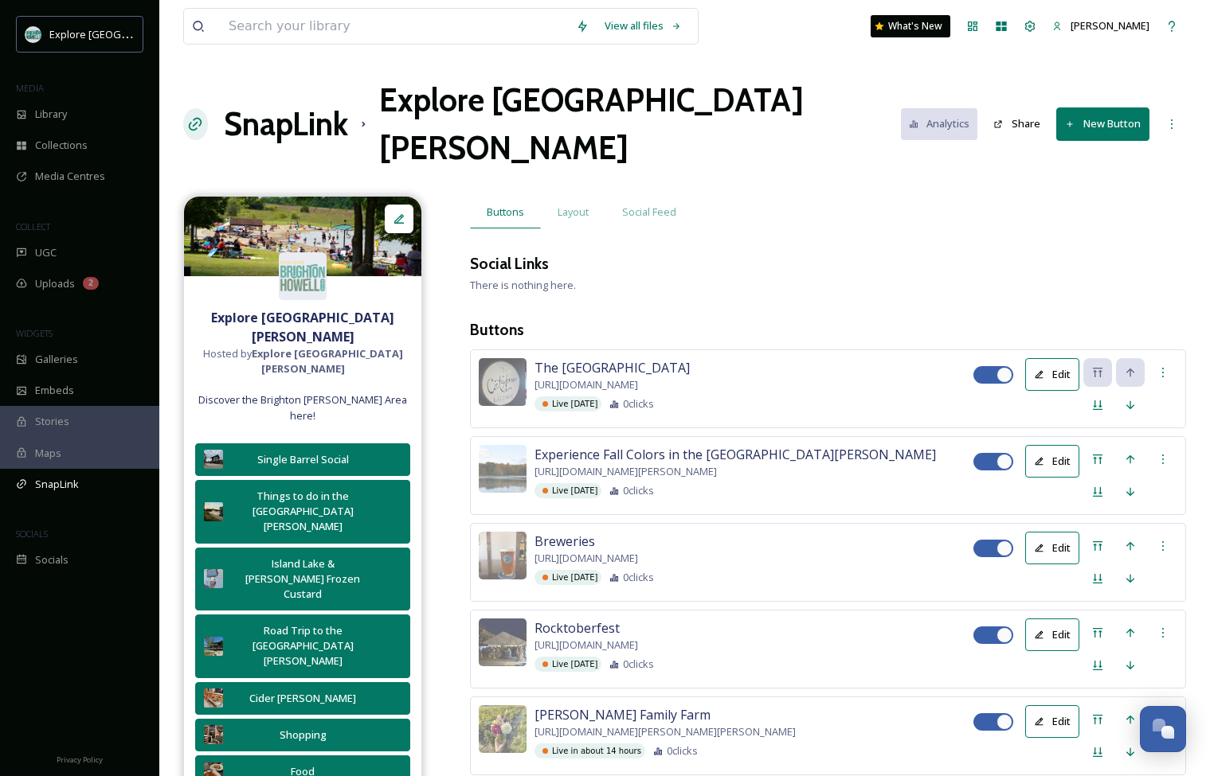
click at [818, 107] on button "New Button" at bounding box center [1102, 123] width 93 height 33
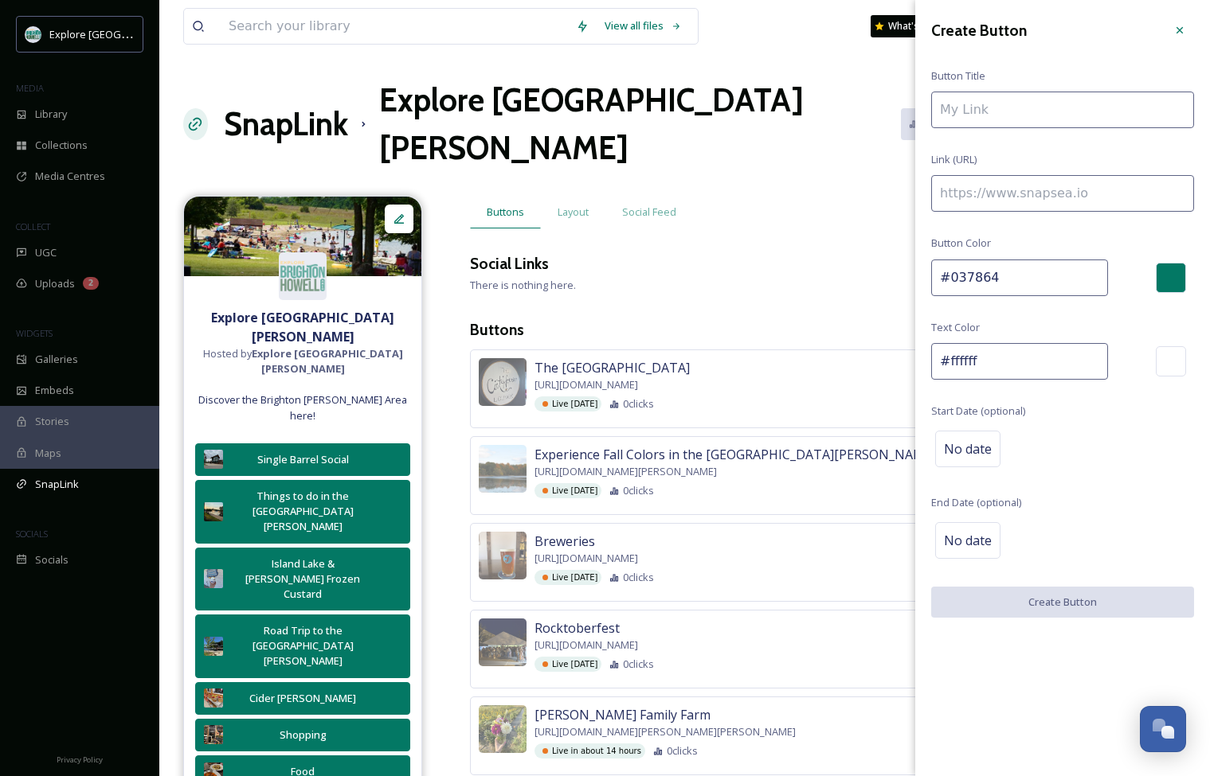
click at [818, 184] on input at bounding box center [1062, 193] width 263 height 37
paste input "[URL][DOMAIN_NAME]"
type input "[URL][DOMAIN_NAME]"
click at [818, 108] on input at bounding box center [1062, 110] width 263 height 37
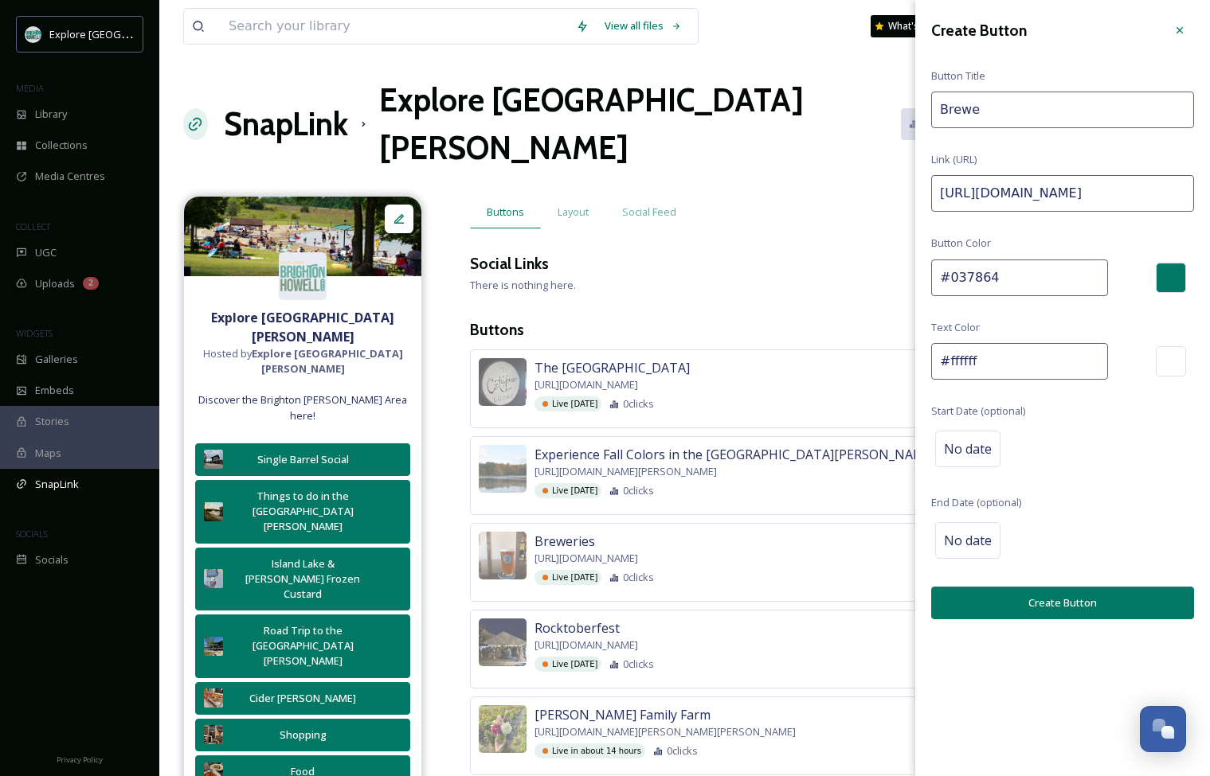
drag, startPoint x: 985, startPoint y: 110, endPoint x: 819, endPoint y: 110, distance: 166.4
drag, startPoint x: 1123, startPoint y: 193, endPoint x: 1361, endPoint y: 187, distance: 238.2
click at [818, 451] on span "No date" at bounding box center [968, 449] width 48 height 19
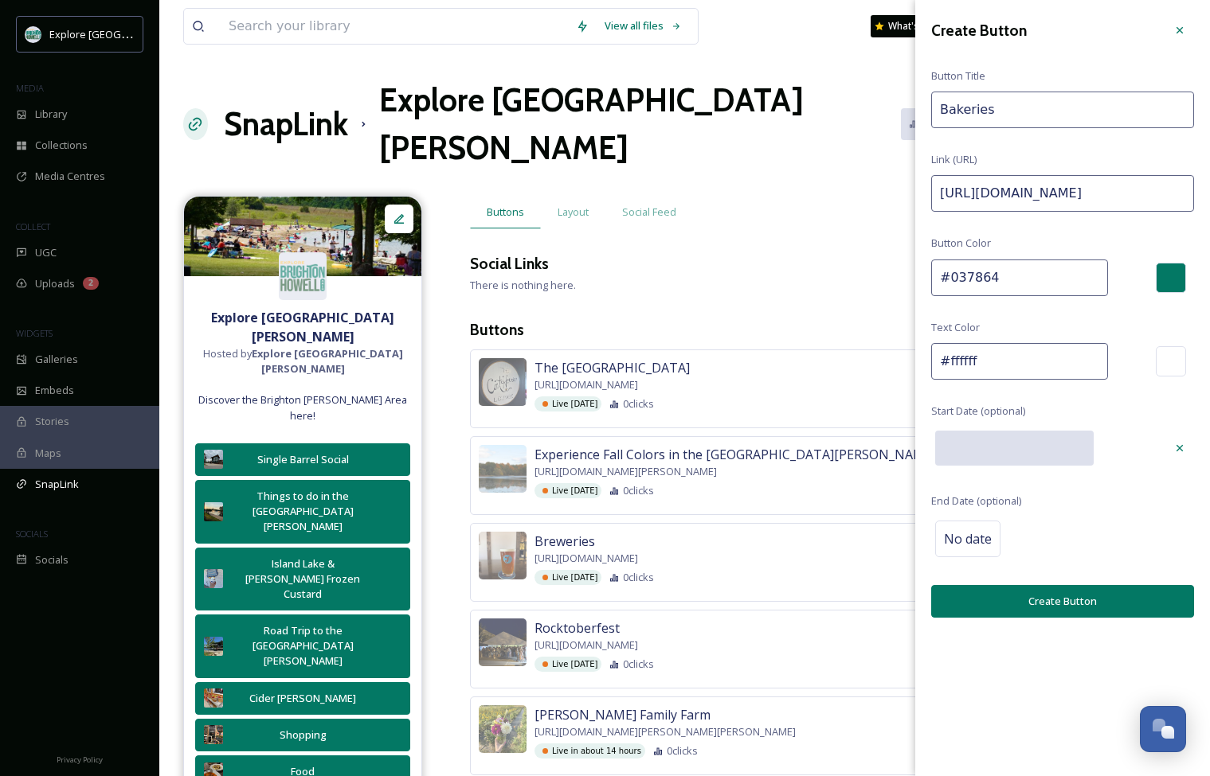
click at [818, 106] on input "Bakeries" at bounding box center [1062, 110] width 263 height 37
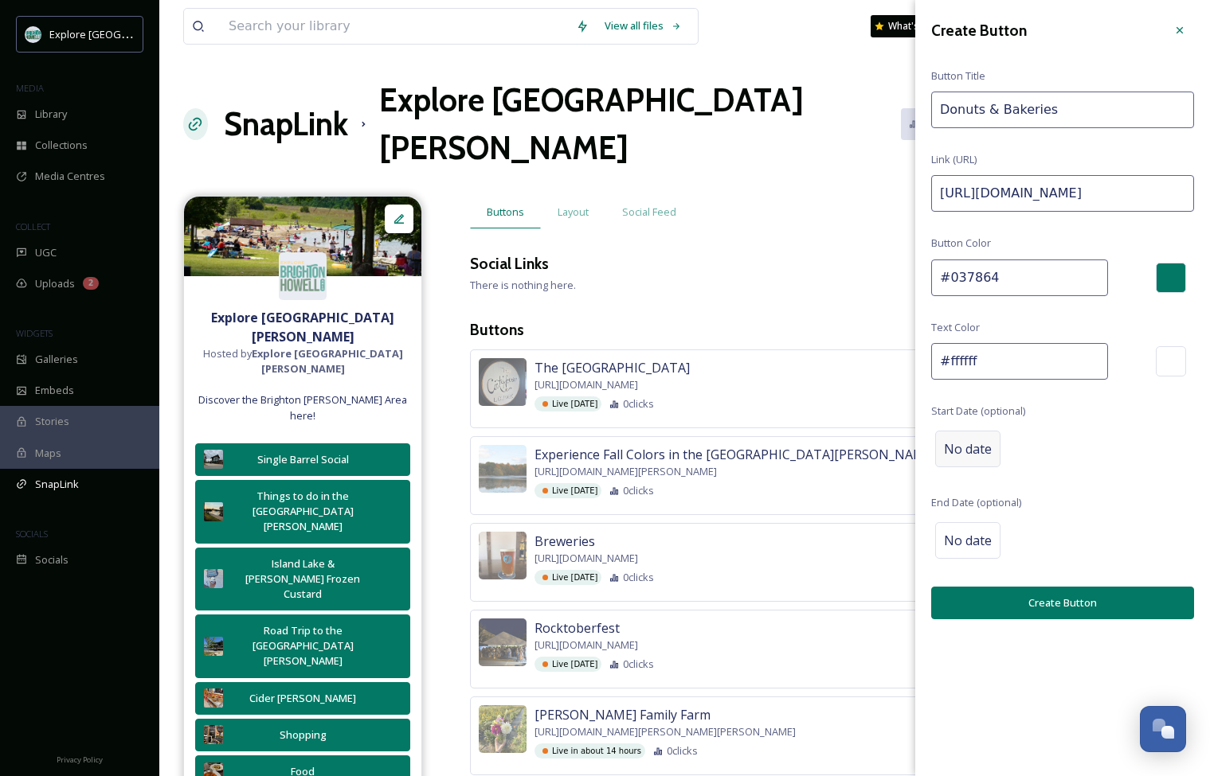
type input "Donuts & Bakeries"
click at [818, 448] on span "No date" at bounding box center [968, 449] width 48 height 19
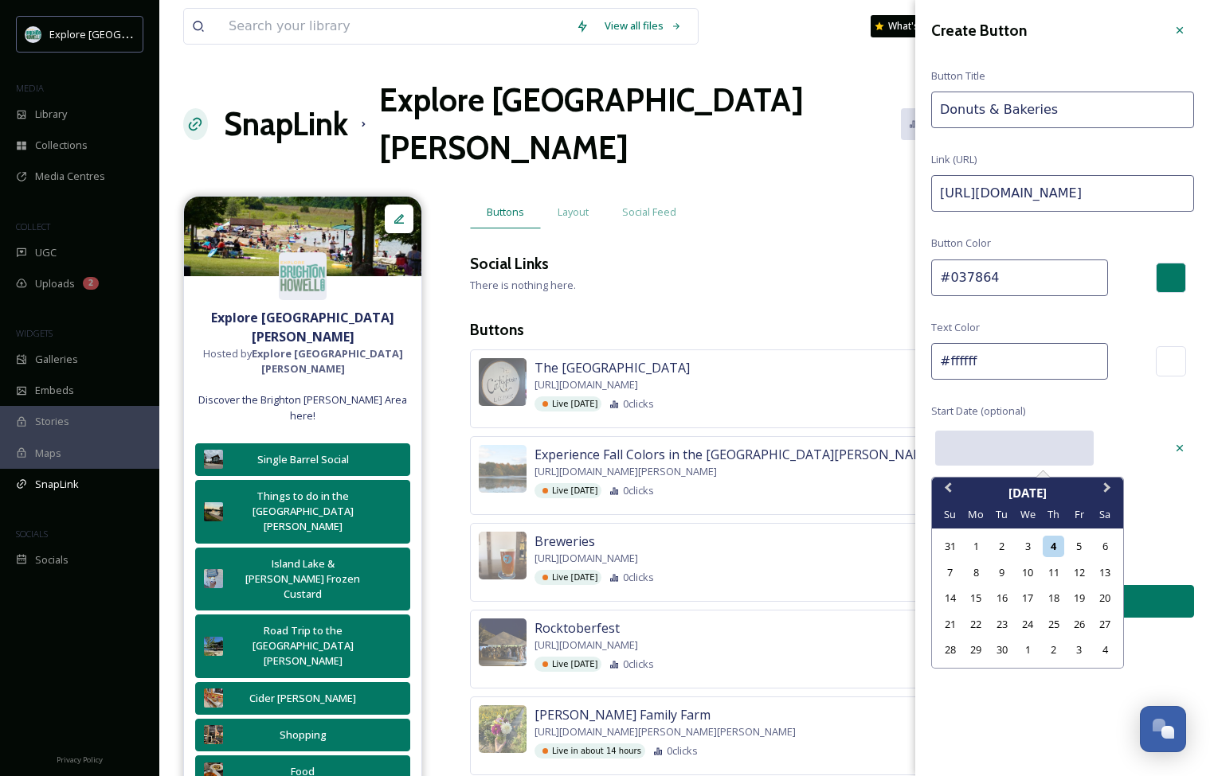
click at [818, 445] on input "text" at bounding box center [1014, 448] width 158 height 35
click at [818, 573] on div "12" at bounding box center [1078, 572] width 21 height 21
type input "[DATE]"
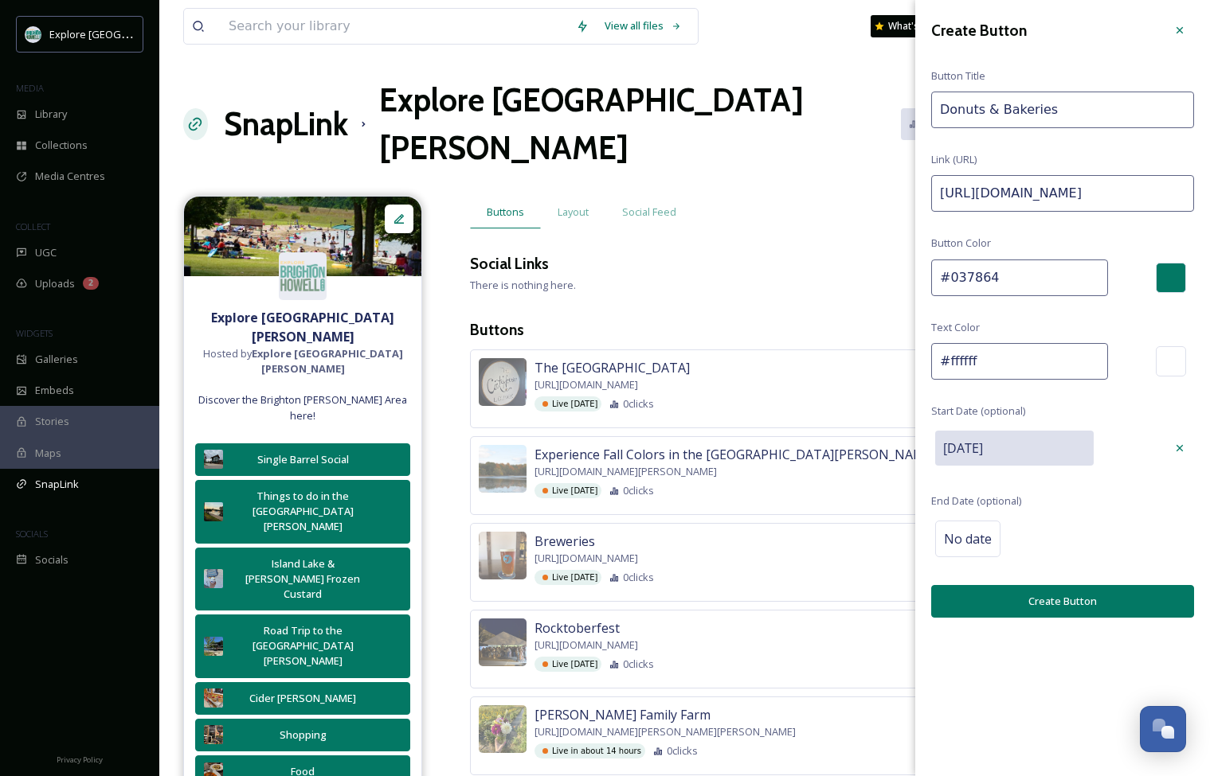
click at [818, 602] on button "Create Button" at bounding box center [1062, 601] width 263 height 33
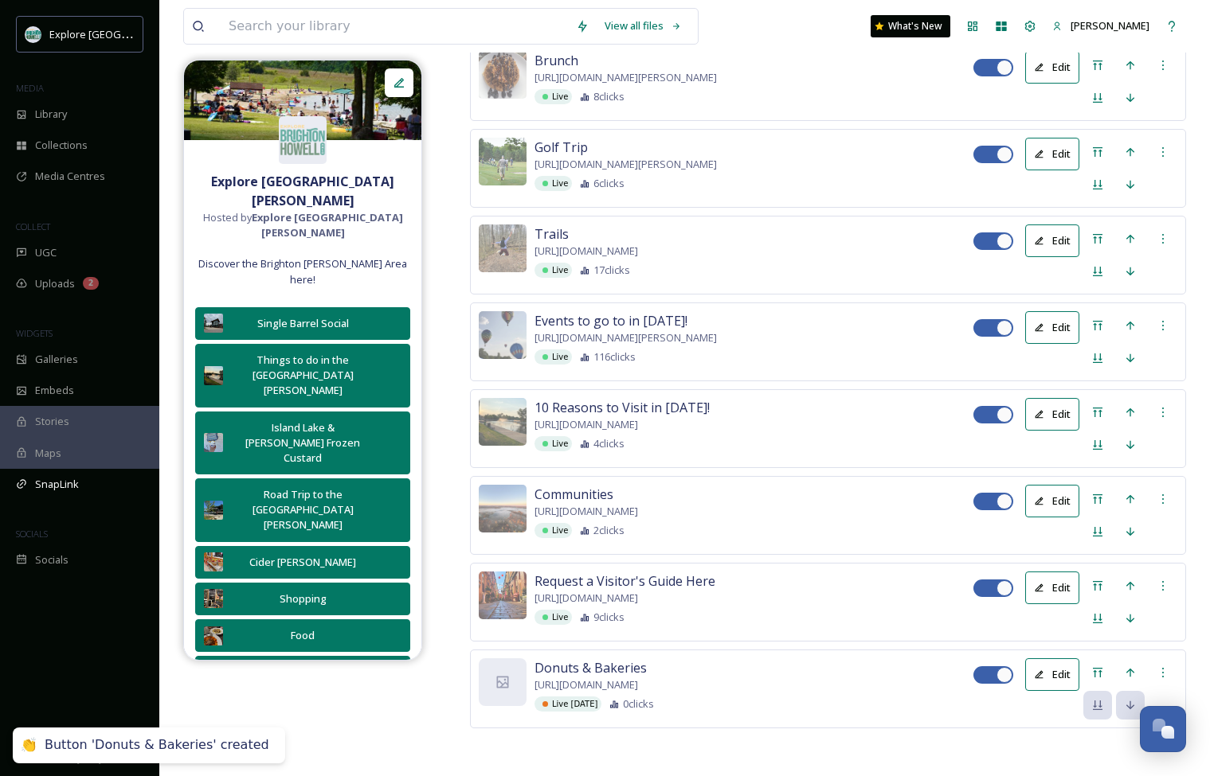
scroll to position [3816, 0]
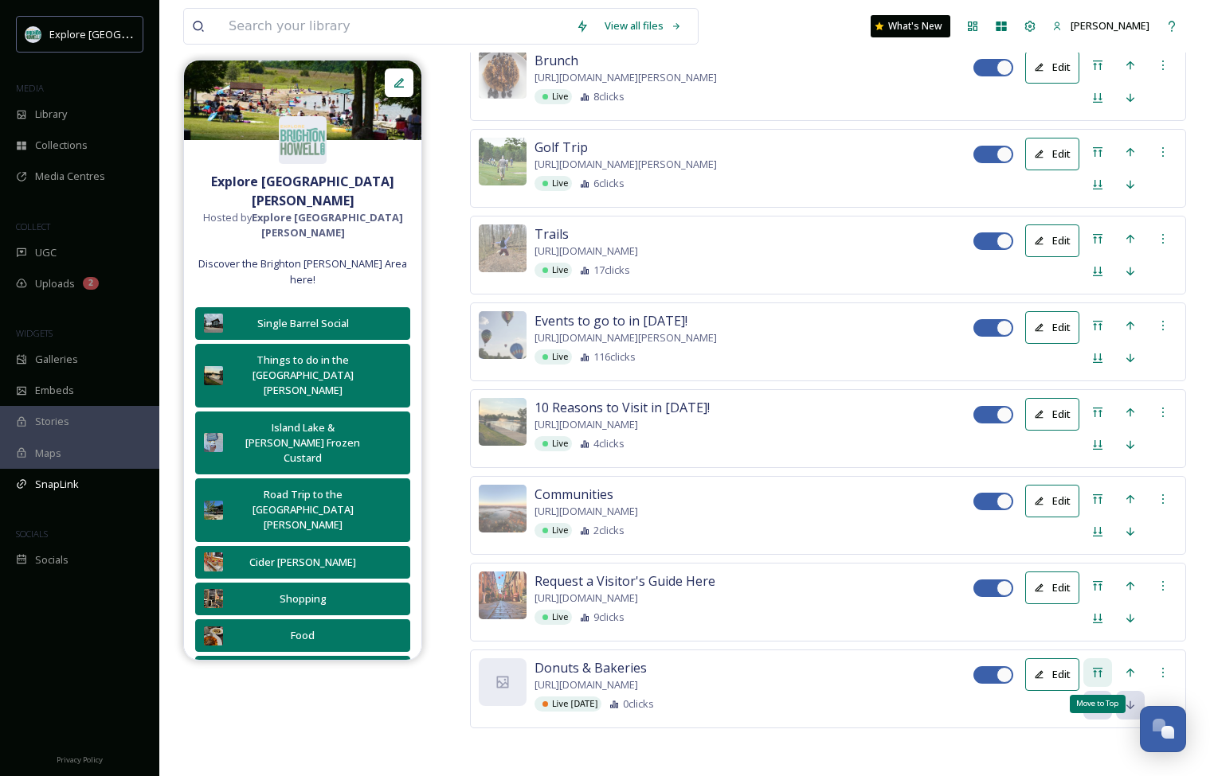
click at [818, 659] on div "Move to Top" at bounding box center [1097, 673] width 29 height 29
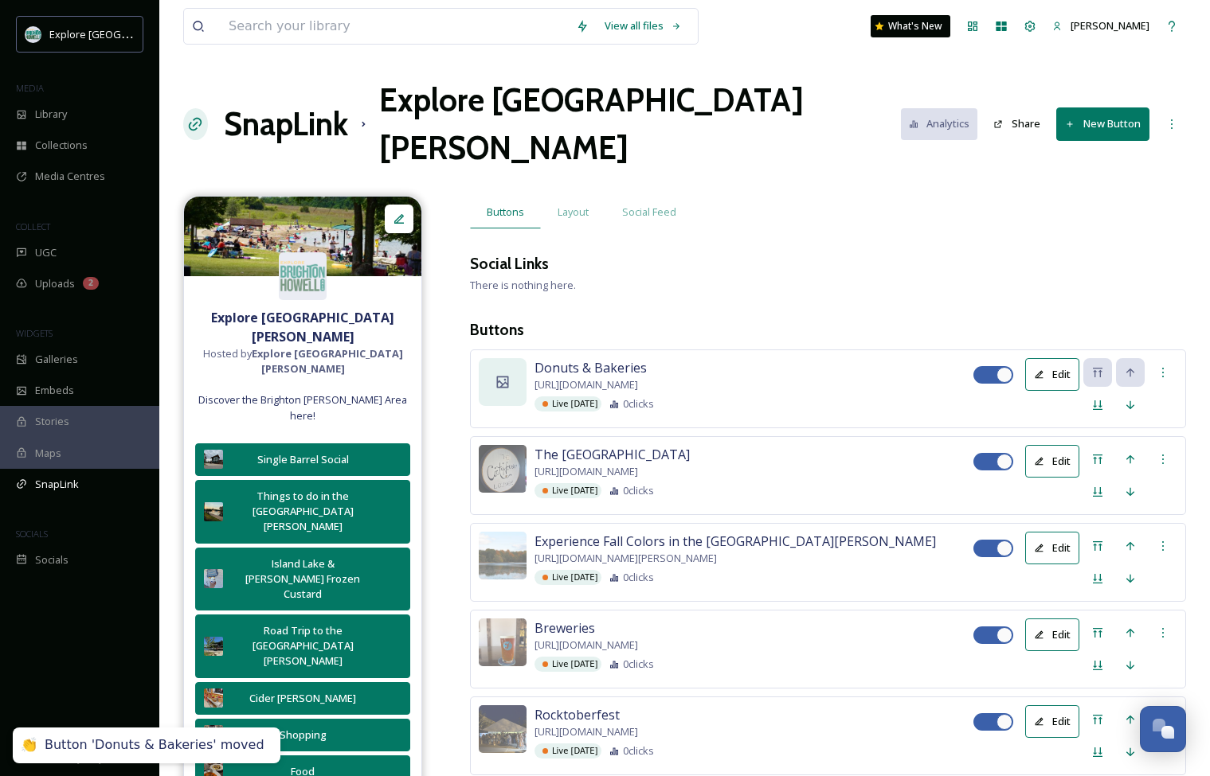
scroll to position [0, 0]
click at [502, 376] on icon at bounding box center [503, 382] width 12 height 12
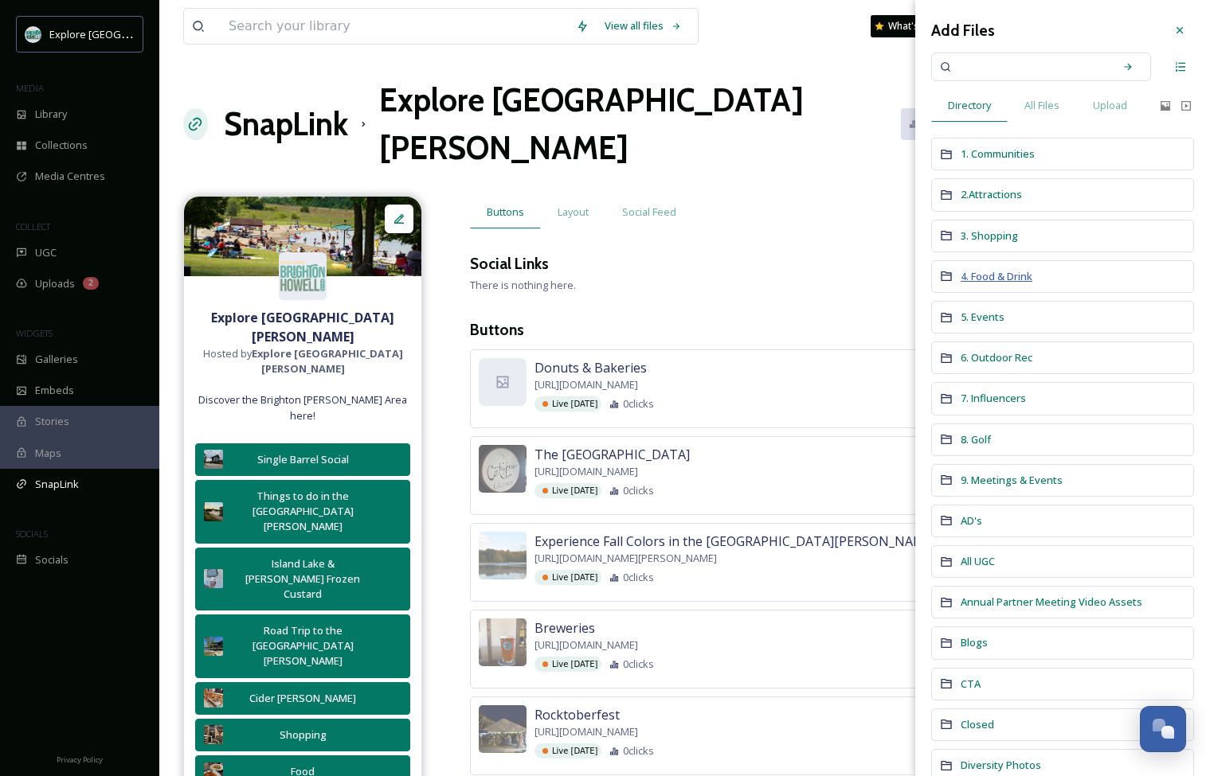
click at [818, 270] on span "4. Food & Drink" at bounding box center [996, 276] width 72 height 14
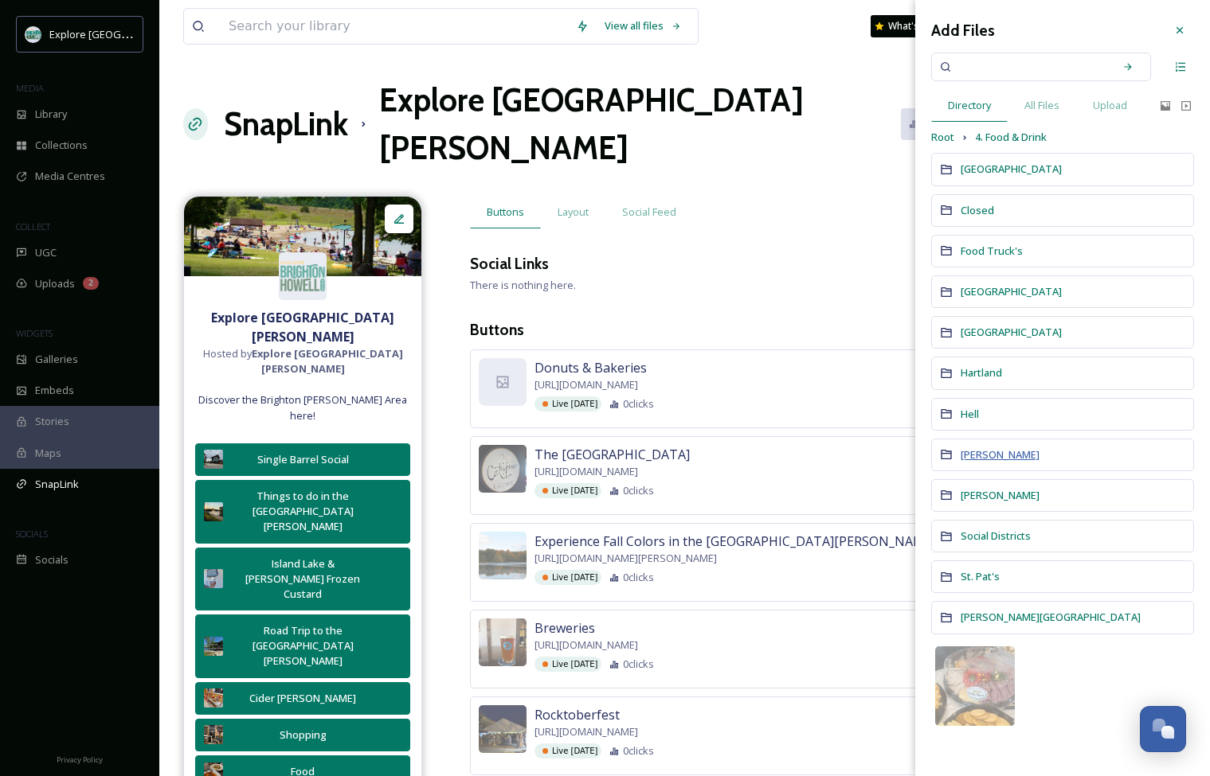
click at [818, 455] on span "[PERSON_NAME]" at bounding box center [999, 455] width 79 height 14
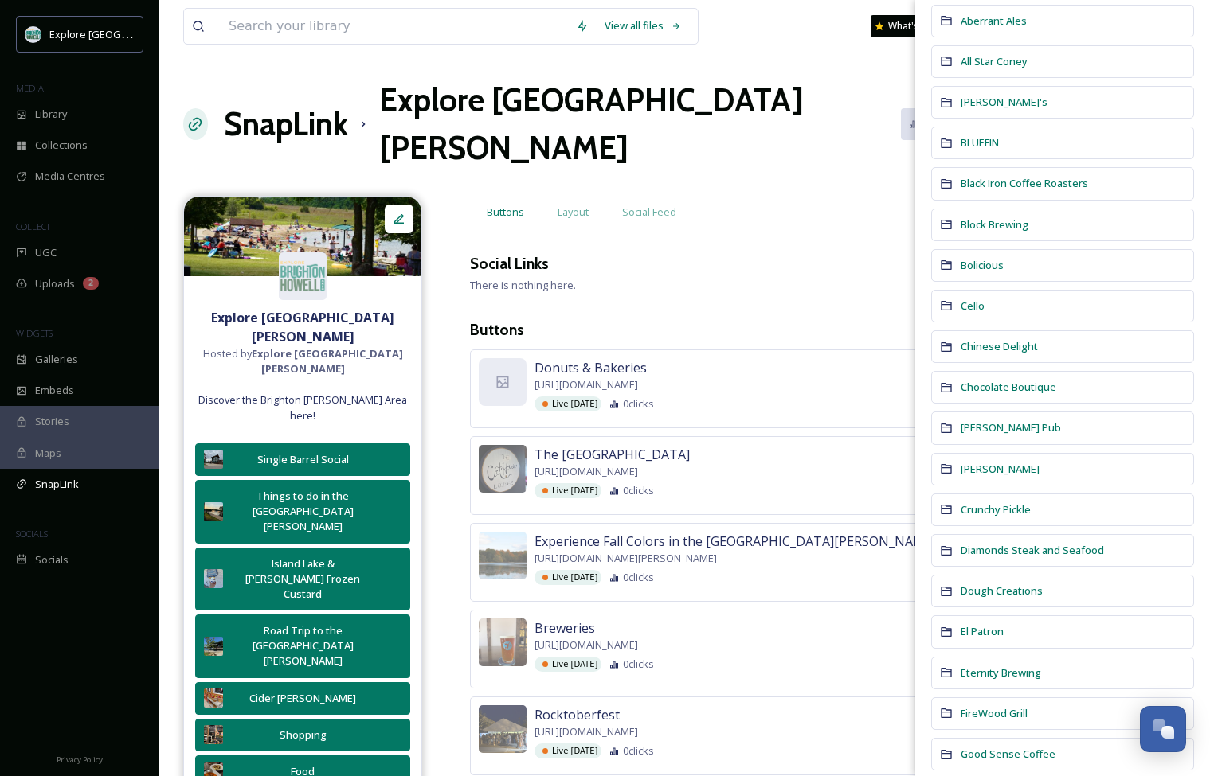
scroll to position [201, 0]
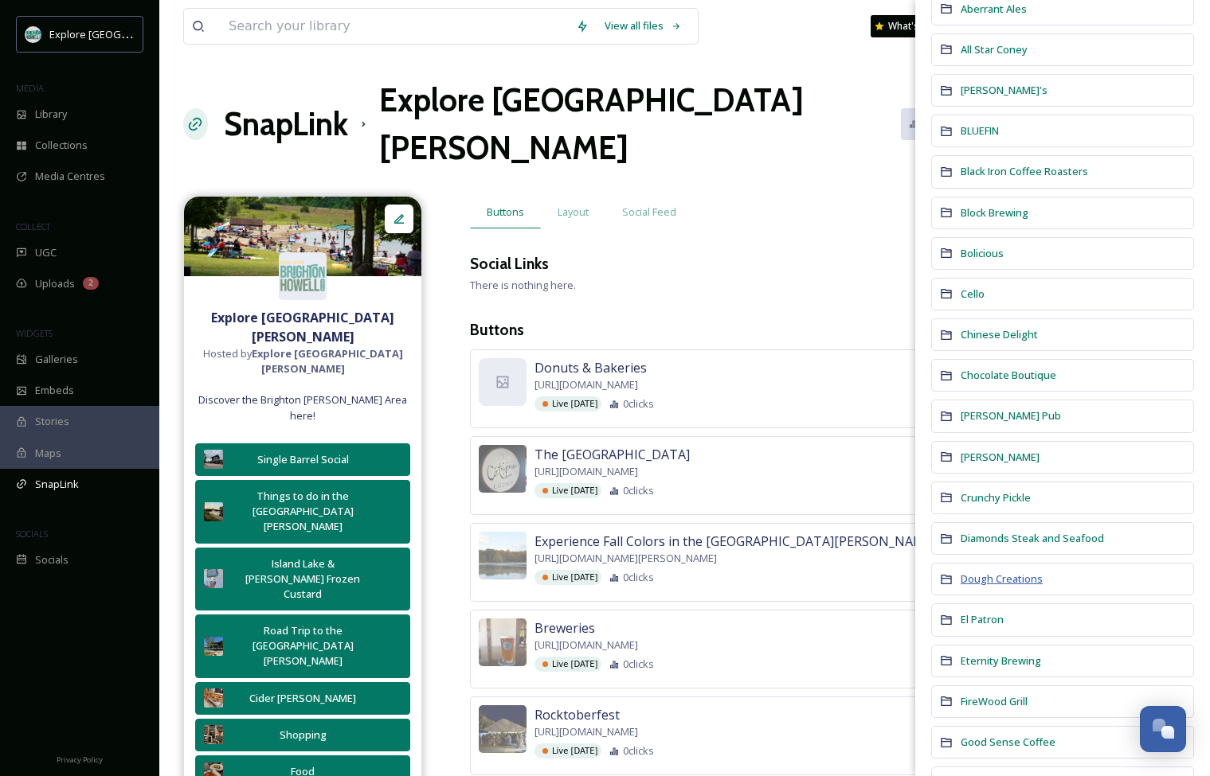
click at [818, 578] on span "Dough Creations" at bounding box center [1001, 579] width 82 height 14
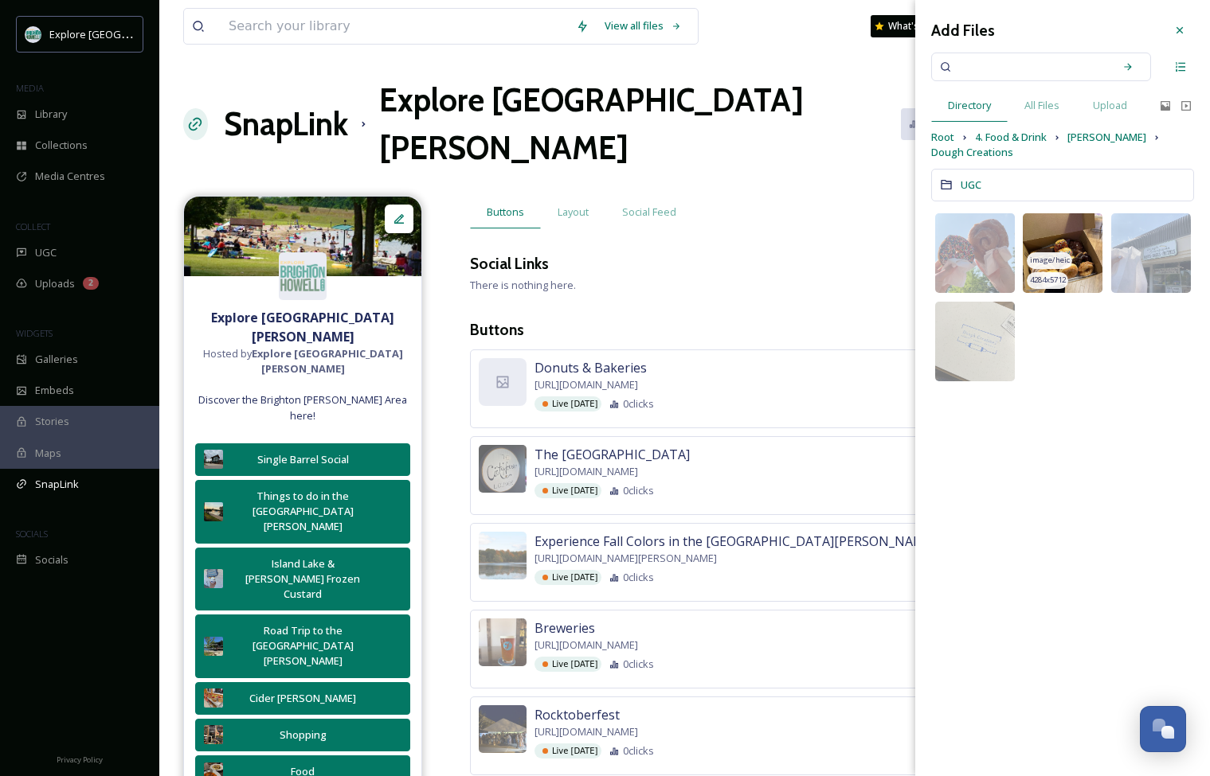
click at [818, 232] on img at bounding box center [1062, 253] width 80 height 80
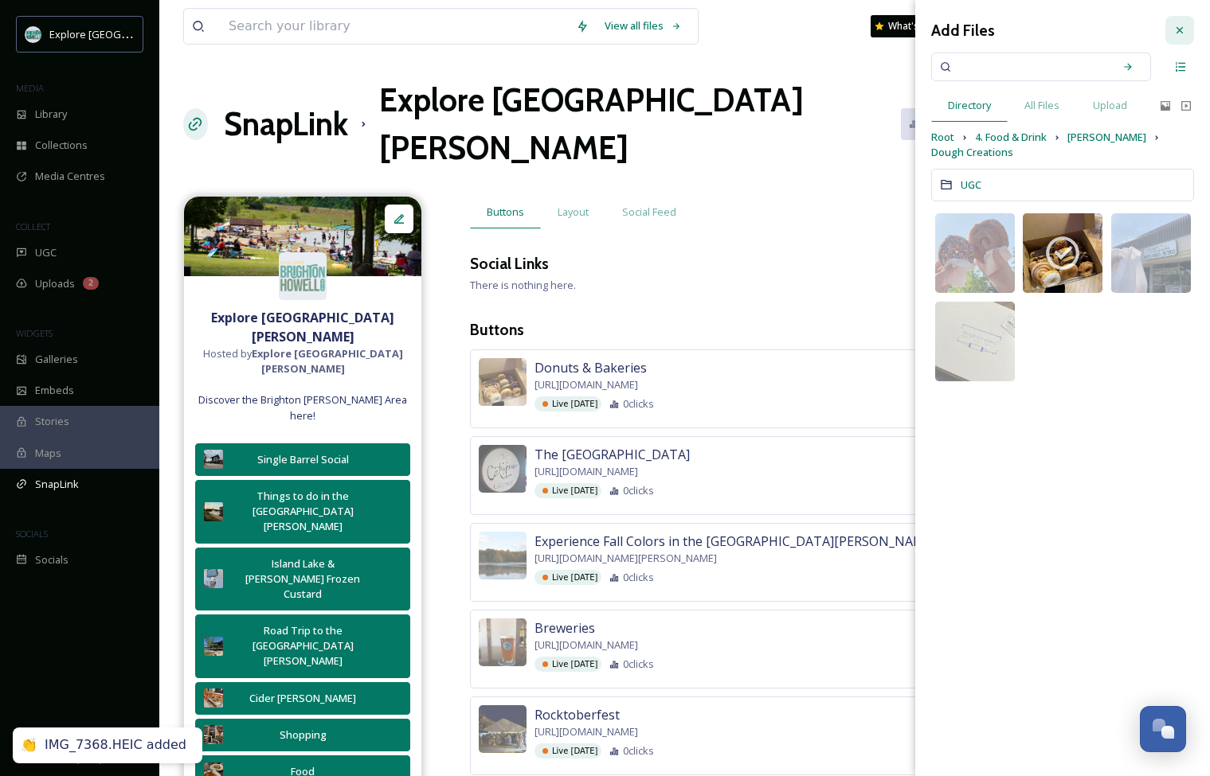
click at [818, 28] on icon at bounding box center [1179, 30] width 13 height 13
